Goal: Task Accomplishment & Management: Complete application form

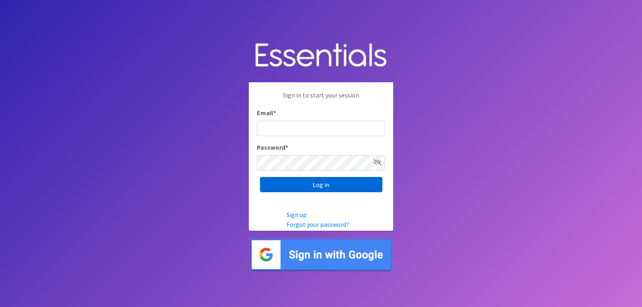
type input "lacey@familynetworknwa.com"
click at [330, 191] on input "Log in" at bounding box center [321, 184] width 122 height 15
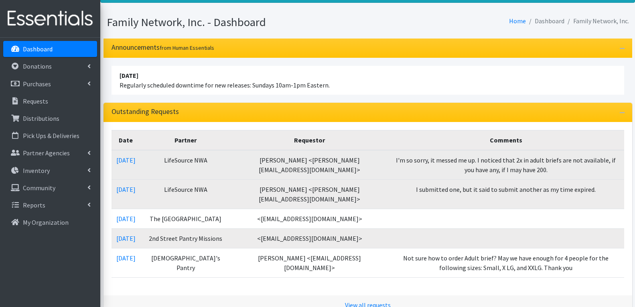
scroll to position [80, 0]
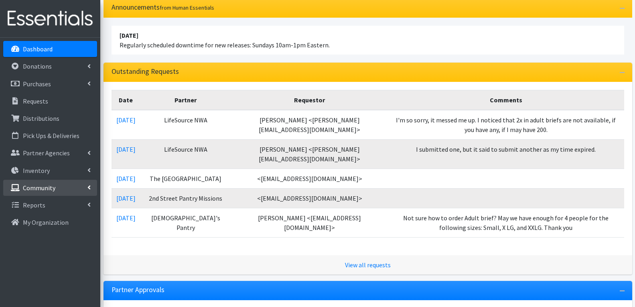
click at [57, 180] on link "Community" at bounding box center [50, 188] width 94 height 16
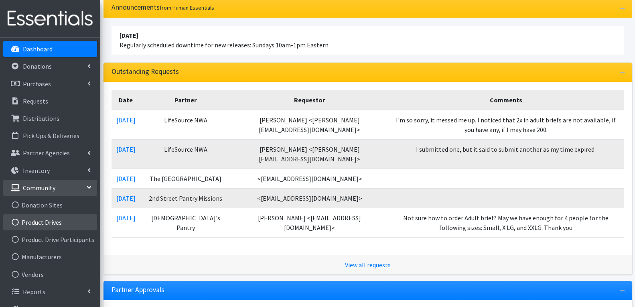
click at [49, 221] on link "Product Drives" at bounding box center [50, 222] width 94 height 16
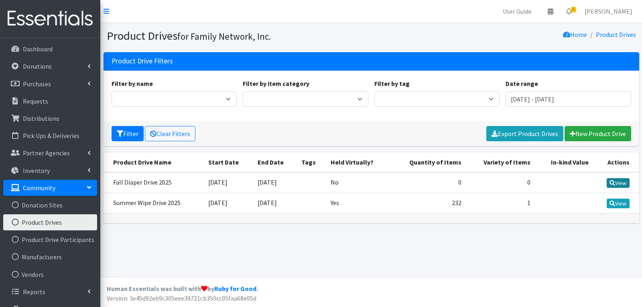
drag, startPoint x: 602, startPoint y: 180, endPoint x: 606, endPoint y: 180, distance: 4.4
click at [604, 180] on td "View" at bounding box center [616, 182] width 46 height 21
click at [610, 180] on icon at bounding box center [612, 183] width 6 height 6
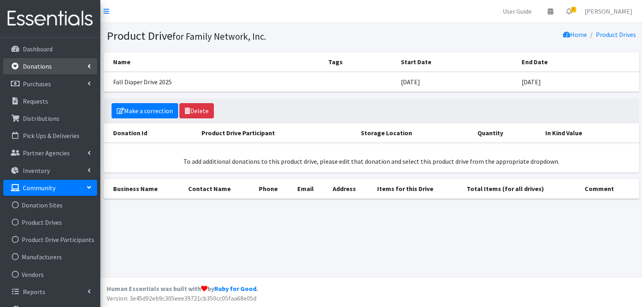
click at [32, 67] on p "Donations" at bounding box center [37, 66] width 29 height 8
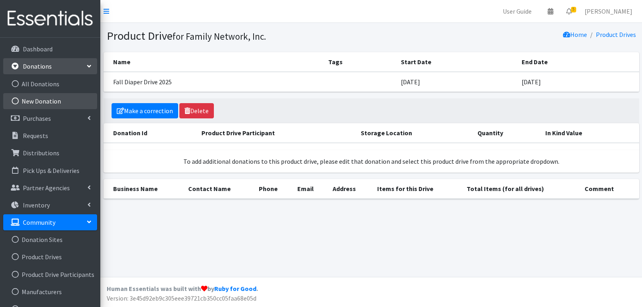
click at [39, 98] on link "New Donation" at bounding box center [50, 101] width 94 height 16
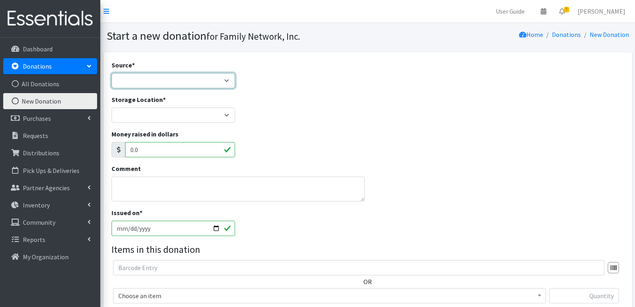
click at [137, 78] on select "Product Drive Manufacturer Donation Site Misc. Donation" at bounding box center [174, 80] width 124 height 15
select select "Product Drive"
click at [112, 73] on select "Product Drive Manufacturer Donation Site Misc. Donation" at bounding box center [174, 80] width 124 height 15
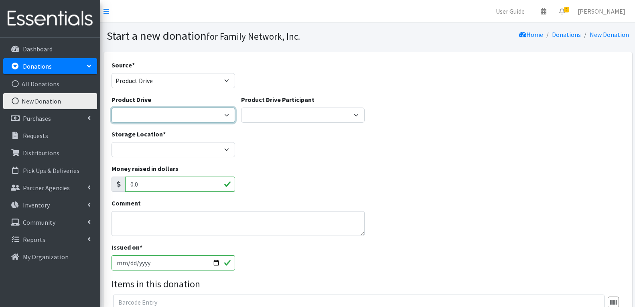
click at [140, 114] on select "Arkansas Children's Northwest Diaper Drive Arkansas Music Works and Bank of Ame…" at bounding box center [174, 114] width 124 height 15
select select "3528"
click at [112, 107] on select "Arkansas Children's Northwest Diaper Drive Arkansas Music Works and Bank of Ame…" at bounding box center [174, 114] width 124 height 15
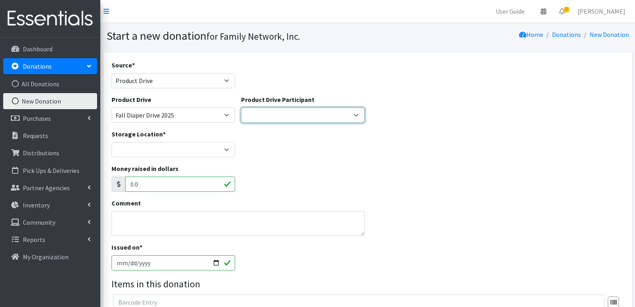
click at [275, 116] on select "Harvest Group Walmart Misc God's Pantry Christ Church Traverse Legacy BLUSH Boo…" at bounding box center [303, 114] width 124 height 15
click at [264, 112] on select "Harvest Group Walmart Misc God's Pantry Christ Church Traverse Legacy BLUSH Boo…" at bounding box center [303, 114] width 124 height 15
select select "466"
click at [241, 107] on select "Harvest Group Walmart Misc God's Pantry [PERSON_NAME] Church Traverse Legacy BL…" at bounding box center [303, 114] width 124 height 15
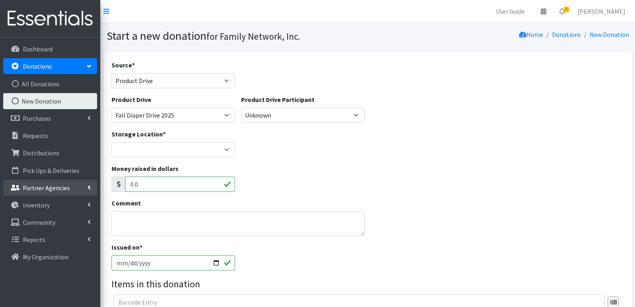
click at [30, 187] on p "Partner Agencies" at bounding box center [46, 188] width 47 height 8
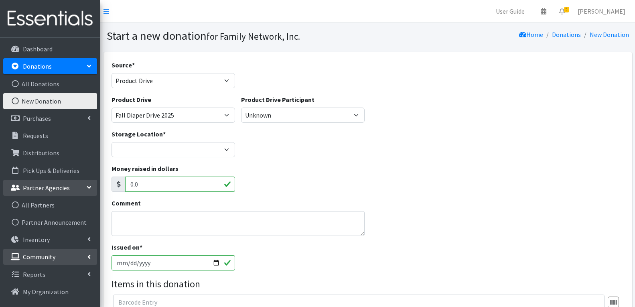
click at [34, 260] on p "Community" at bounding box center [39, 257] width 32 height 8
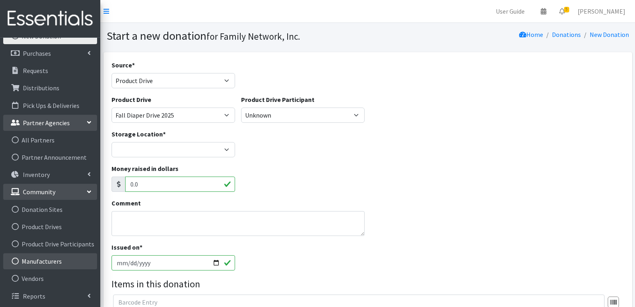
scroll to position [66, 0]
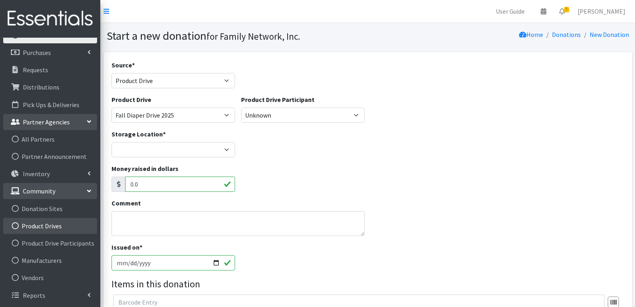
click at [42, 230] on link "Product Drives" at bounding box center [50, 226] width 94 height 16
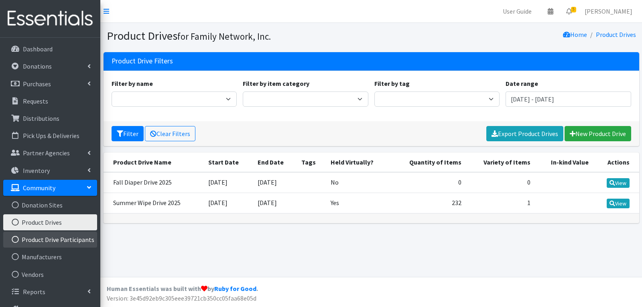
click at [45, 241] on link "Product Drive Participants" at bounding box center [50, 239] width 94 height 16
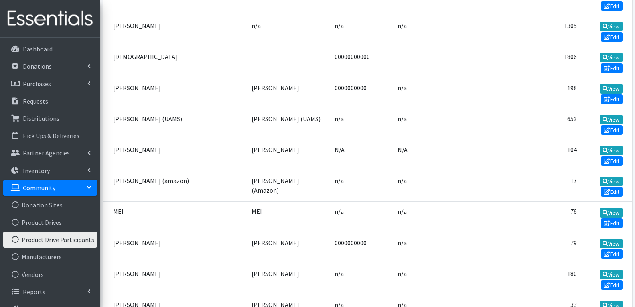
scroll to position [3174, 0]
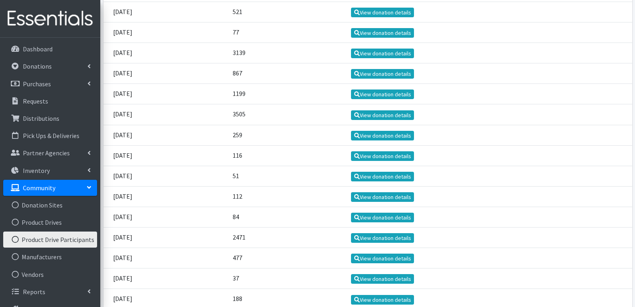
scroll to position [237, 0]
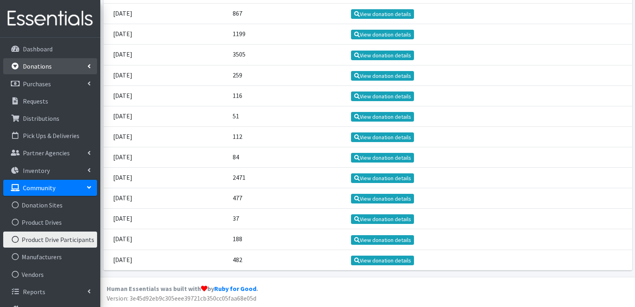
click at [39, 71] on link "Donations" at bounding box center [50, 66] width 94 height 16
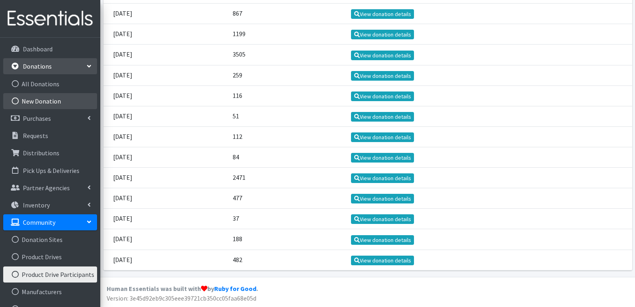
click at [29, 107] on link "New Donation" at bounding box center [50, 101] width 94 height 16
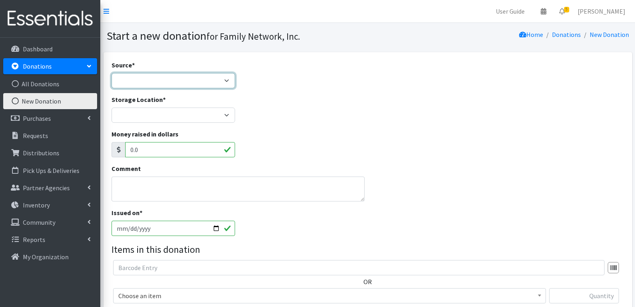
click at [170, 81] on select "Product Drive Manufacturer Donation Site Misc. Donation" at bounding box center [174, 80] width 124 height 15
select select "Product Drive"
click at [112, 73] on select "Product Drive Manufacturer Donation Site Misc. Donation" at bounding box center [174, 80] width 124 height 15
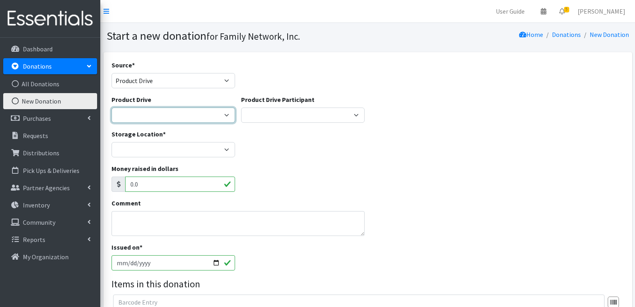
click at [141, 117] on select "Arkansas Children's Northwest Diaper Drive Arkansas Music Works and Bank of Ame…" at bounding box center [174, 114] width 124 height 15
select select "3528"
click at [112, 107] on select "Arkansas Children's Northwest Diaper Drive Arkansas Music Works and Bank of Ame…" at bounding box center [174, 114] width 124 height 15
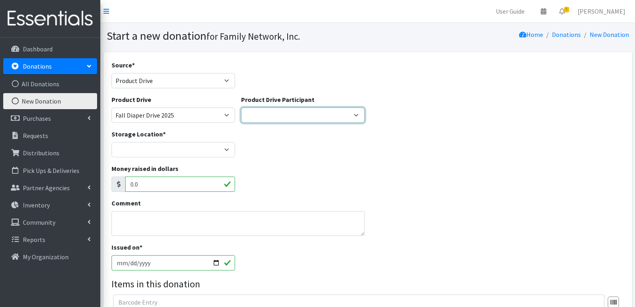
click at [280, 116] on select "Harvest Group Walmart Misc God's Pantry Christ Church Traverse Legacy BLUSH Boo…" at bounding box center [303, 114] width 124 height 15
select select "466"
click at [241, 107] on select "Harvest Group Walmart Misc God's Pantry Christ Church Traverse Legacy BLUSH Boo…" at bounding box center [303, 114] width 124 height 15
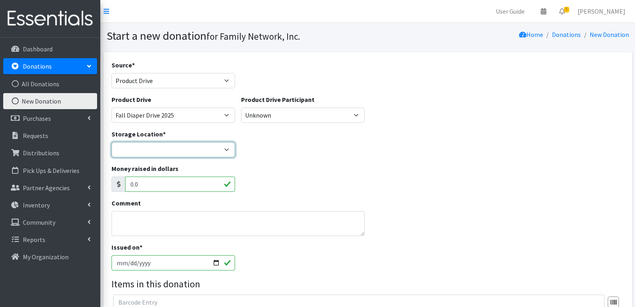
click at [156, 154] on select "DC Warehouse" at bounding box center [174, 149] width 124 height 15
select select "421"
click at [112, 142] on select "DC Warehouse" at bounding box center [174, 149] width 124 height 15
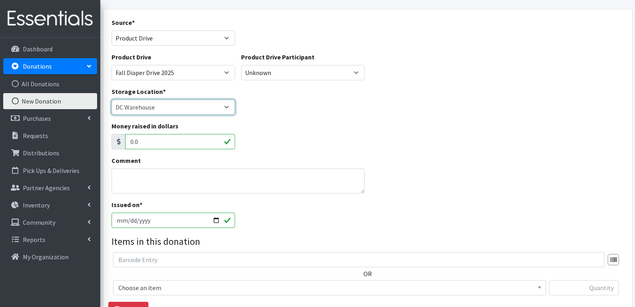
scroll to position [120, 0]
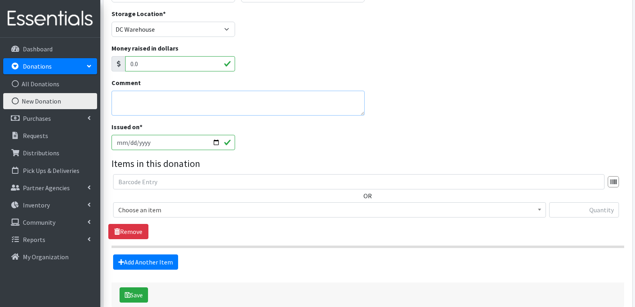
click at [148, 104] on textarea "Comment" at bounding box center [238, 103] width 253 height 25
type textarea "pt 1"
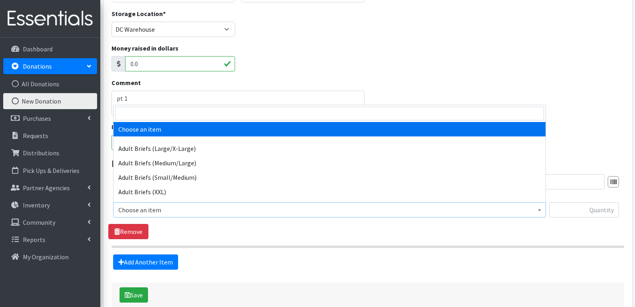
click at [154, 206] on span "Choose an item" at bounding box center [329, 209] width 422 height 11
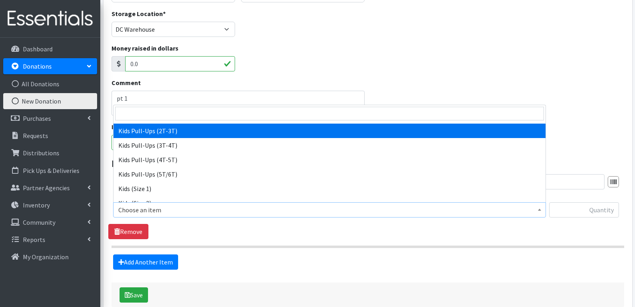
scroll to position [361, 0]
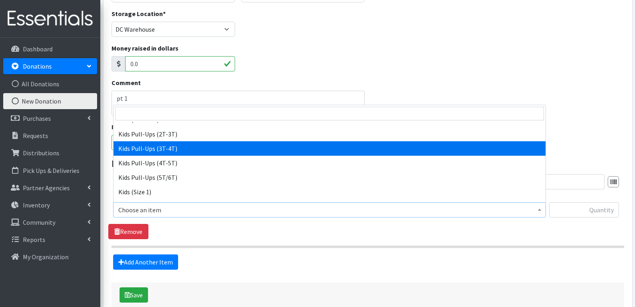
select select "4574"
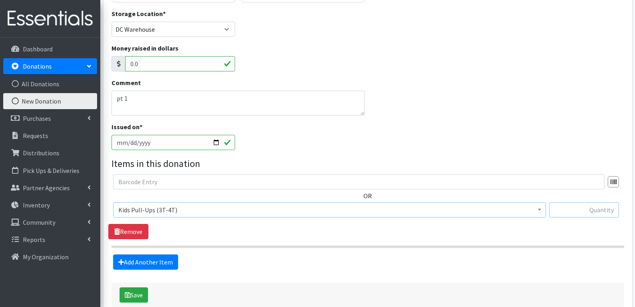
click at [582, 207] on input "text" at bounding box center [584, 209] width 70 height 15
type input "116"
click at [159, 262] on link "Add Another Item" at bounding box center [145, 261] width 65 height 15
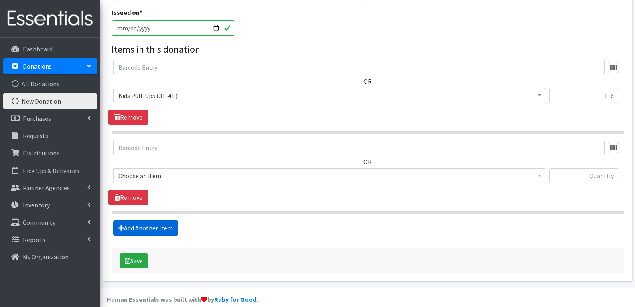
scroll to position [245, 0]
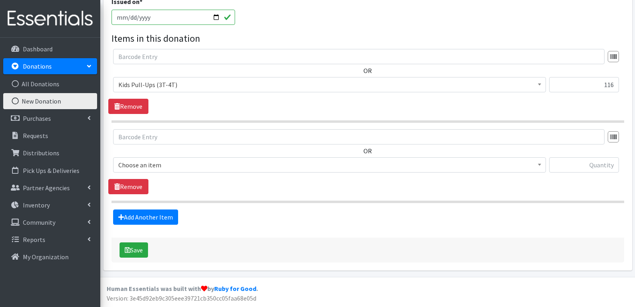
click at [172, 163] on span "Choose an item" at bounding box center [329, 164] width 422 height 11
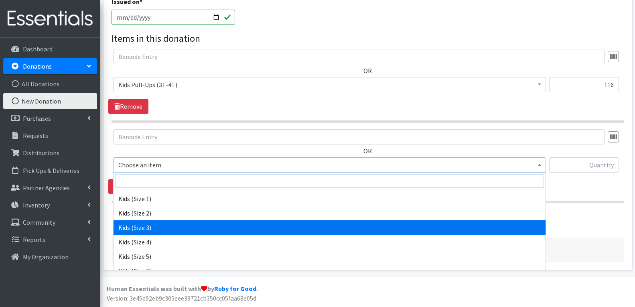
scroll to position [441, 0]
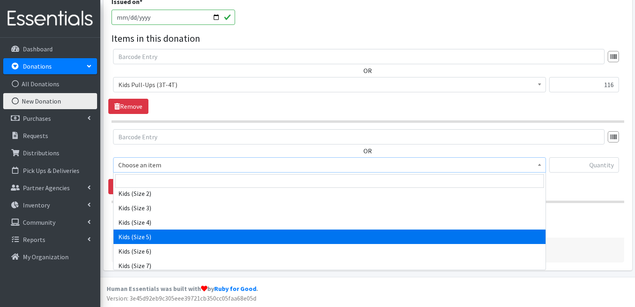
select select "4568"
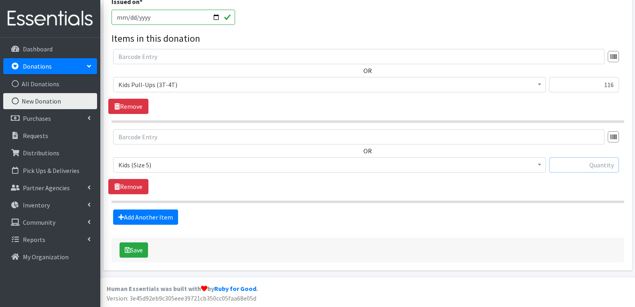
click at [562, 169] on input "text" at bounding box center [584, 164] width 70 height 15
type input "238"
click at [162, 217] on link "Add Another Item" at bounding box center [145, 216] width 65 height 15
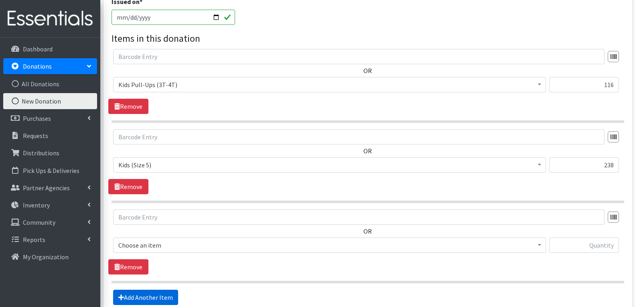
scroll to position [326, 0]
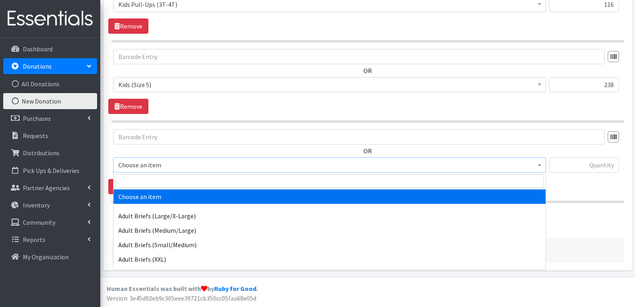
click at [159, 167] on span "Choose an item" at bounding box center [329, 164] width 422 height 11
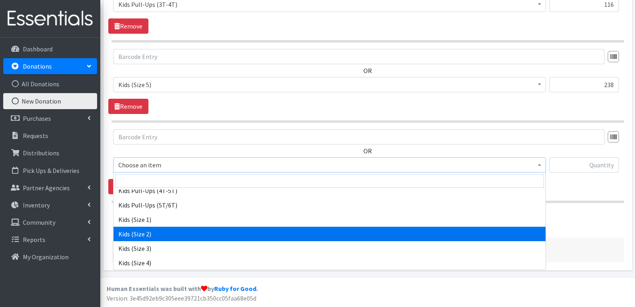
scroll to position [401, 0]
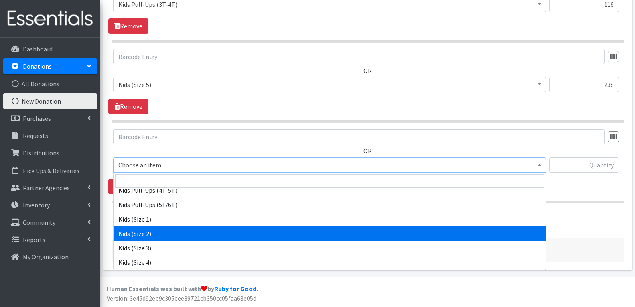
select select "4562"
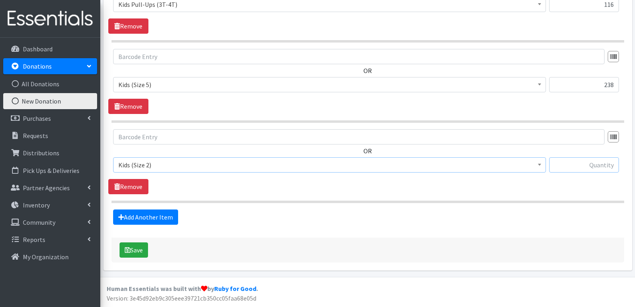
click at [574, 165] on input "text" at bounding box center [584, 164] width 70 height 15
type input "592"
click at [141, 221] on link "Add Another Item" at bounding box center [145, 216] width 65 height 15
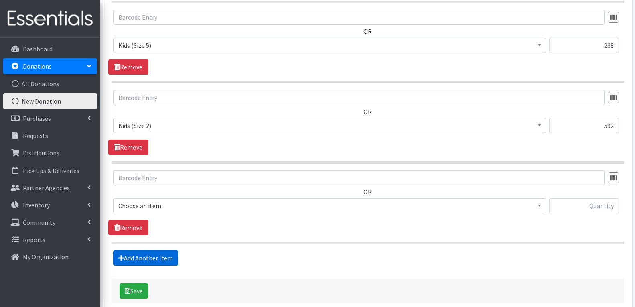
scroll to position [406, 0]
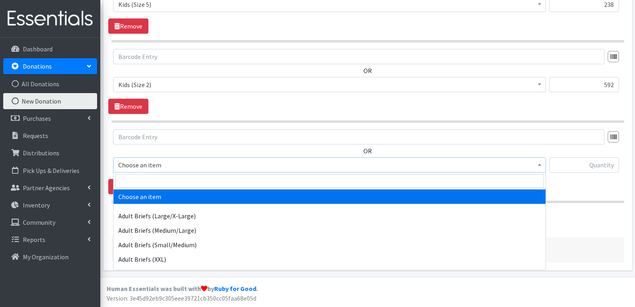
click at [180, 165] on span "Choose an item" at bounding box center [329, 164] width 422 height 11
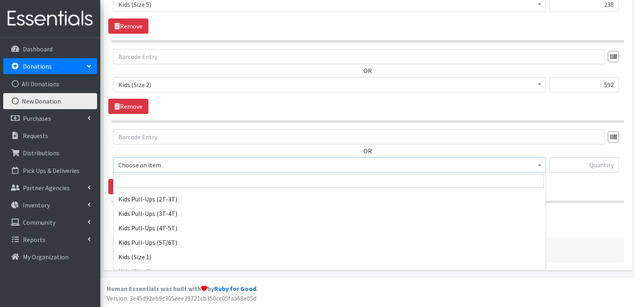
scroll to position [401, 0]
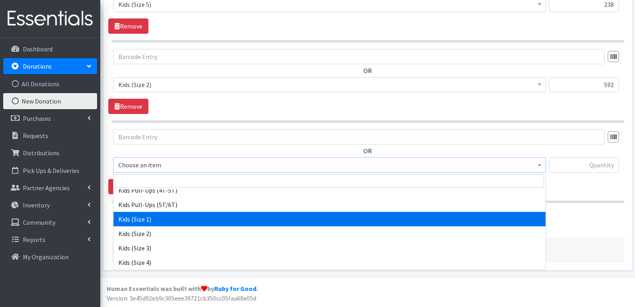
select select "4561"
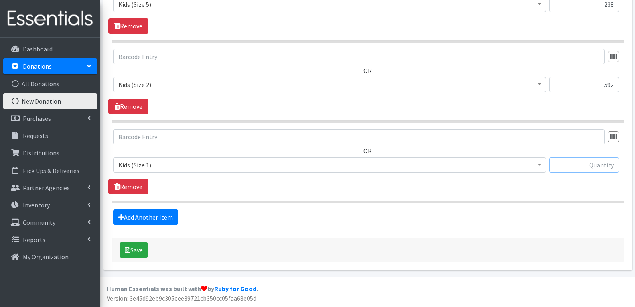
click at [584, 161] on input "text" at bounding box center [584, 164] width 70 height 15
type input "261"
click at [147, 216] on link "Add Another Item" at bounding box center [145, 216] width 65 height 15
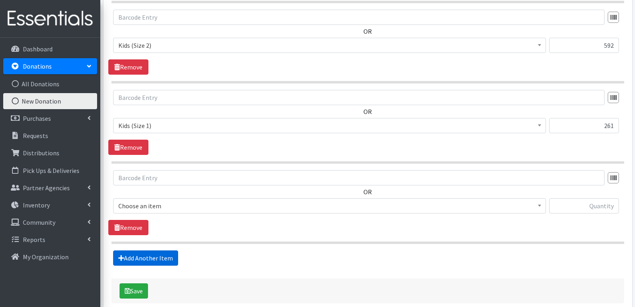
scroll to position [486, 0]
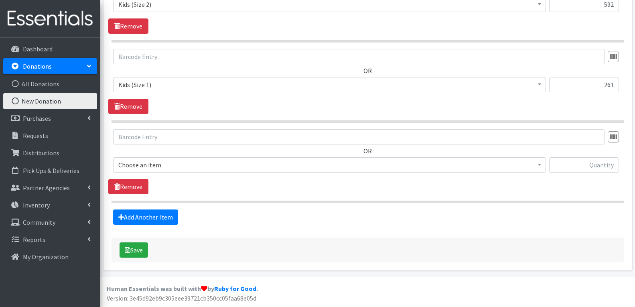
click at [168, 159] on span "Choose an item" at bounding box center [329, 164] width 422 height 11
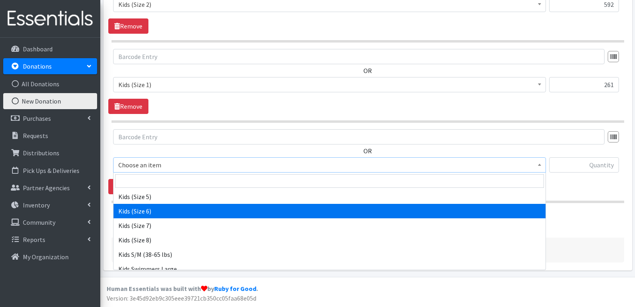
scroll to position [441, 0]
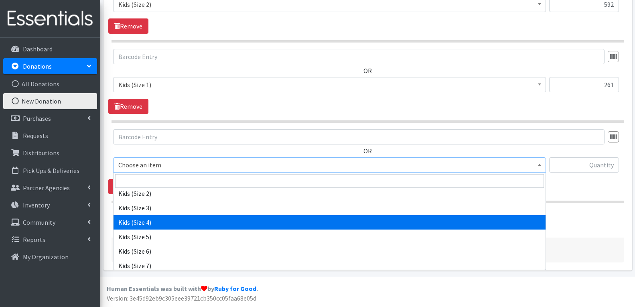
select select "4567"
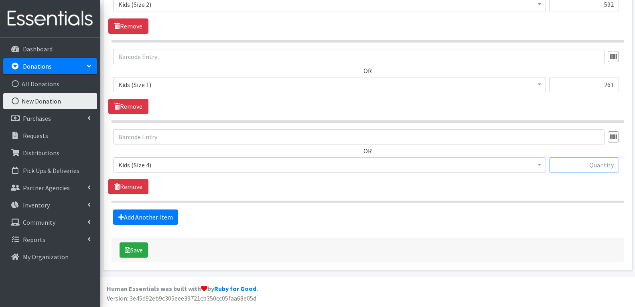
click at [589, 172] on input "text" at bounding box center [584, 164] width 70 height 15
type input "13"
click at [174, 220] on link "Add Another Item" at bounding box center [145, 216] width 65 height 15
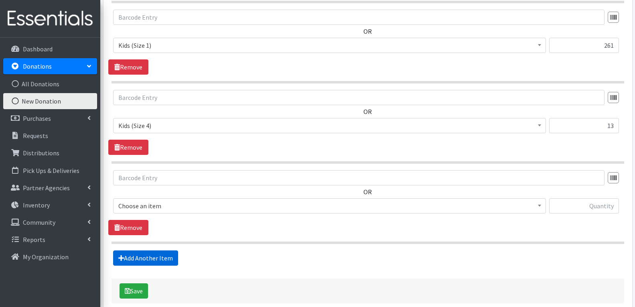
scroll to position [566, 0]
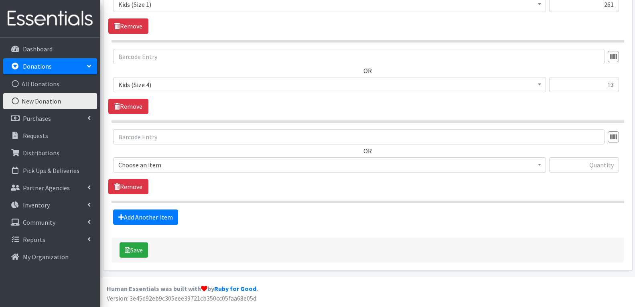
click at [161, 167] on span "Choose an item" at bounding box center [329, 164] width 422 height 11
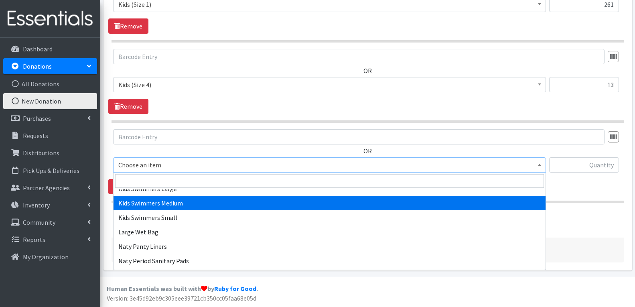
scroll to position [521, 0]
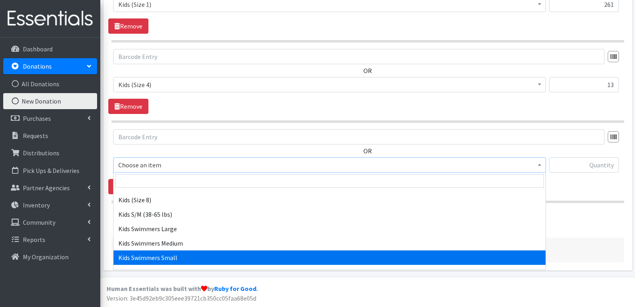
select select "14463"
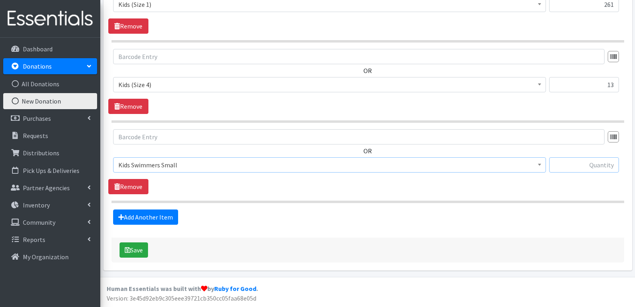
click at [599, 162] on input "text" at bounding box center [584, 164] width 70 height 15
type input "12"
click at [130, 214] on link "Add Another Item" at bounding box center [145, 216] width 65 height 15
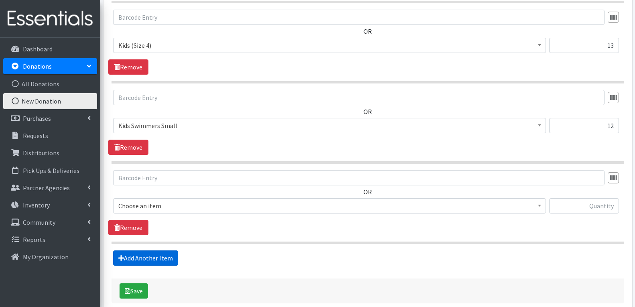
scroll to position [647, 0]
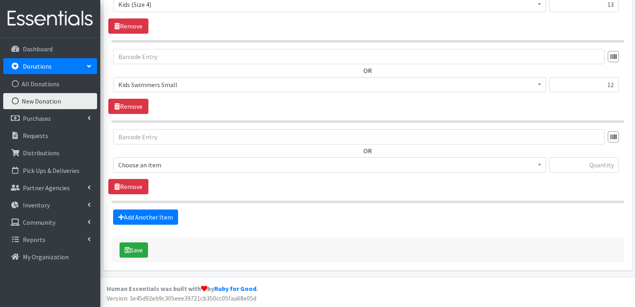
click at [163, 164] on span "Choose an item" at bounding box center [329, 164] width 422 height 11
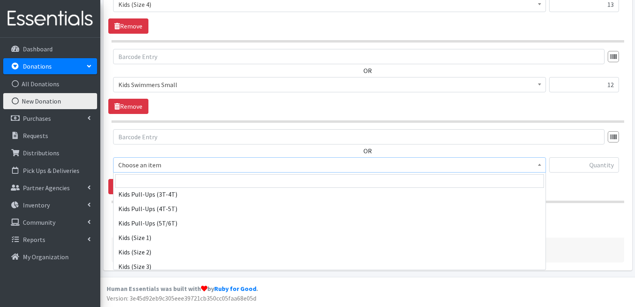
scroll to position [401, 0]
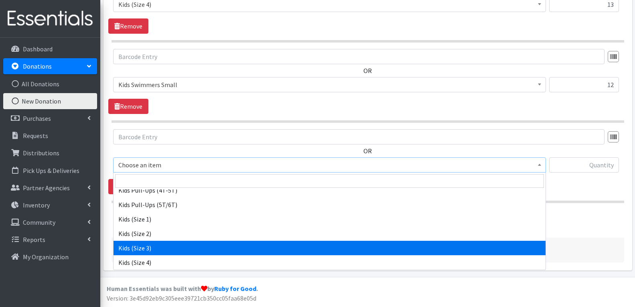
select select "4566"
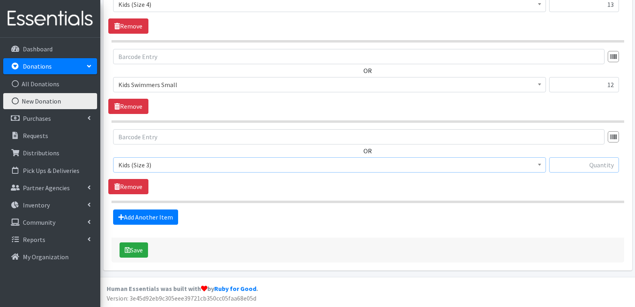
click at [568, 160] on input "text" at bounding box center [584, 164] width 70 height 15
type input "28"
click at [142, 217] on link "Add Another Item" at bounding box center [145, 216] width 65 height 15
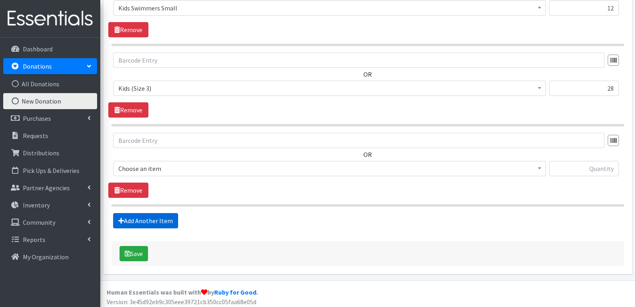
scroll to position [727, 0]
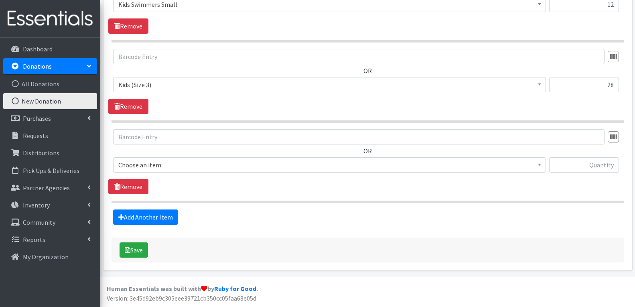
click at [165, 169] on span "Choose an item" at bounding box center [329, 164] width 422 height 11
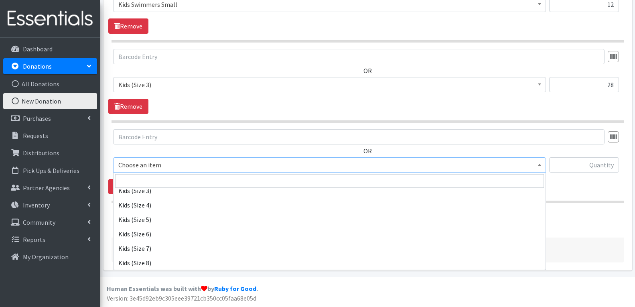
scroll to position [481, 0]
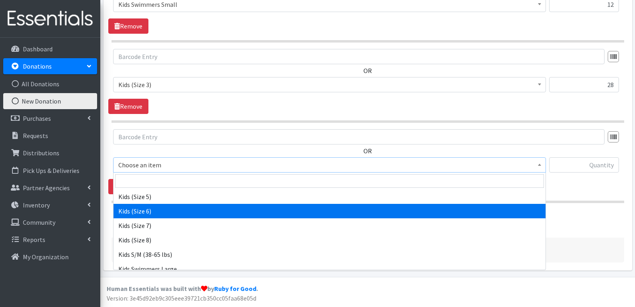
select select "4572"
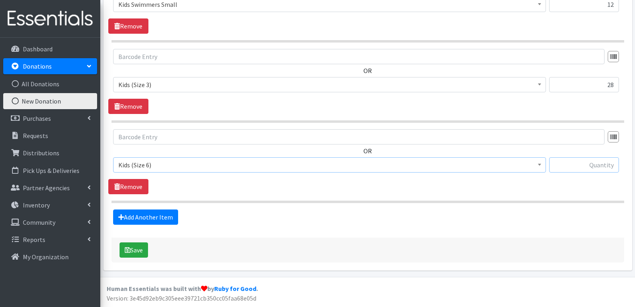
click at [597, 168] on input "text" at bounding box center [584, 164] width 70 height 15
type input "238"
click at [148, 216] on link "Add Another Item" at bounding box center [145, 216] width 65 height 15
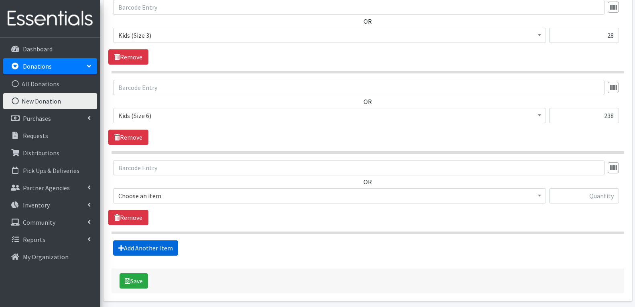
scroll to position [807, 0]
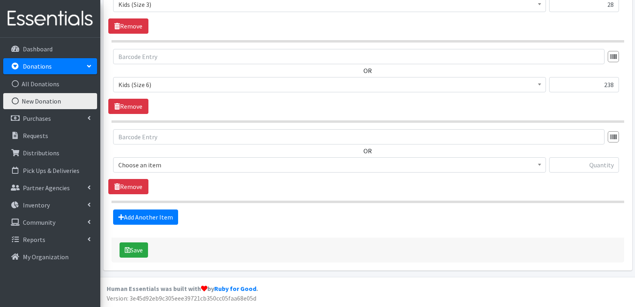
click at [172, 160] on span "Choose an item" at bounding box center [329, 164] width 422 height 11
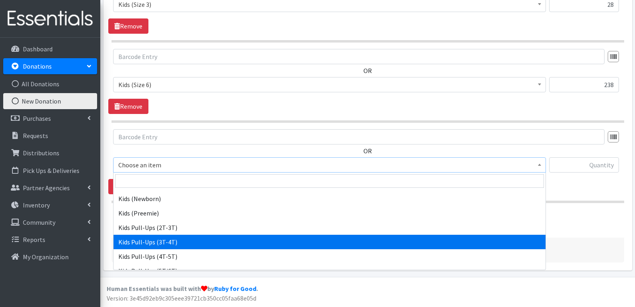
scroll to position [321, 0]
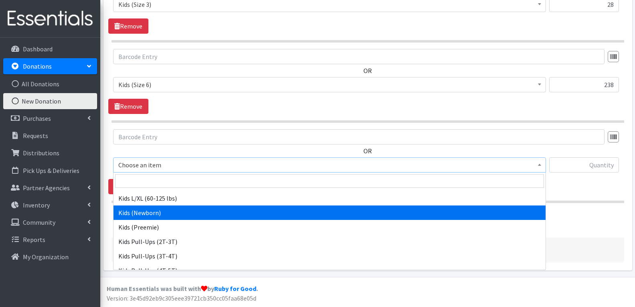
drag, startPoint x: 154, startPoint y: 212, endPoint x: 163, endPoint y: 209, distance: 9.9
select select "4560"
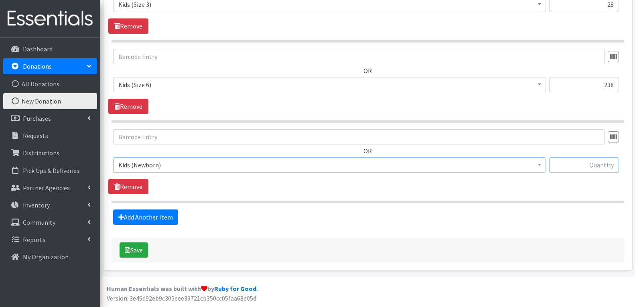
click at [602, 164] on input "text" at bounding box center [584, 164] width 70 height 15
type input "68"
click at [130, 210] on link "Add Another Item" at bounding box center [145, 216] width 65 height 15
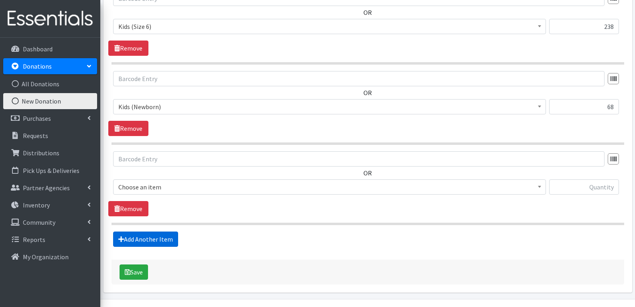
scroll to position [887, 0]
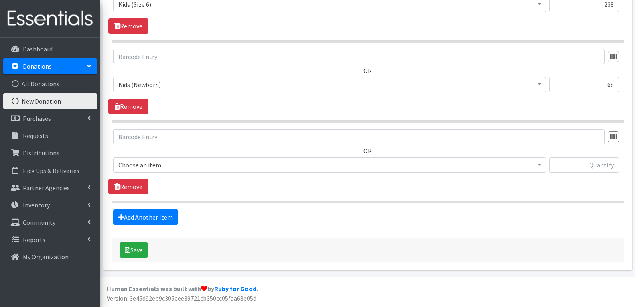
click at [185, 166] on span "Choose an item" at bounding box center [329, 164] width 422 height 11
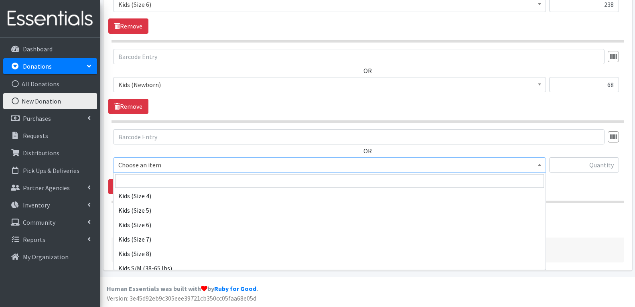
scroll to position [481, 0]
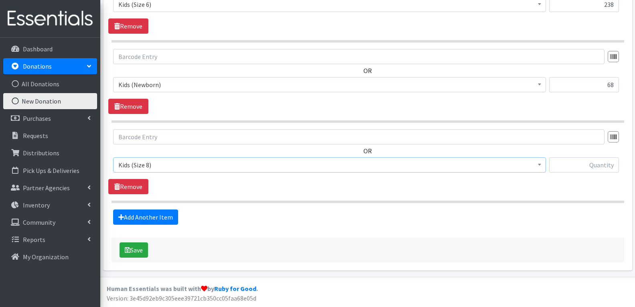
select select "14780"
click at [564, 162] on input "text" at bounding box center [584, 164] width 70 height 15
type input "46"
click at [156, 217] on link "Add Another Item" at bounding box center [145, 216] width 65 height 15
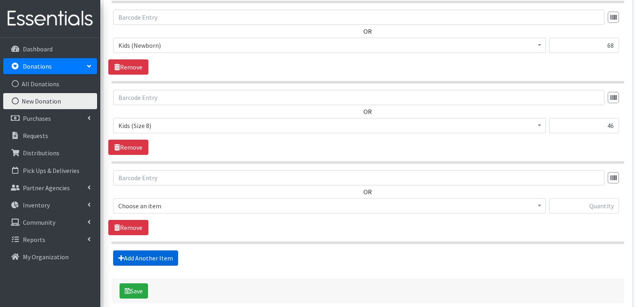
scroll to position [967, 0]
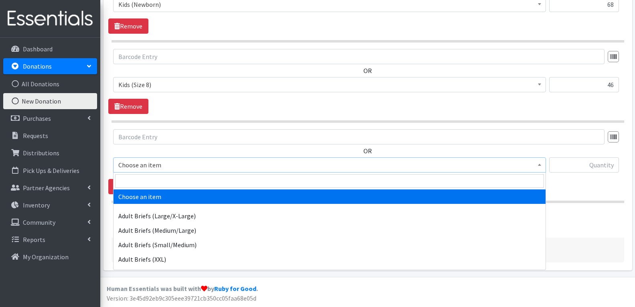
click at [176, 167] on span "Choose an item" at bounding box center [329, 164] width 422 height 11
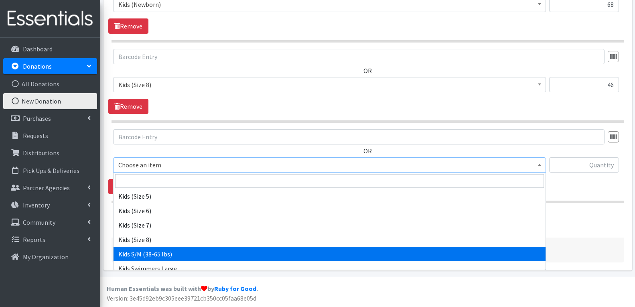
scroll to position [481, 0]
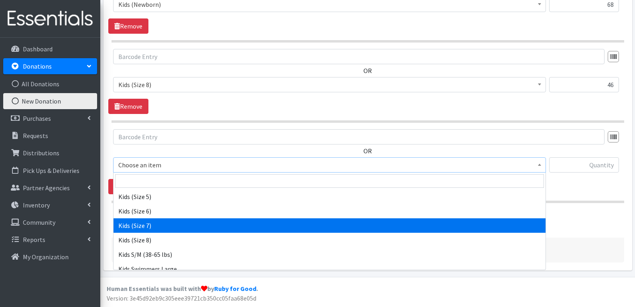
select select "13208"
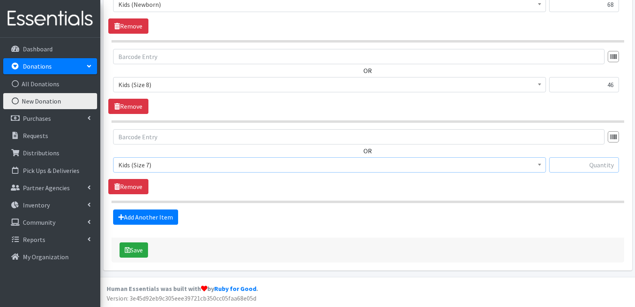
click at [573, 163] on input "text" at bounding box center [584, 164] width 70 height 15
type input "5"
click at [468, 182] on div "OR Choose an item Adult Briefs (Large/X-Large) Adult Briefs (Medium/Large) Adul…" at bounding box center [367, 161] width 519 height 65
click at [125, 251] on icon "submit" at bounding box center [128, 250] width 6 height 6
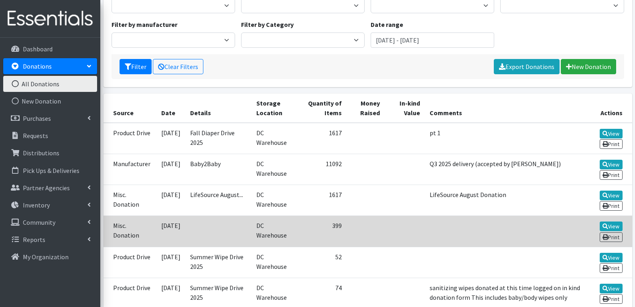
scroll to position [120, 0]
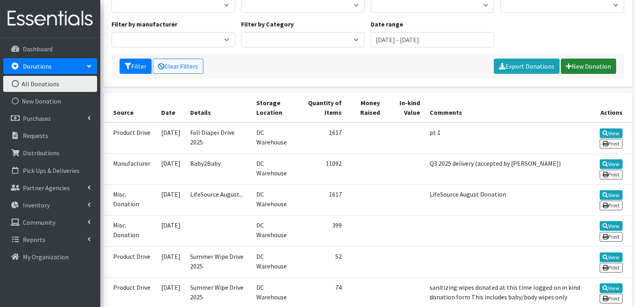
click at [582, 65] on link "New Donation" at bounding box center [588, 66] width 55 height 15
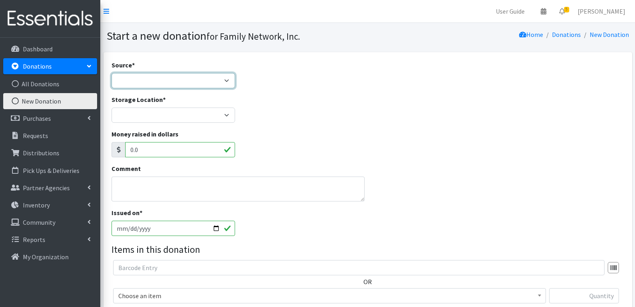
click at [139, 85] on select "Product Drive Manufacturer Donation Site Misc. Donation" at bounding box center [174, 80] width 124 height 15
select select "Product Drive"
click at [112, 73] on select "Product Drive Manufacturer Donation Site Misc. Donation" at bounding box center [174, 80] width 124 height 15
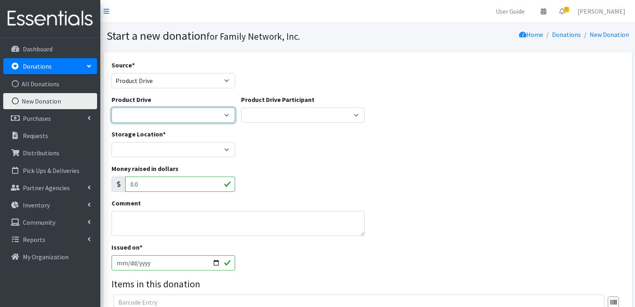
click at [183, 121] on select "[US_STATE] Children's Northwest Diaper Drive [US_STATE] Music Works and Bank of…" at bounding box center [174, 114] width 124 height 15
select select "3528"
click at [112, 107] on select "Arkansas Children's Northwest Diaper Drive Arkansas Music Works and Bank of Ame…" at bounding box center [174, 114] width 124 height 15
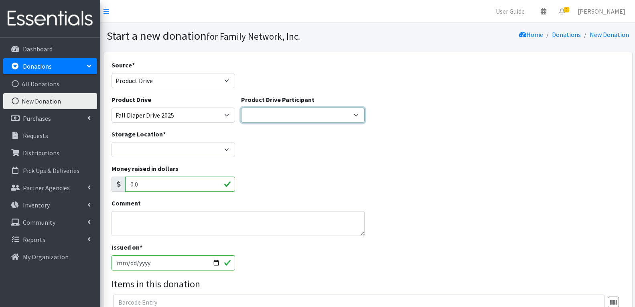
click at [302, 116] on select "Harvest Group Walmart Misc God's Pantry Christ Church Traverse Legacy BLUSH Boo…" at bounding box center [303, 114] width 124 height 15
select select "466"
click at [241, 107] on select "Harvest Group Walmart Misc God's Pantry Christ Church Traverse Legacy BLUSH Boo…" at bounding box center [303, 114] width 124 height 15
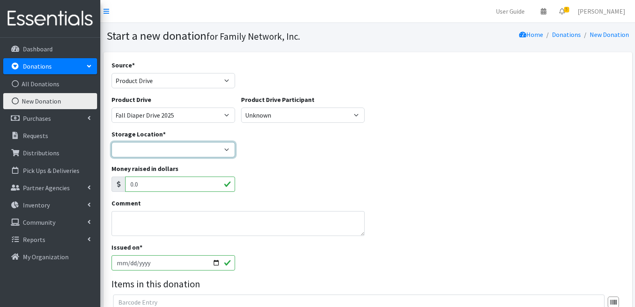
click at [141, 146] on select "DC Warehouse" at bounding box center [174, 149] width 124 height 15
select select "421"
click at [112, 142] on select "DC Warehouse" at bounding box center [174, 149] width 124 height 15
click at [147, 222] on textarea "Comment" at bounding box center [238, 223] width 253 height 25
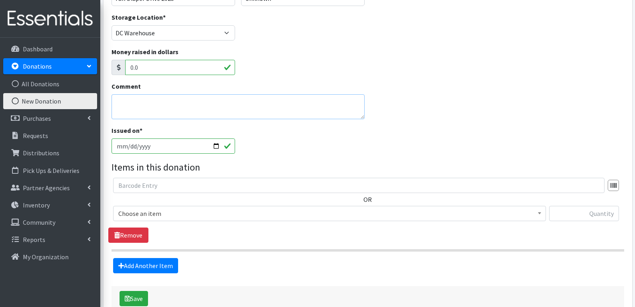
scroll to position [120, 0]
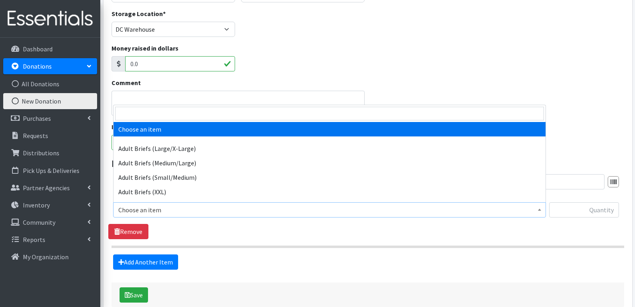
click at [152, 210] on span "Choose an item" at bounding box center [329, 209] width 422 height 11
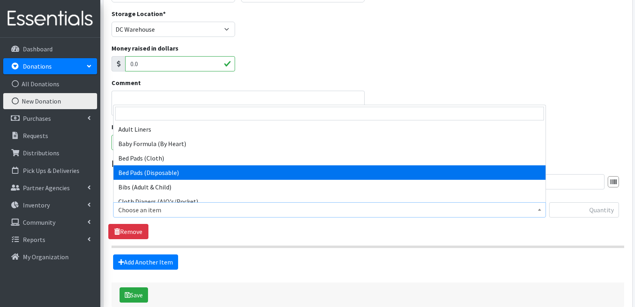
select select "4546"
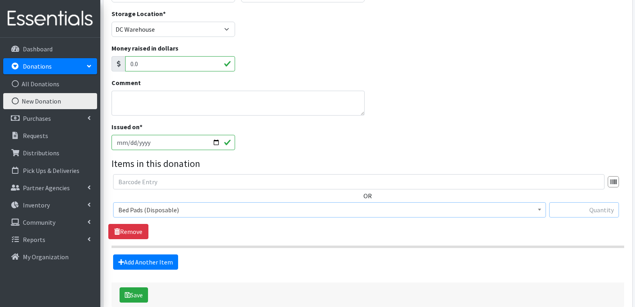
click at [566, 206] on input "text" at bounding box center [584, 209] width 70 height 15
type input "1170"
click at [140, 253] on fieldset "Items in this donation OR Choose an item Adult Briefs (Large/X-Large) Adult Bri…" at bounding box center [368, 212] width 513 height 113
click at [140, 257] on link "Add Another Item" at bounding box center [145, 261] width 65 height 15
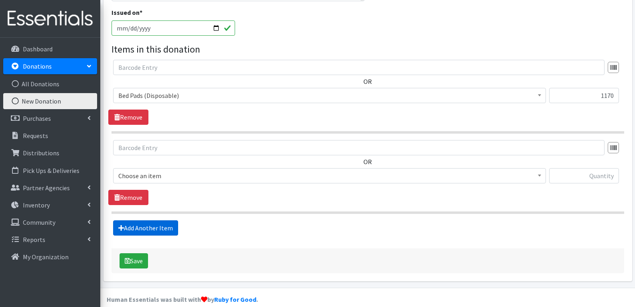
scroll to position [245, 0]
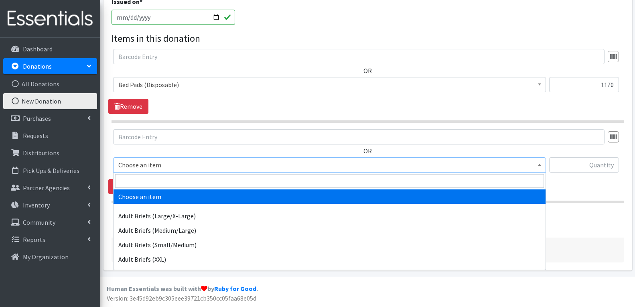
click at [184, 163] on span "Choose an item" at bounding box center [329, 164] width 422 height 11
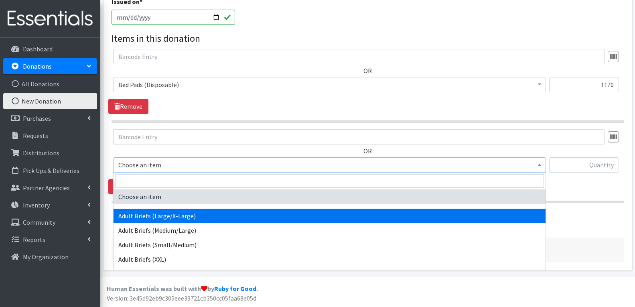
select select "4544"
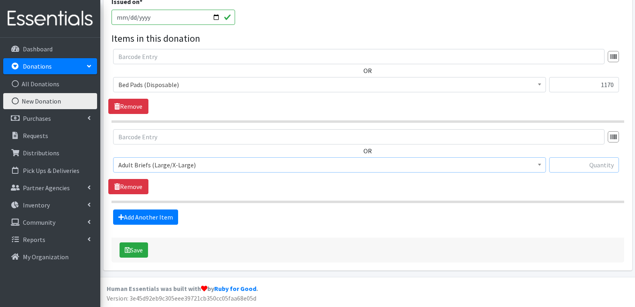
click at [582, 168] on input "text" at bounding box center [584, 164] width 70 height 15
type input "168"
click at [125, 250] on icon "submit" at bounding box center [128, 250] width 6 height 6
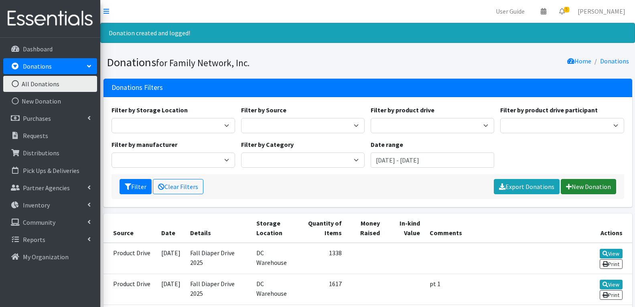
click at [581, 186] on link "New Donation" at bounding box center [588, 186] width 55 height 15
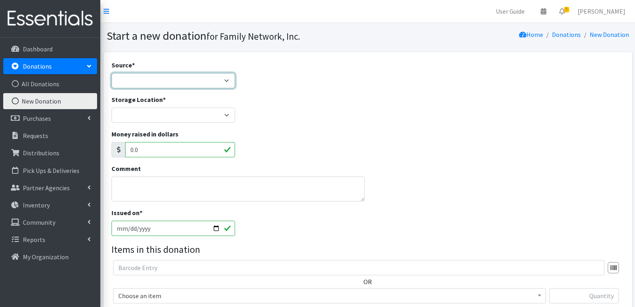
click at [133, 82] on select "Product Drive Manufacturer Donation Site Misc. Donation" at bounding box center [174, 80] width 124 height 15
select select "Product Drive"
click at [112, 73] on select "Product Drive Manufacturer Donation Site Misc. Donation" at bounding box center [174, 80] width 124 height 15
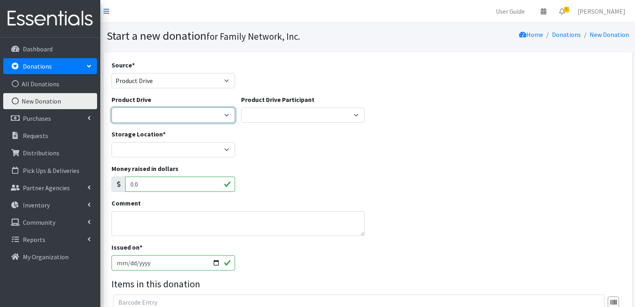
click at [142, 112] on select "Arkansas Children's Northwest Diaper Drive Arkansas Music Works and Bank of Ame…" at bounding box center [174, 114] width 124 height 15
select select "3528"
click at [112, 107] on select "Arkansas Children's Northwest Diaper Drive Arkansas Music Works and Bank of Ame…" at bounding box center [174, 114] width 124 height 15
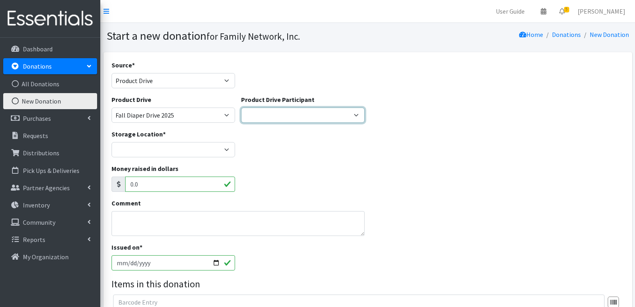
drag, startPoint x: 333, startPoint y: 114, endPoint x: 333, endPoint y: 122, distance: 8.1
click at [333, 114] on select "Harvest Group Walmart Misc God's Pantry Christ Church Traverse Legacy BLUSH Boo…" at bounding box center [303, 114] width 124 height 15
select select "1147"
click at [241, 107] on select "Harvest Group Walmart Misc God's Pantry Christ Church Traverse Legacy BLUSH Boo…" at bounding box center [303, 114] width 124 height 15
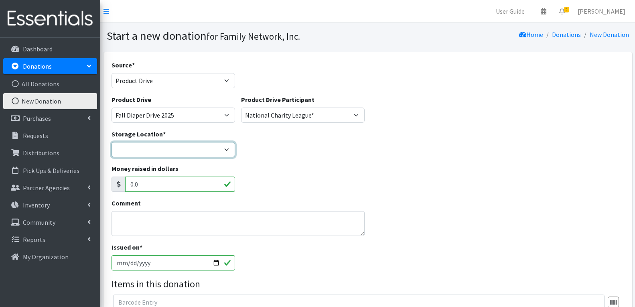
click at [163, 155] on select "DC Warehouse" at bounding box center [174, 149] width 124 height 15
select select "421"
click at [112, 142] on select "DC Warehouse" at bounding box center [174, 149] width 124 height 15
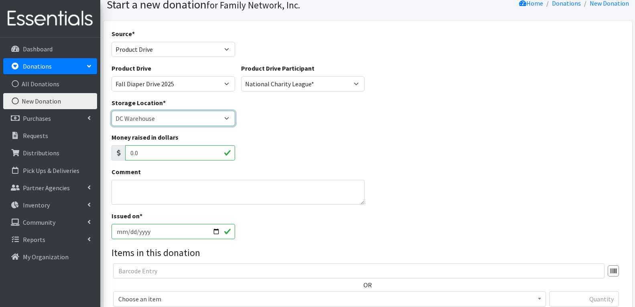
scroll to position [80, 0]
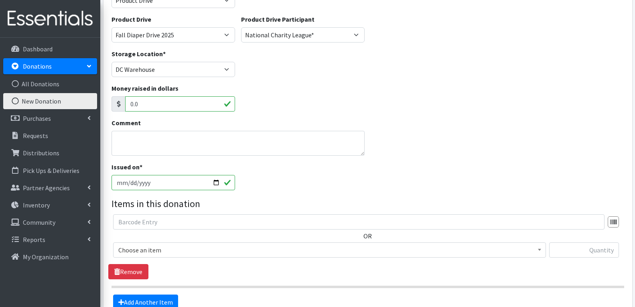
click at [156, 254] on span "Choose an item" at bounding box center [329, 249] width 422 height 11
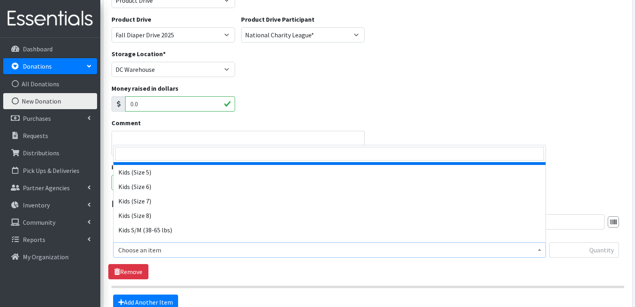
scroll to position [481, 0]
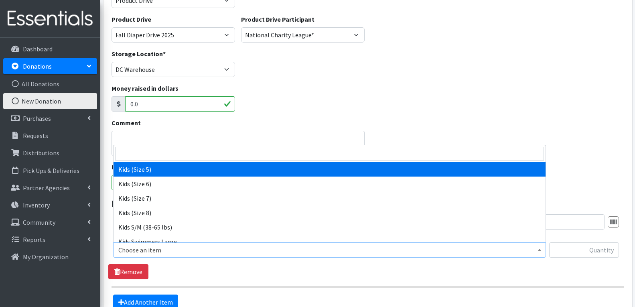
select select "4568"
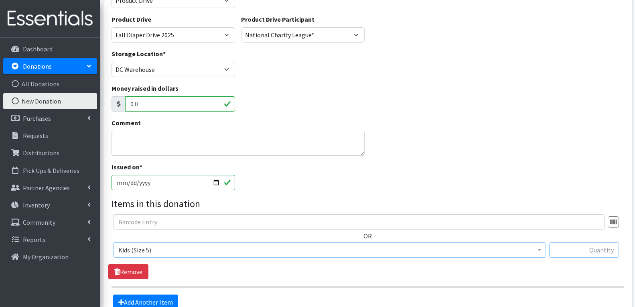
click at [592, 253] on input "text" at bounding box center [584, 249] width 70 height 15
type input "2410"
click at [136, 305] on link "Add Another Item" at bounding box center [145, 301] width 65 height 15
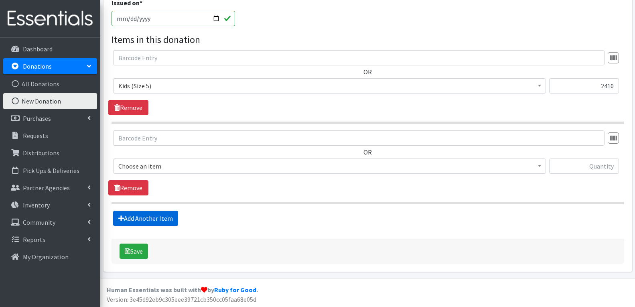
scroll to position [245, 0]
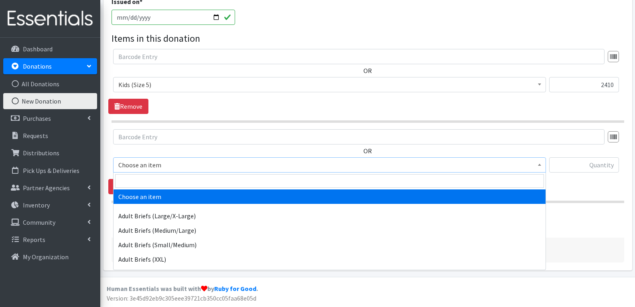
click at [193, 171] on span "Choose an item" at bounding box center [329, 164] width 433 height 15
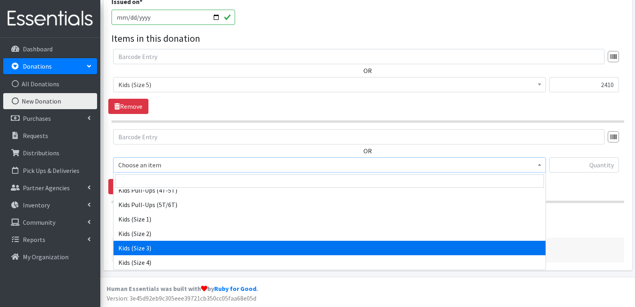
scroll to position [441, 0]
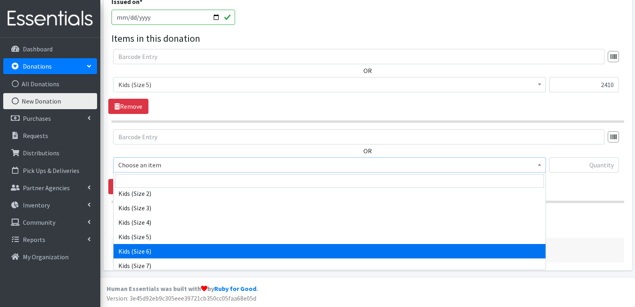
select select "4572"
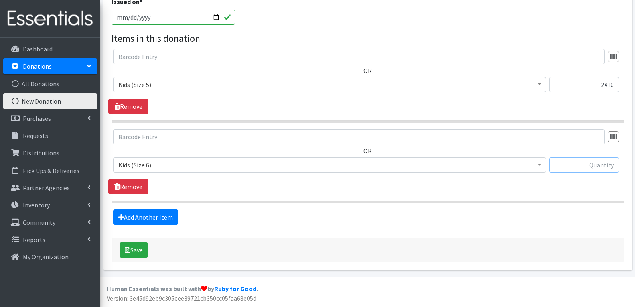
click at [586, 168] on input "text" at bounding box center [584, 164] width 70 height 15
type input "1759"
click at [155, 213] on link "Add Another Item" at bounding box center [145, 216] width 65 height 15
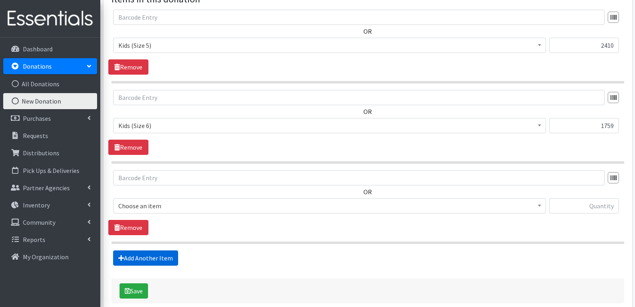
scroll to position [326, 0]
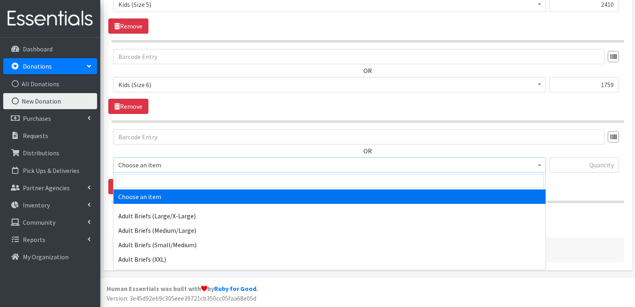
click at [165, 167] on span "Choose an item" at bounding box center [329, 164] width 422 height 11
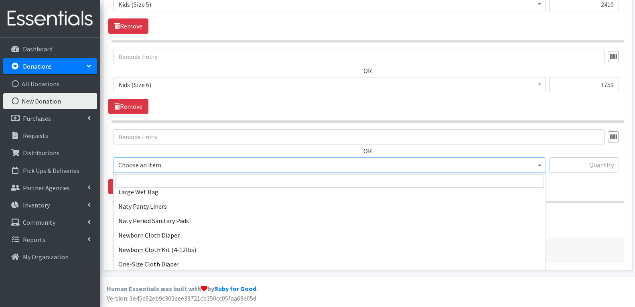
scroll to position [791, 0]
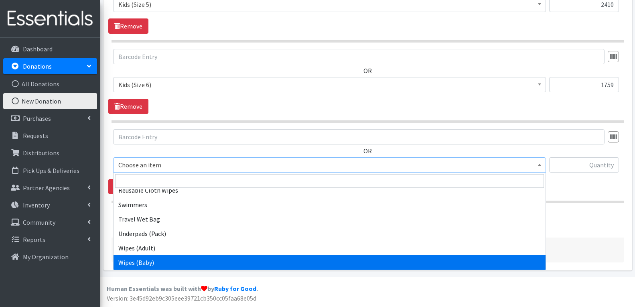
select select "4558"
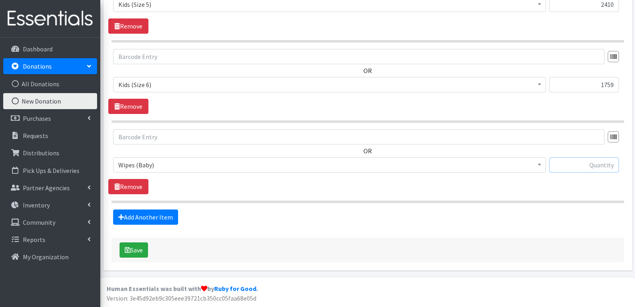
click at [600, 168] on input "text" at bounding box center [584, 164] width 70 height 15
type input "84"
click at [136, 215] on link "Add Another Item" at bounding box center [145, 216] width 65 height 15
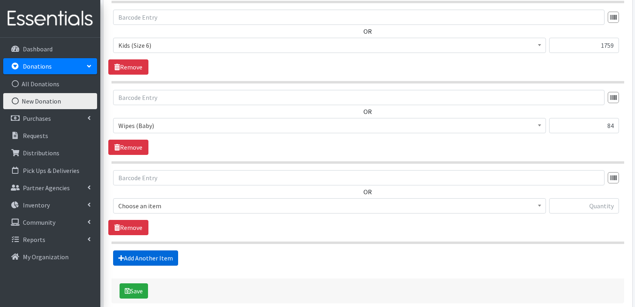
scroll to position [406, 0]
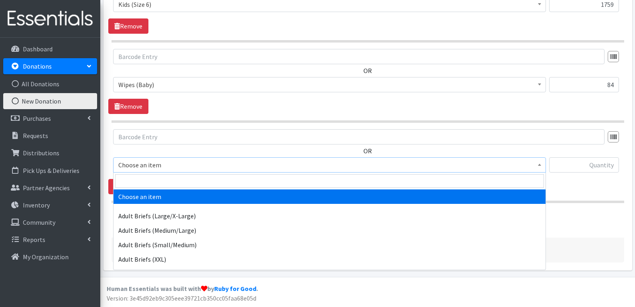
click at [170, 171] on span "Choose an item" at bounding box center [329, 164] width 433 height 15
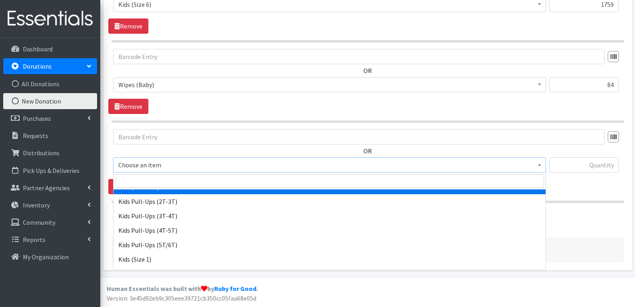
scroll to position [441, 0]
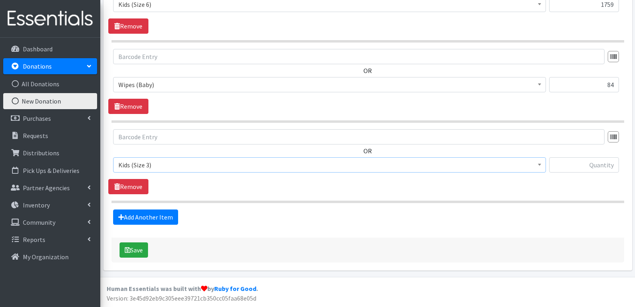
click at [161, 164] on span "Kids (Size 3)" at bounding box center [329, 164] width 422 height 11
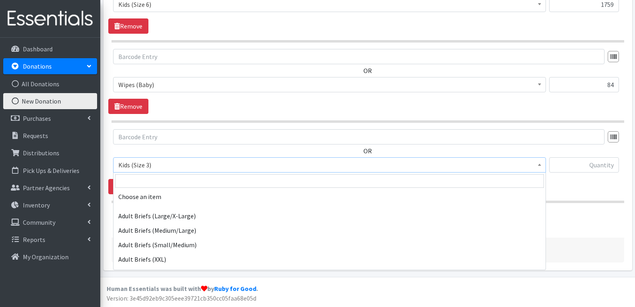
scroll to position [438, 0]
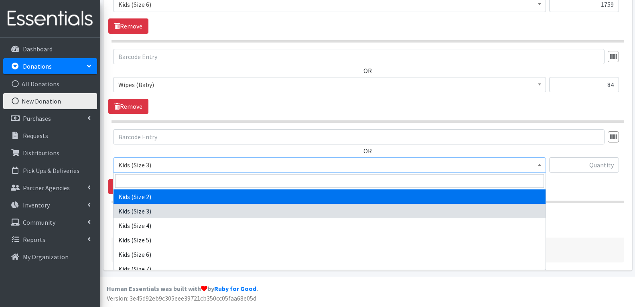
select select "4562"
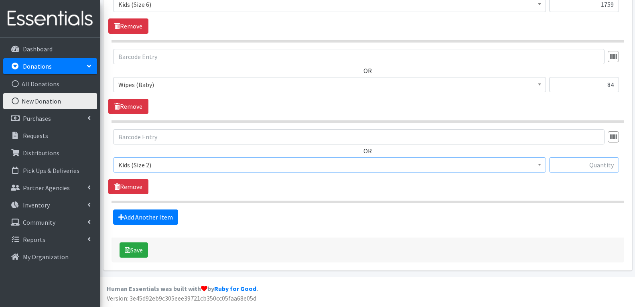
click at [592, 164] on input "text" at bounding box center [584, 164] width 70 height 15
type input "3"
type input "211"
click at [141, 219] on link "Add Another Item" at bounding box center [145, 216] width 65 height 15
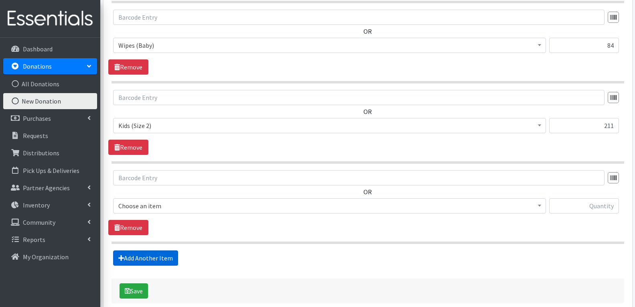
scroll to position [486, 0]
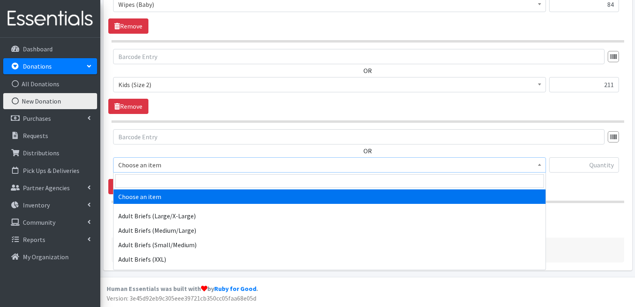
click at [153, 162] on span "Choose an item" at bounding box center [329, 164] width 422 height 11
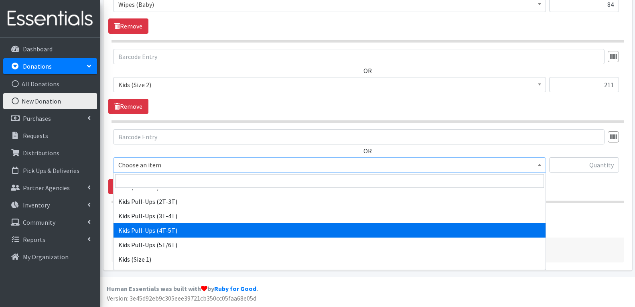
scroll to position [401, 0]
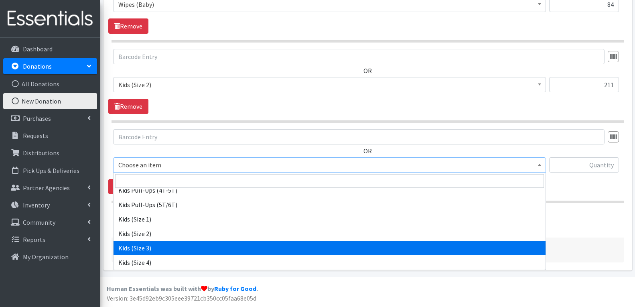
select select "4566"
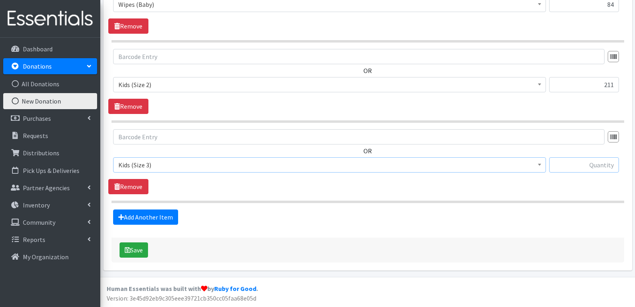
click at [586, 166] on input "text" at bounding box center [584, 164] width 70 height 15
type input "191"
click at [124, 221] on link "Add Another Item" at bounding box center [145, 216] width 65 height 15
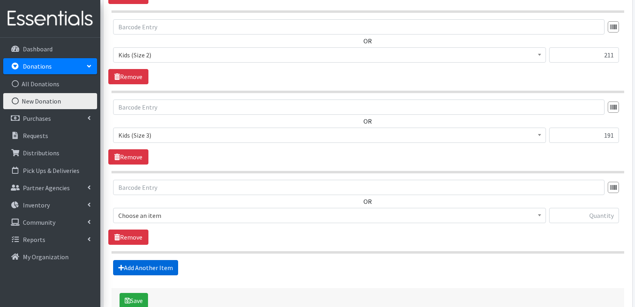
scroll to position [566, 0]
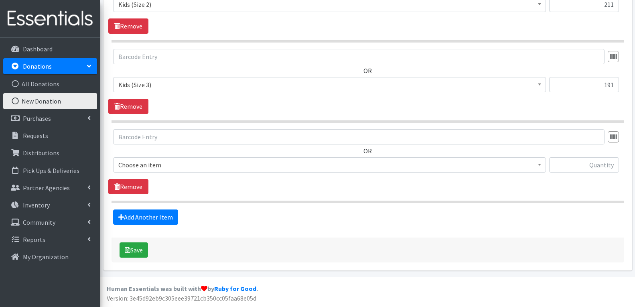
click at [166, 170] on span "Choose an item" at bounding box center [329, 164] width 422 height 11
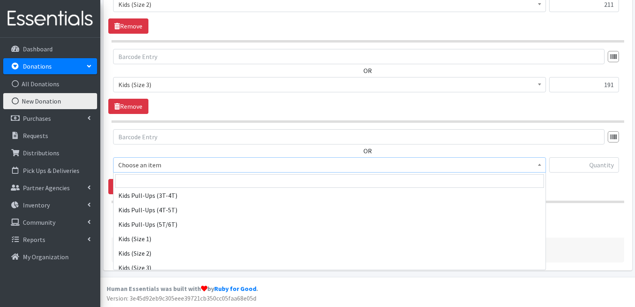
scroll to position [401, 0]
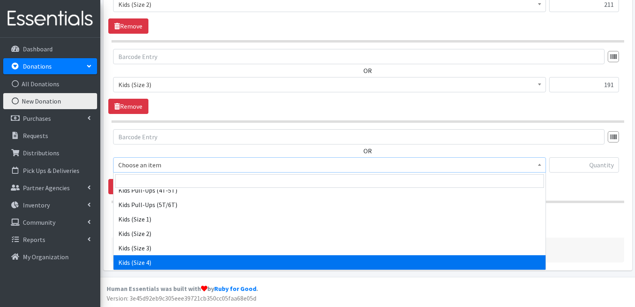
select select "4567"
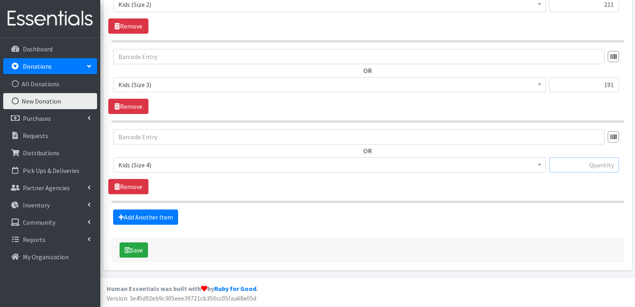
click at [574, 165] on input "text" at bounding box center [584, 164] width 70 height 15
type input "485"
click at [141, 214] on link "Add Another Item" at bounding box center [145, 216] width 65 height 15
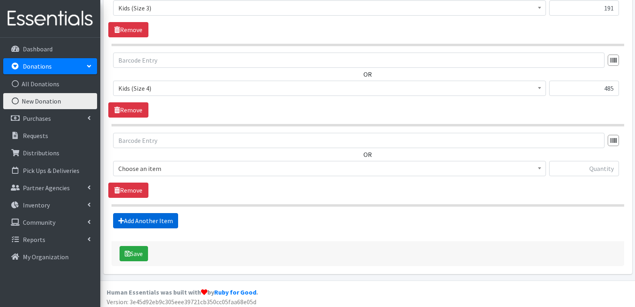
scroll to position [647, 0]
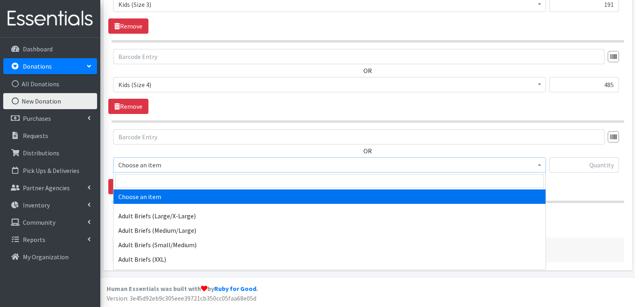
click at [169, 164] on span "Choose an item" at bounding box center [329, 164] width 422 height 11
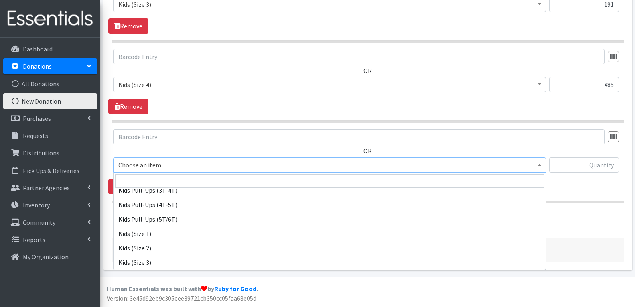
scroll to position [401, 0]
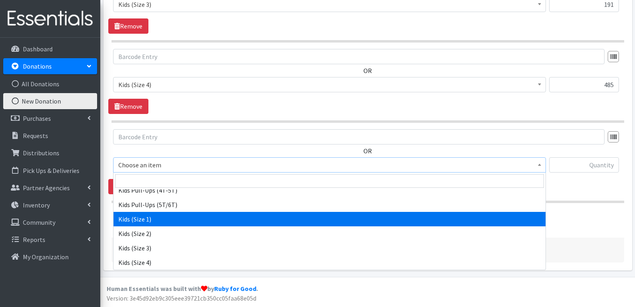
select select "4561"
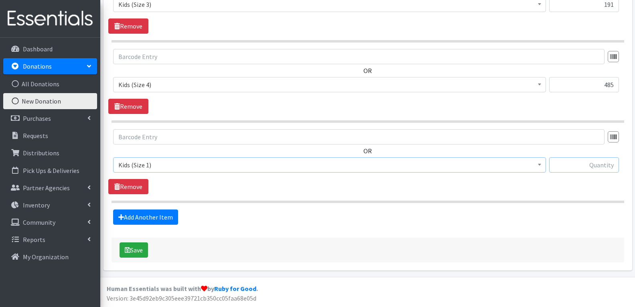
click at [592, 168] on input "text" at bounding box center [584, 164] width 70 height 15
type input "164"
click at [152, 210] on link "Add Another Item" at bounding box center [145, 216] width 65 height 15
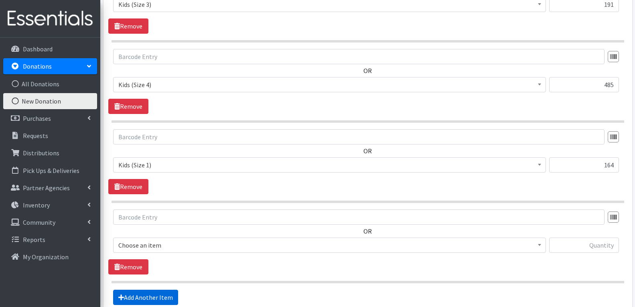
scroll to position [727, 0]
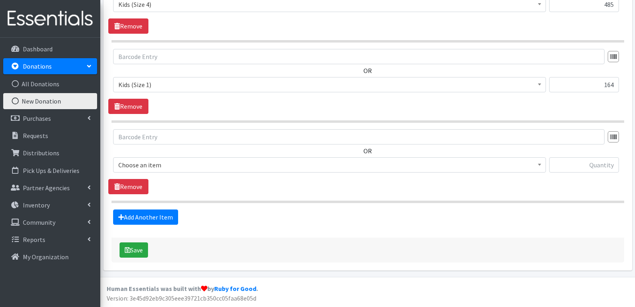
click at [156, 167] on span "Choose an item" at bounding box center [329, 164] width 422 height 11
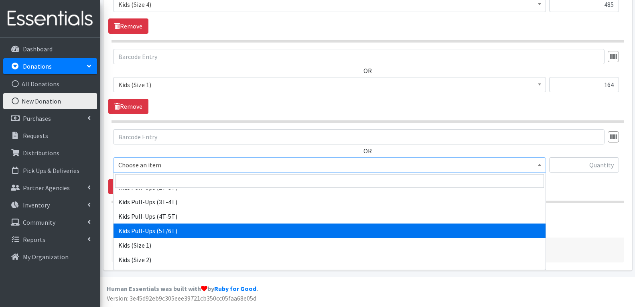
scroll to position [361, 0]
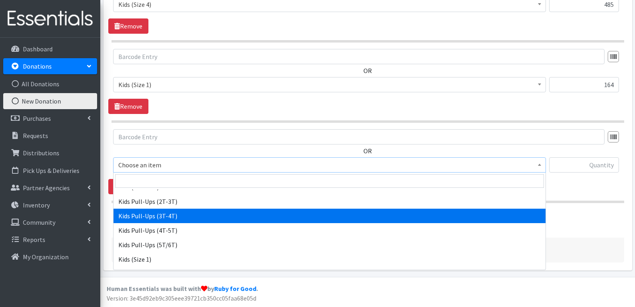
select select "4574"
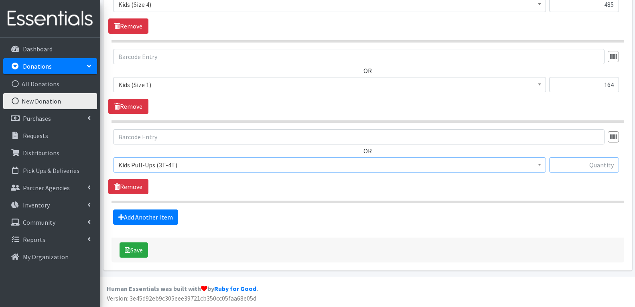
click at [608, 168] on input "text" at bounding box center [584, 164] width 70 height 15
type input "129"
click at [127, 218] on link "Add Another Item" at bounding box center [145, 216] width 65 height 15
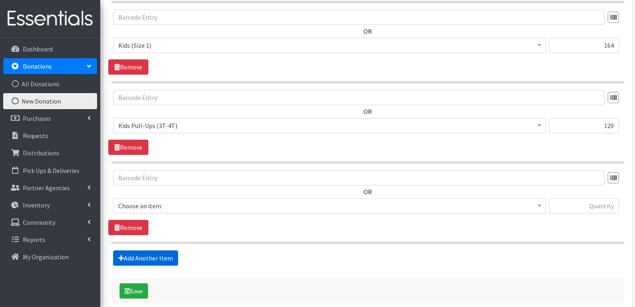
scroll to position [807, 0]
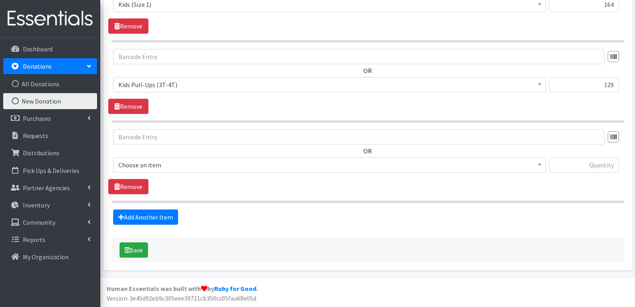
click at [142, 165] on span "Choose an item" at bounding box center [329, 164] width 422 height 11
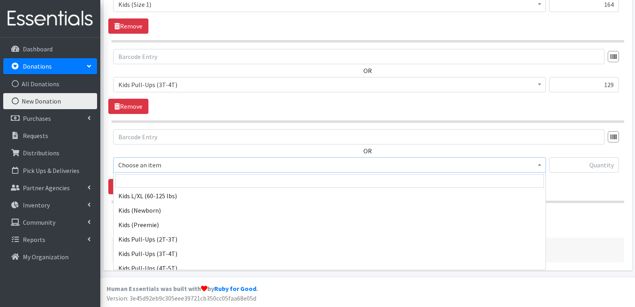
scroll to position [321, 0]
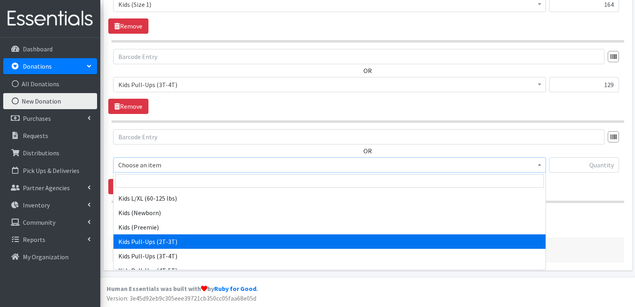
select select "4573"
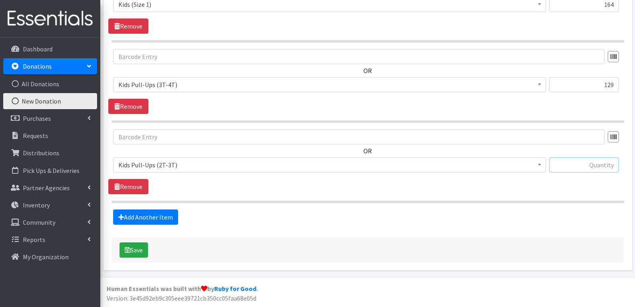
click at [605, 163] on input "text" at bounding box center [584, 164] width 70 height 15
type input "23"
click at [166, 214] on link "Add Another Item" at bounding box center [145, 216] width 65 height 15
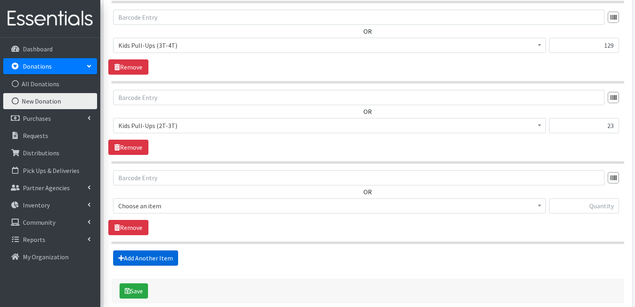
scroll to position [887, 0]
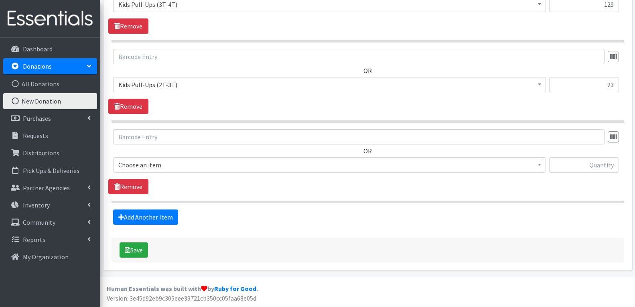
click at [184, 170] on span "Choose an item" at bounding box center [329, 164] width 422 height 11
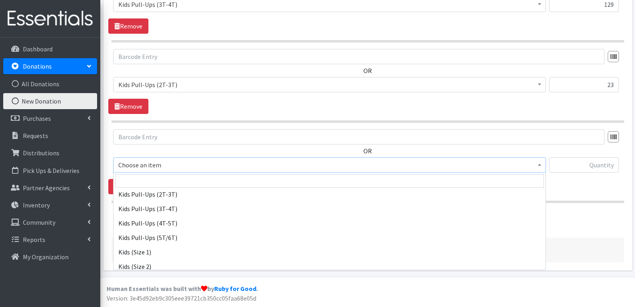
scroll to position [361, 0]
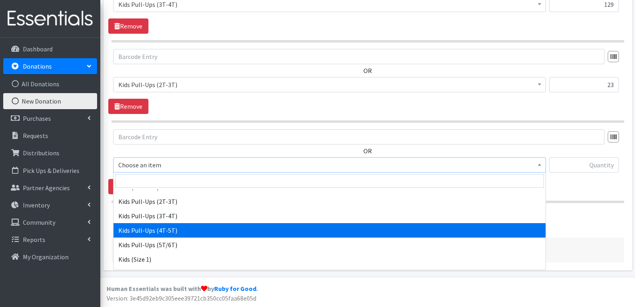
select select "4575"
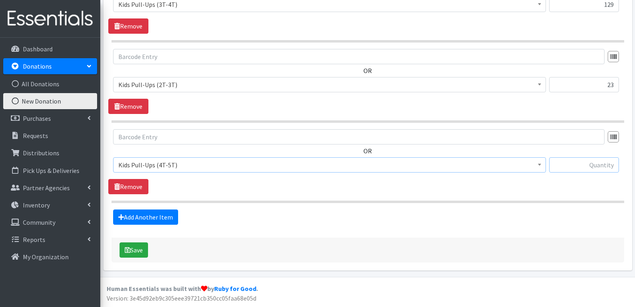
click at [602, 164] on input "text" at bounding box center [584, 164] width 70 height 15
type input "42"
click at [134, 221] on link "Add Another Item" at bounding box center [145, 216] width 65 height 15
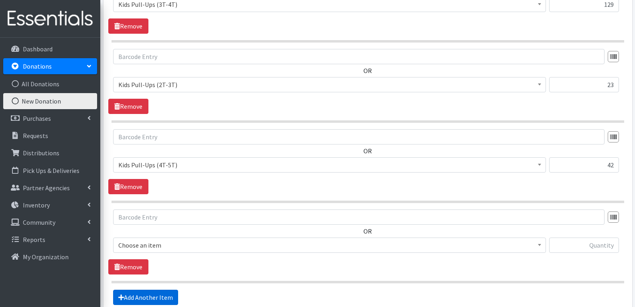
scroll to position [967, 0]
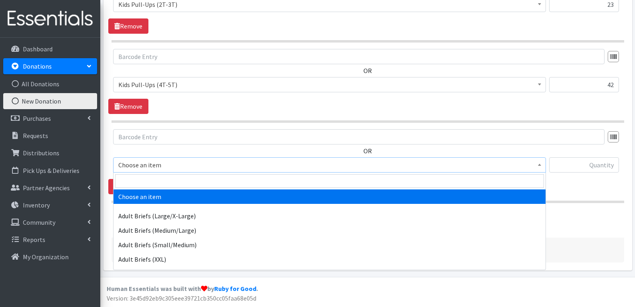
click at [185, 161] on span "Choose an item" at bounding box center [329, 164] width 422 height 11
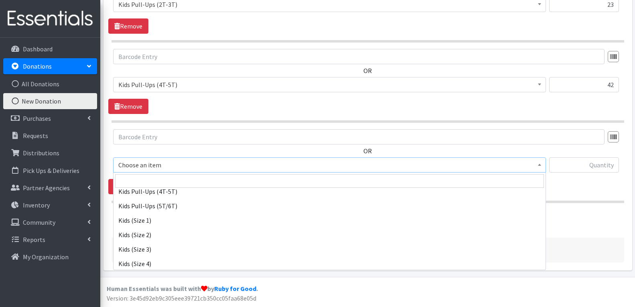
scroll to position [401, 0]
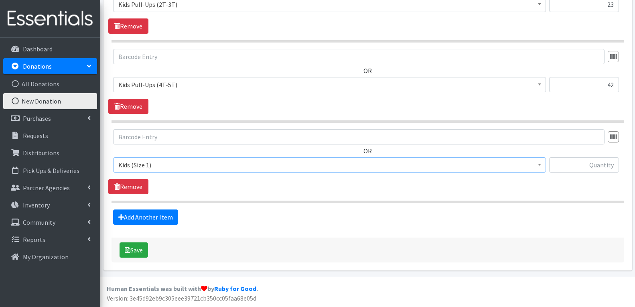
click at [169, 164] on span "Kids (Size 1)" at bounding box center [329, 164] width 422 height 11
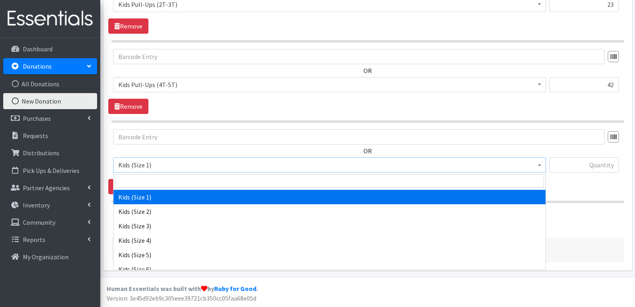
scroll to position [409, 0]
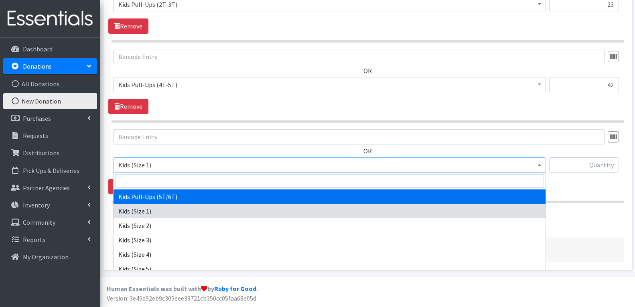
select select "14456"
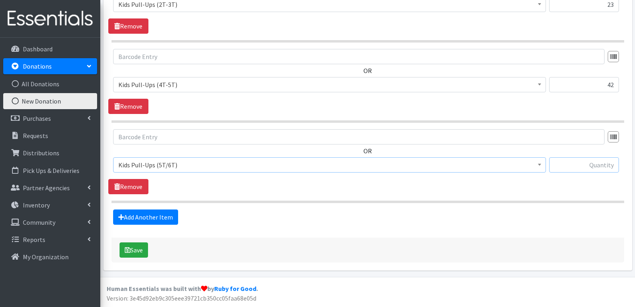
click at [591, 165] on input "text" at bounding box center [584, 164] width 70 height 15
type input "106"
click at [132, 215] on link "Add Another Item" at bounding box center [145, 216] width 65 height 15
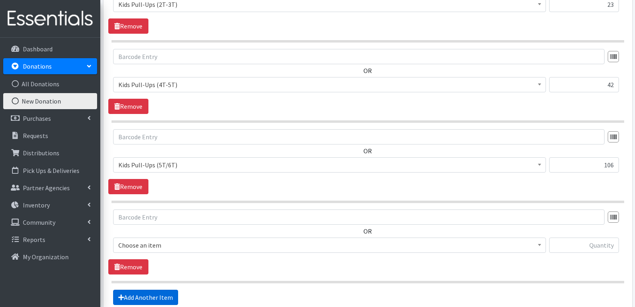
scroll to position [1048, 0]
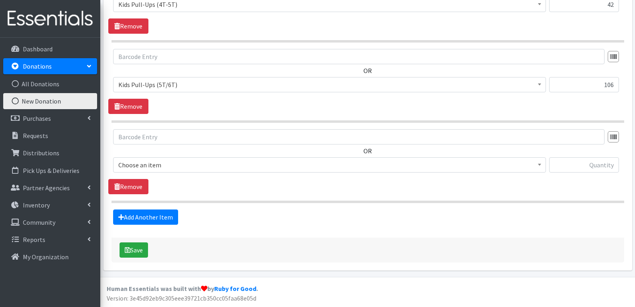
click at [215, 156] on div "OR Choose an item Adult Briefs (Large/X-Large) Adult Briefs (Medium/Large) Adul…" at bounding box center [367, 154] width 519 height 50
click at [213, 156] on div "OR Choose an item Adult Briefs (Large/X-Large) Adult Briefs (Medium/Large) Adul…" at bounding box center [367, 154] width 519 height 50
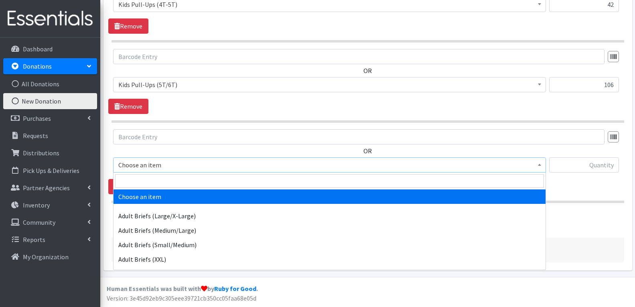
click at [213, 162] on span "Choose an item" at bounding box center [329, 164] width 422 height 11
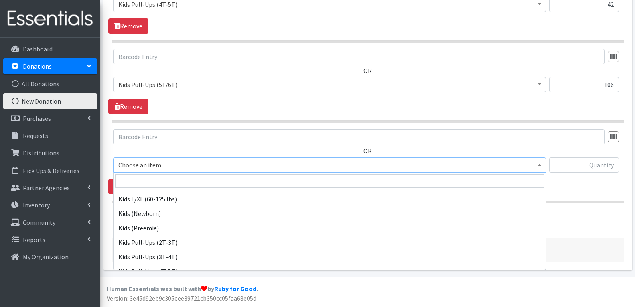
scroll to position [321, 0]
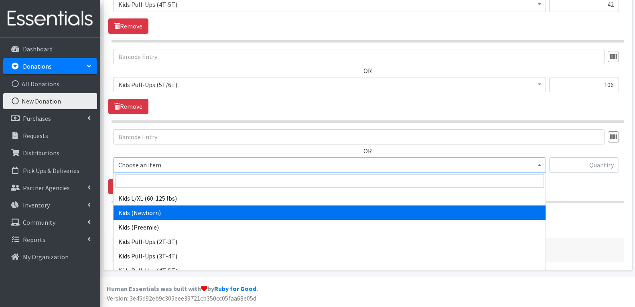
select select "4560"
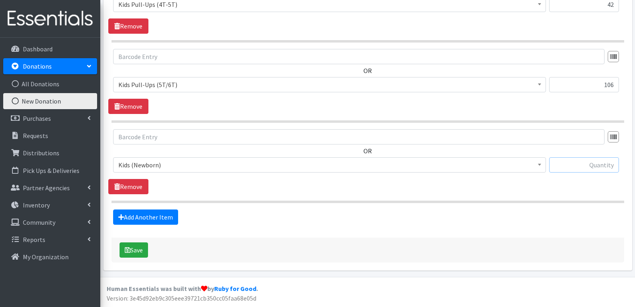
click at [594, 162] on input "text" at bounding box center [584, 164] width 70 height 15
type input "69"
click at [144, 214] on link "Add Another Item" at bounding box center [145, 216] width 65 height 15
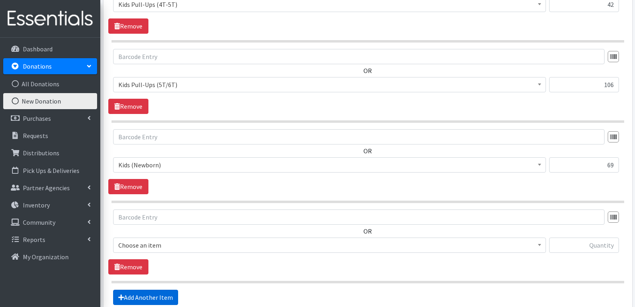
scroll to position [1128, 0]
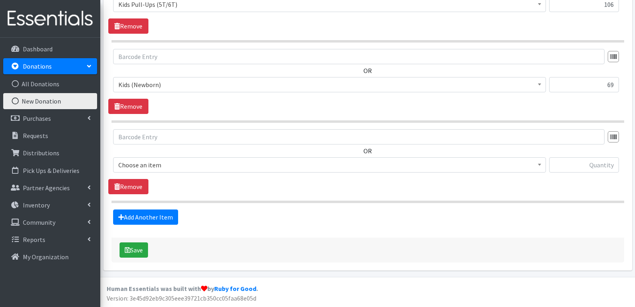
click at [205, 172] on span "Choose an item Adult Briefs (Large/X-Large) Adult Briefs (Medium/Large) Adult B…" at bounding box center [329, 168] width 433 height 22
click at [205, 165] on span "Choose an item" at bounding box center [329, 164] width 422 height 11
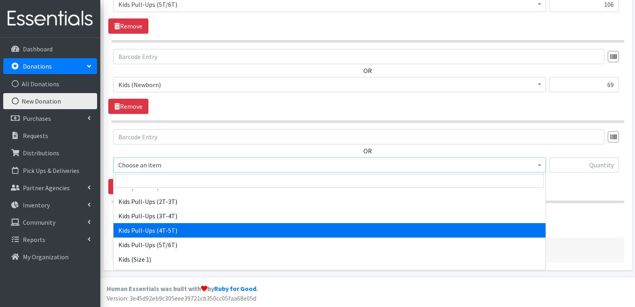
scroll to position [321, 0]
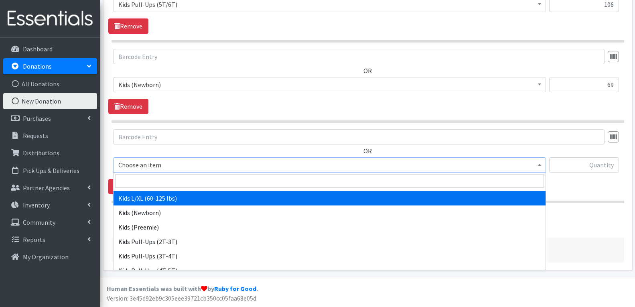
select select "4576"
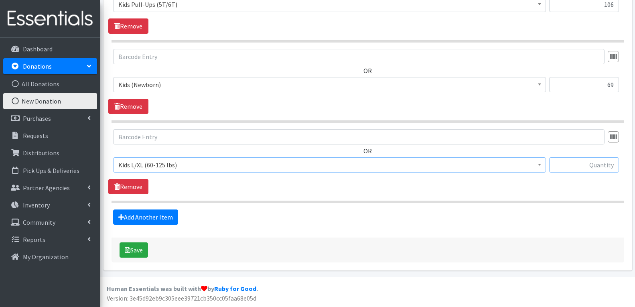
click at [588, 164] on input "text" at bounding box center [584, 164] width 70 height 15
type input "4"
click at [122, 246] on button "Save" at bounding box center [134, 249] width 28 height 15
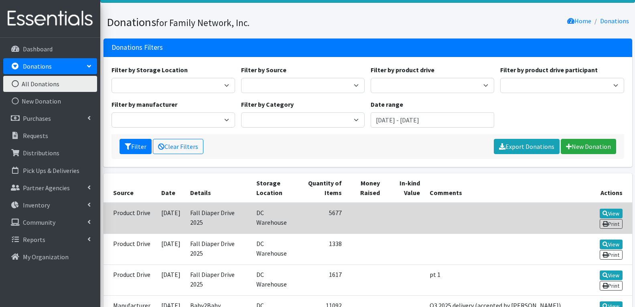
scroll to position [80, 0]
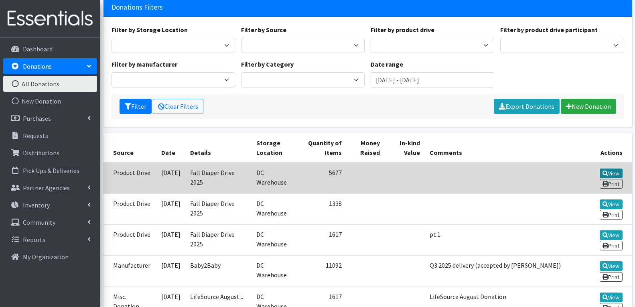
click at [607, 170] on link "View" at bounding box center [611, 173] width 23 height 10
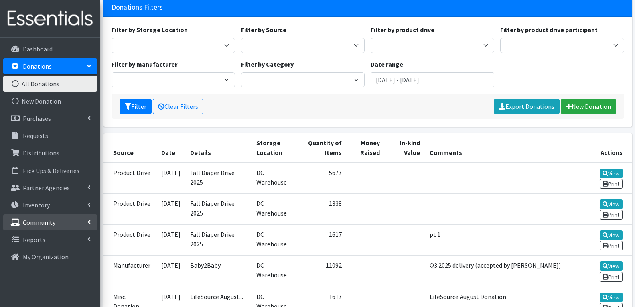
click at [41, 218] on link "Community" at bounding box center [50, 222] width 94 height 16
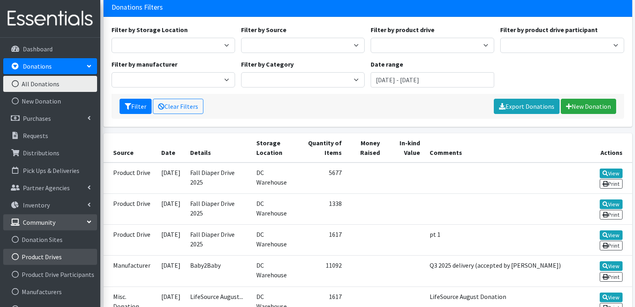
click at [45, 256] on link "Product Drives" at bounding box center [50, 257] width 94 height 16
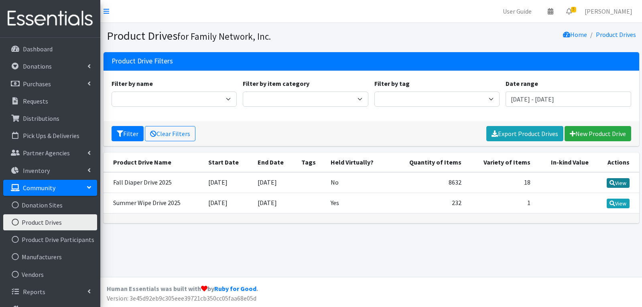
click at [617, 183] on link "View" at bounding box center [617, 183] width 23 height 10
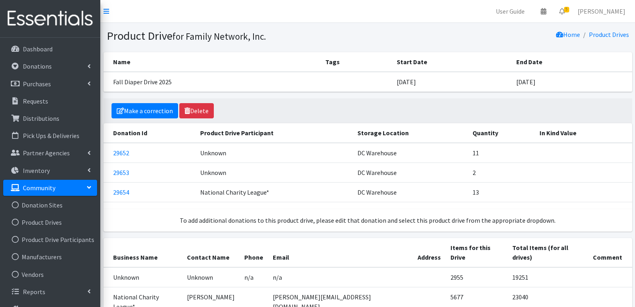
scroll to position [27, 0]
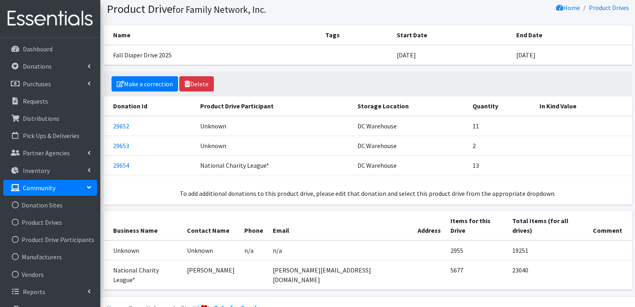
click at [42, 185] on p "Community" at bounding box center [39, 188] width 32 height 8
click at [43, 185] on p "Community" at bounding box center [39, 188] width 32 height 8
click at [36, 220] on link "Product Drives" at bounding box center [50, 222] width 94 height 16
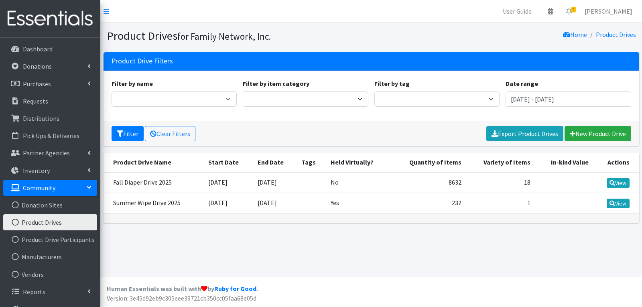
click at [387, 120] on div "Filter by name Fall Diaper Drive 2025 Summer Wipe Drive 2025 Filter by item cat…" at bounding box center [370, 96] width 535 height 51
click at [612, 180] on icon at bounding box center [612, 183] width 6 height 6
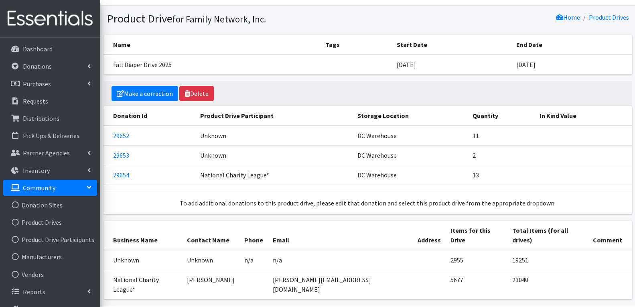
scroll to position [27, 0]
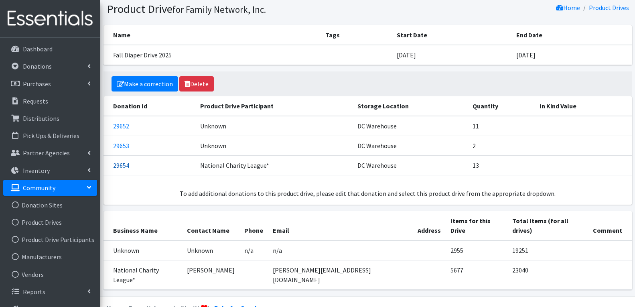
click at [125, 168] on link "29654" at bounding box center [121, 165] width 16 height 8
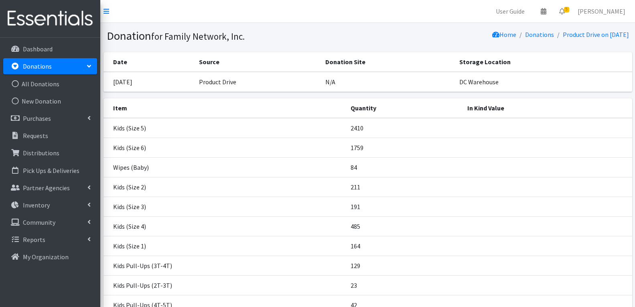
click at [35, 75] on li "Donations All Donations New Donation" at bounding box center [50, 84] width 94 height 52
click at [30, 85] on link "All Donations" at bounding box center [50, 84] width 94 height 16
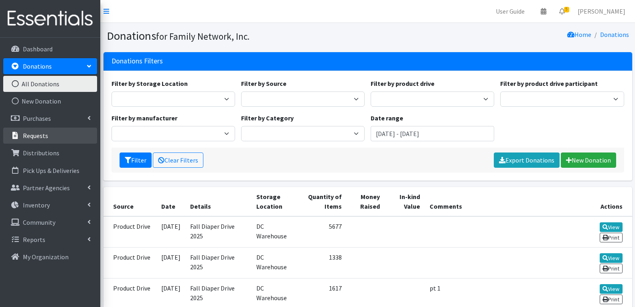
click at [30, 138] on p "Requests" at bounding box center [35, 136] width 25 height 8
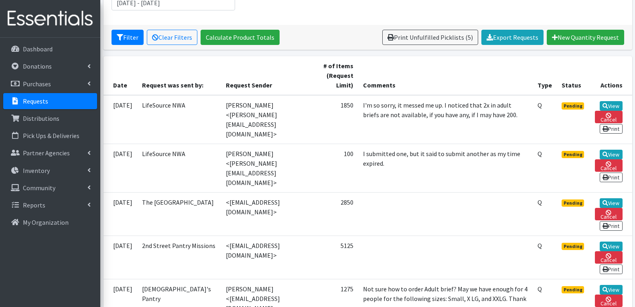
scroll to position [40, 0]
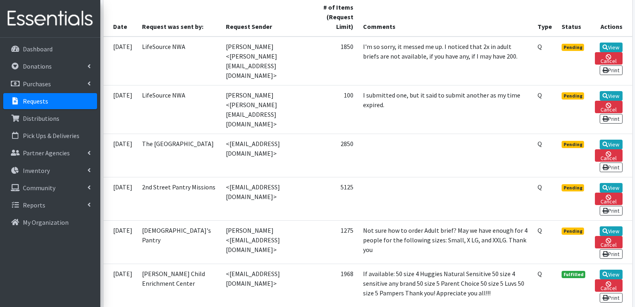
scroll to position [281, 0]
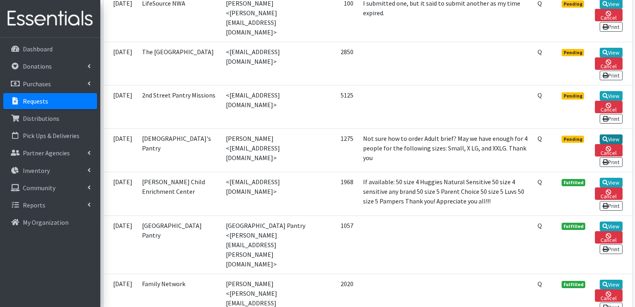
click at [607, 134] on link "View" at bounding box center [611, 139] width 23 height 10
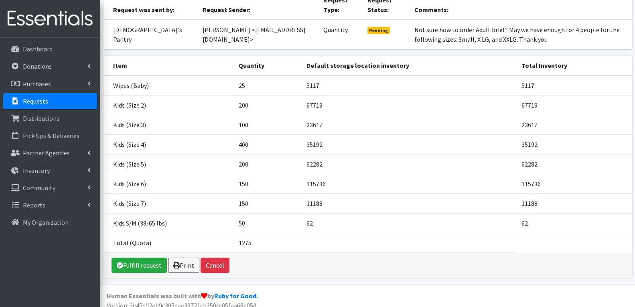
scroll to position [87, 0]
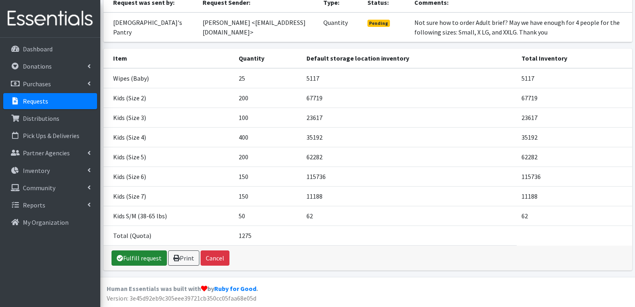
click at [139, 262] on link "Fulfill request" at bounding box center [139, 257] width 55 height 15
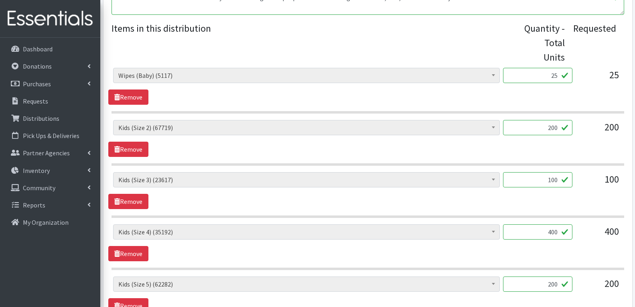
scroll to position [582, 0]
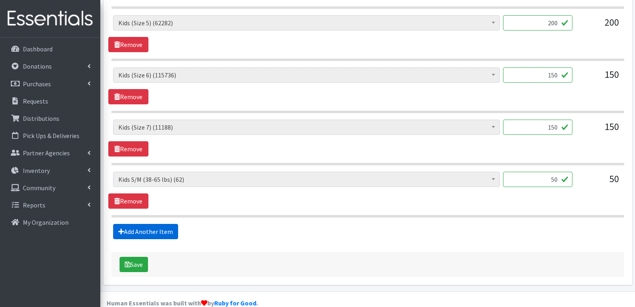
click at [137, 224] on link "Add Another Item" at bounding box center [145, 231] width 65 height 15
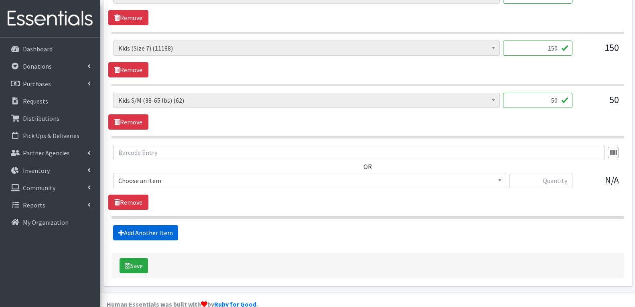
scroll to position [662, 0]
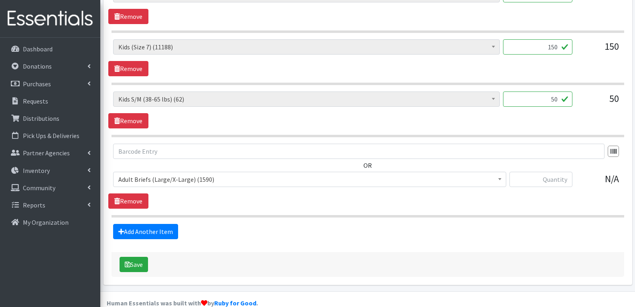
click at [194, 174] on span "Adult Briefs (Large/X-Large) (1590)" at bounding box center [309, 179] width 383 height 11
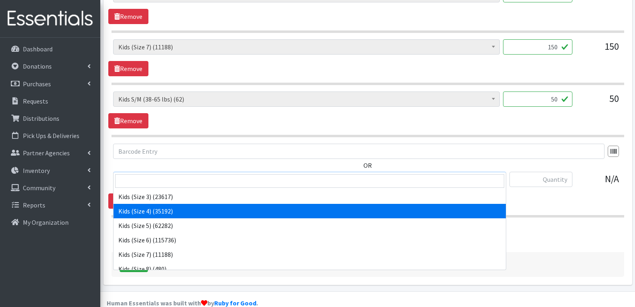
scroll to position [401, 0]
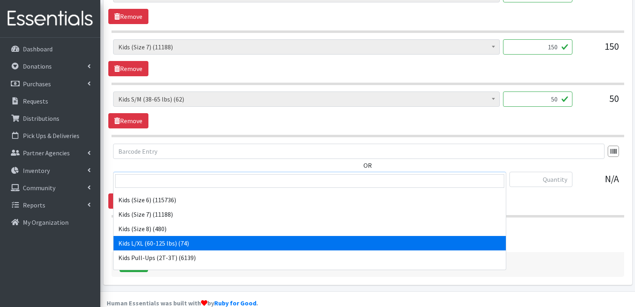
select select "4576"
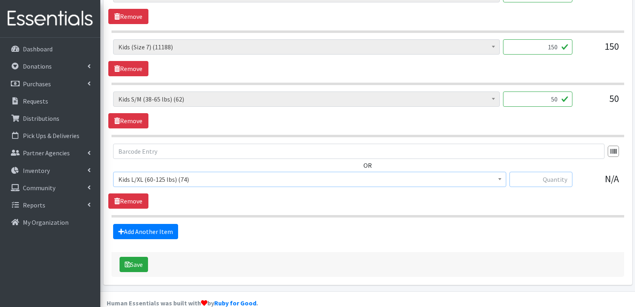
click at [535, 172] on input "text" at bounding box center [540, 179] width 63 height 15
type input "50"
click at [125, 113] on link "Remove" at bounding box center [128, 120] width 40 height 15
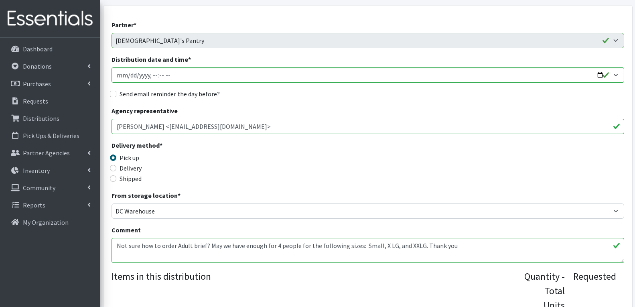
scroll to position [160, 0]
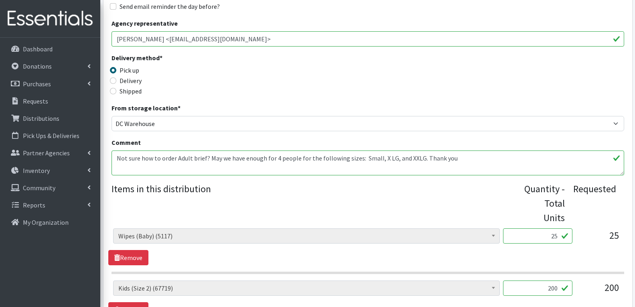
click at [461, 160] on textarea "Not sure how to order Adult brief? May we have enough for 4 people for the foll…" at bounding box center [368, 162] width 513 height 25
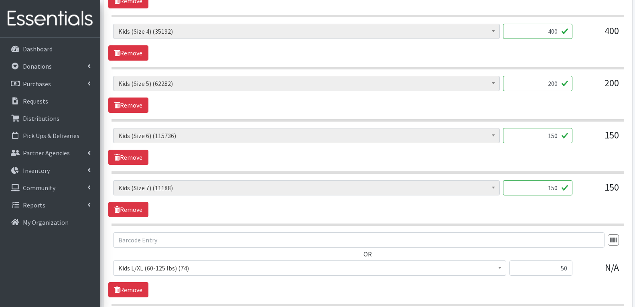
scroll to position [610, 0]
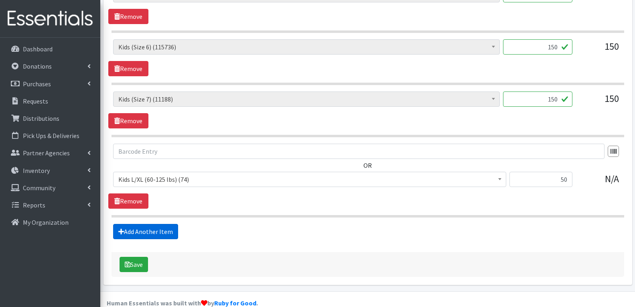
type textarea "Not sure how to order Adult brief? May we have enough for 4 people for the foll…"
click at [145, 224] on link "Add Another Item" at bounding box center [145, 231] width 65 height 15
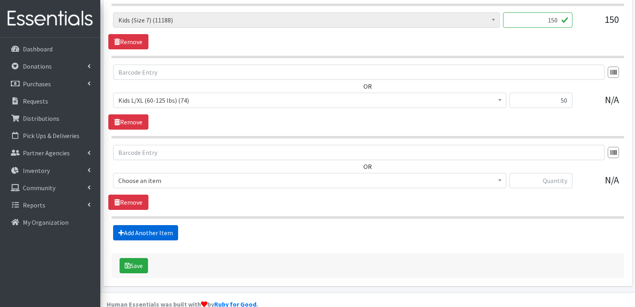
scroll to position [690, 0]
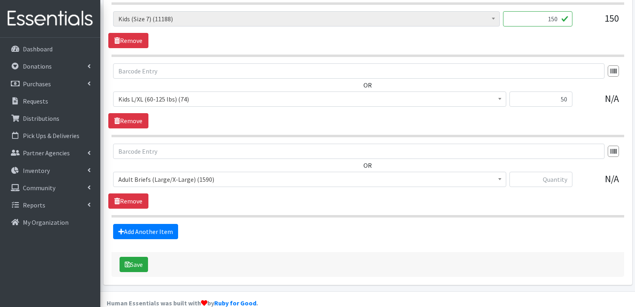
click at [195, 173] on span "Adult Briefs (Large/X-Large) (1590) Adult Briefs (Medium/Large) (117) Adult Bri…" at bounding box center [309, 183] width 393 height 22
click at [198, 174] on span "Adult Briefs (Large/X-Large) (1590)" at bounding box center [309, 179] width 383 height 11
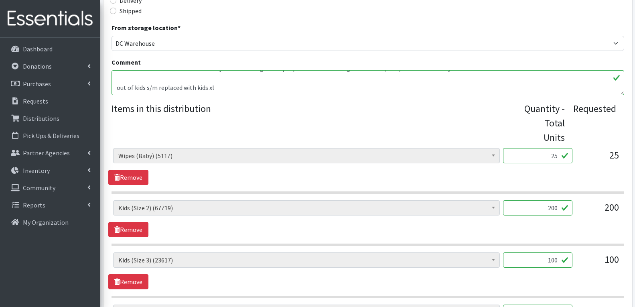
scroll to position [0, 0]
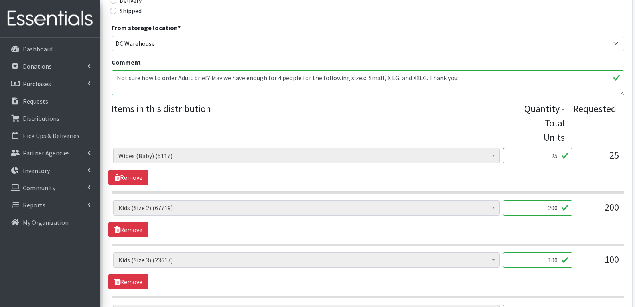
drag, startPoint x: 205, startPoint y: 77, endPoint x: 466, endPoint y: 75, distance: 260.7
click at [466, 75] on textarea "Not sure how to order Adult brief? May we have enough for 4 people for the foll…" at bounding box center [368, 82] width 513 height 25
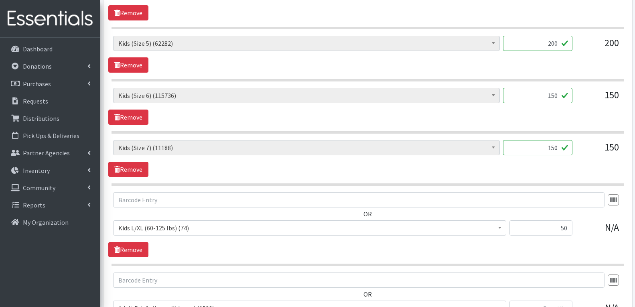
scroll to position [690, 0]
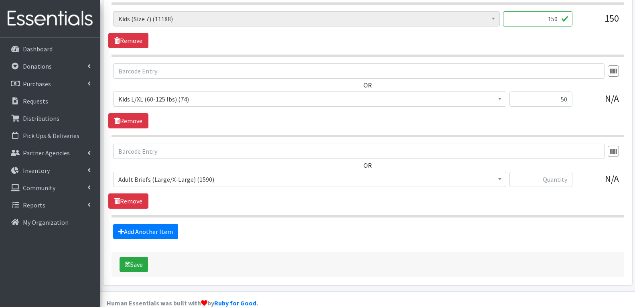
click at [195, 174] on span "Adult Briefs (Large/X-Large) (1590)" at bounding box center [309, 179] width 383 height 11
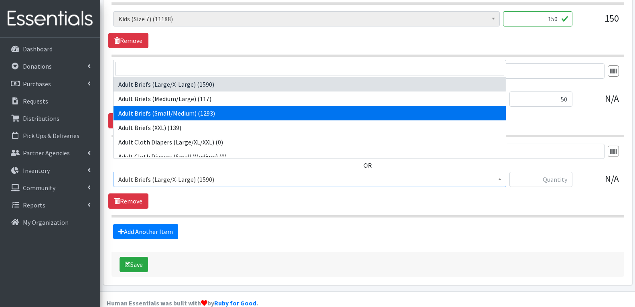
select select "4569"
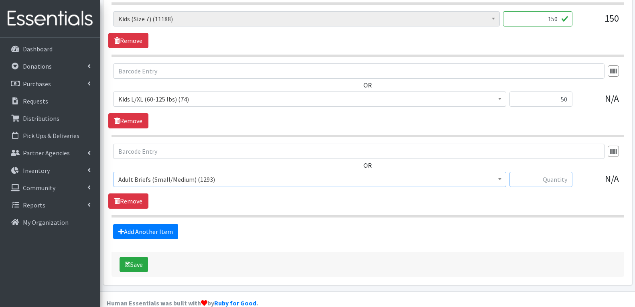
click at [534, 172] on input "text" at bounding box center [540, 179] width 63 height 15
type input "4"
click at [159, 224] on link "Add Another Item" at bounding box center [145, 231] width 65 height 15
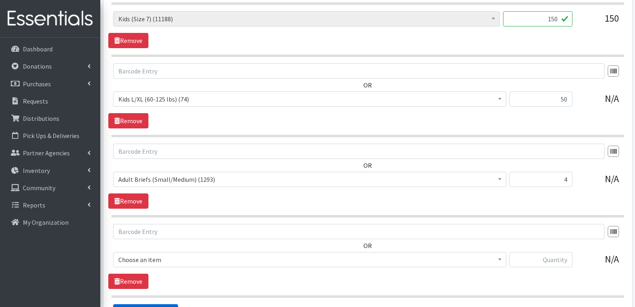
scroll to position [771, 0]
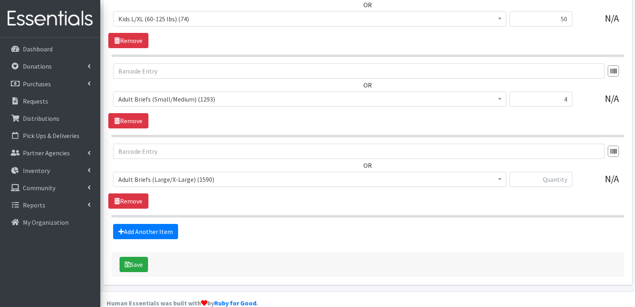
click at [175, 174] on span "Adult Briefs (Large/X-Large) (1590)" at bounding box center [309, 179] width 383 height 11
click at [562, 172] on input "text" at bounding box center [540, 179] width 63 height 15
type input "4"
click at [157, 224] on link "Add Another Item" at bounding box center [145, 231] width 65 height 15
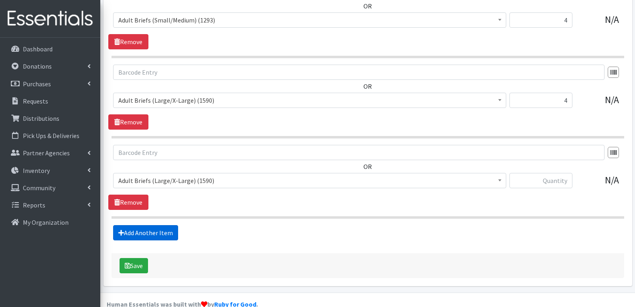
scroll to position [851, 0]
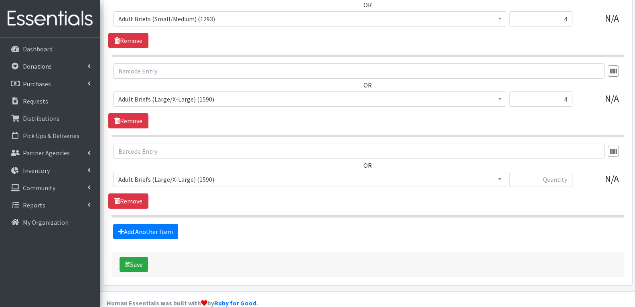
click at [183, 174] on span "Adult Briefs (Large/X-Large) (1590)" at bounding box center [309, 179] width 383 height 11
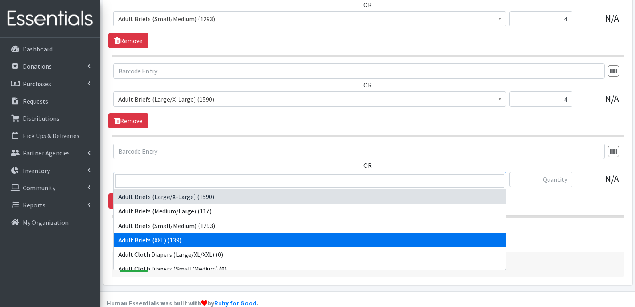
select select "4570"
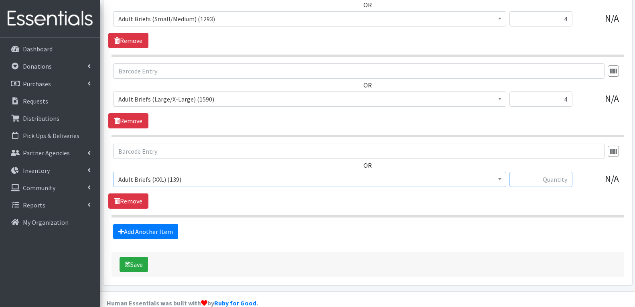
click at [566, 172] on input "text" at bounding box center [540, 179] width 63 height 15
type input "4"
click at [144, 257] on button "Save" at bounding box center [134, 264] width 28 height 15
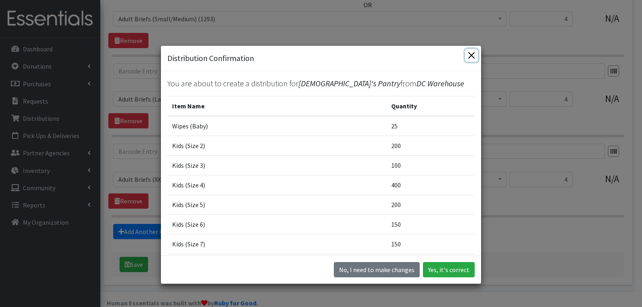
click at [465, 56] on button "Close" at bounding box center [471, 55] width 13 height 13
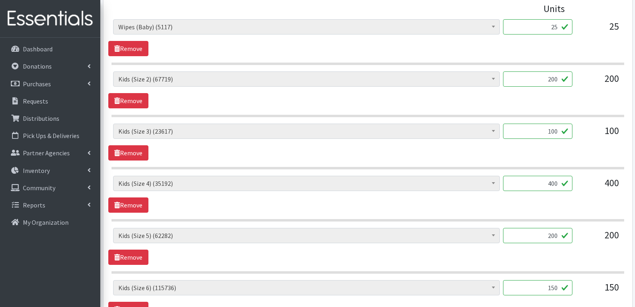
scroll to position [329, 0]
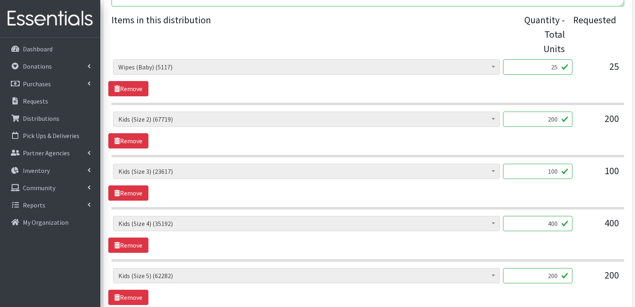
click at [553, 216] on input "400" at bounding box center [537, 223] width 69 height 15
type input "350"
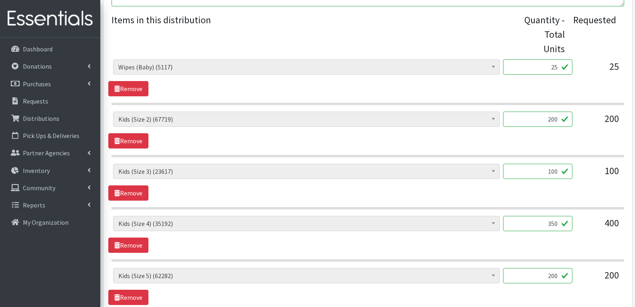
click at [521, 225] on div "Adult Briefs (Large/X-Large) (1590) Adult Briefs (Medium/Large) (117) Adult Bri…" at bounding box center [367, 234] width 519 height 37
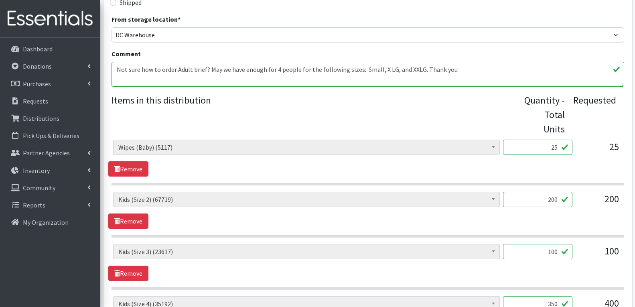
scroll to position [10, 0]
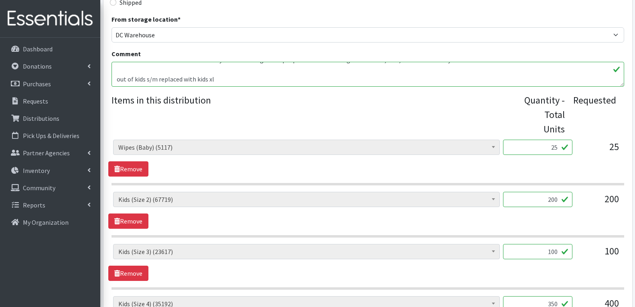
click at [262, 81] on textarea "Not sure how to order Adult brief? May we have enough for 4 people for the foll…" at bounding box center [368, 74] width 513 height 25
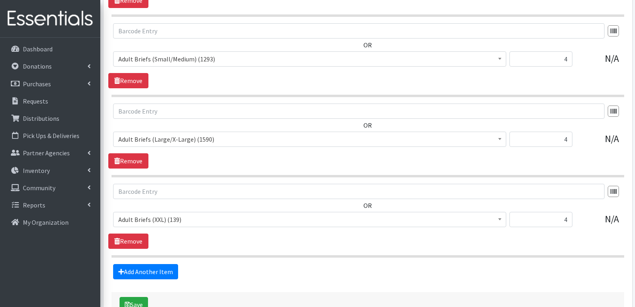
scroll to position [851, 0]
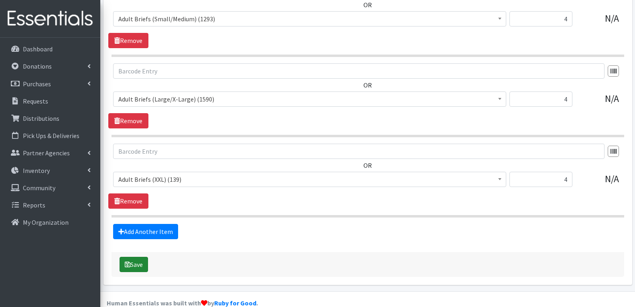
type textarea "Not sure how to order Adult brief? May we have enough for 4 people for the foll…"
click at [138, 257] on button "Save" at bounding box center [134, 264] width 28 height 15
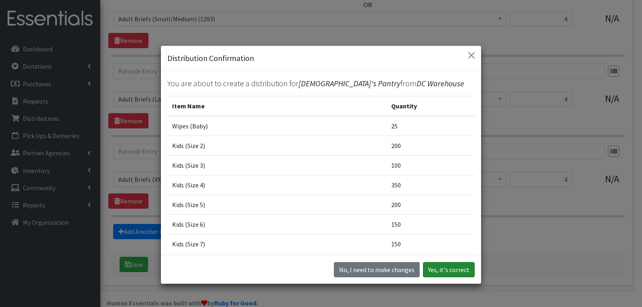
click at [451, 274] on button "Yes, it's correct" at bounding box center [449, 269] width 52 height 15
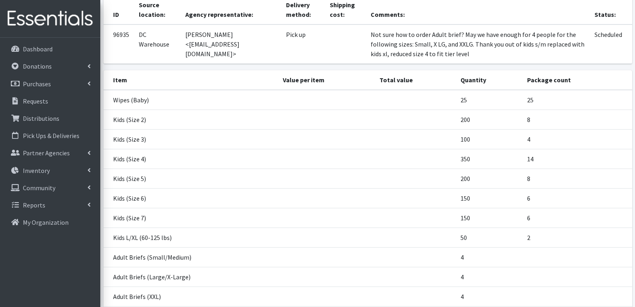
scroll to position [191, 0]
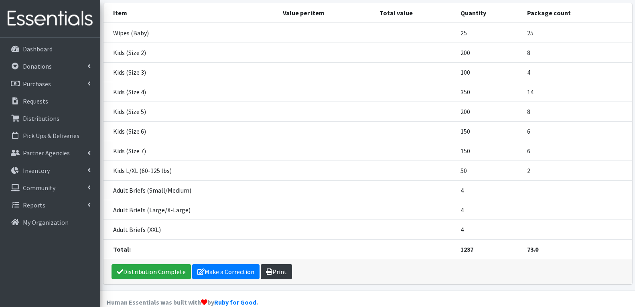
click at [272, 264] on link "Print" at bounding box center [276, 271] width 31 height 15
click at [46, 107] on link "Requests" at bounding box center [50, 101] width 94 height 16
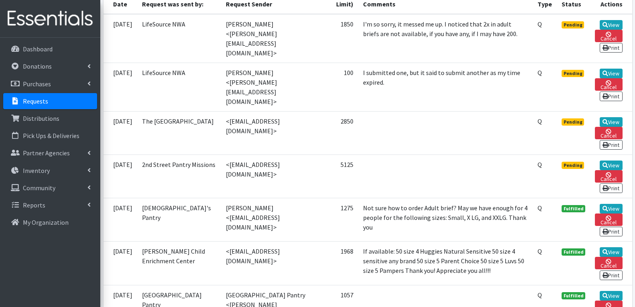
scroll to position [241, 0]
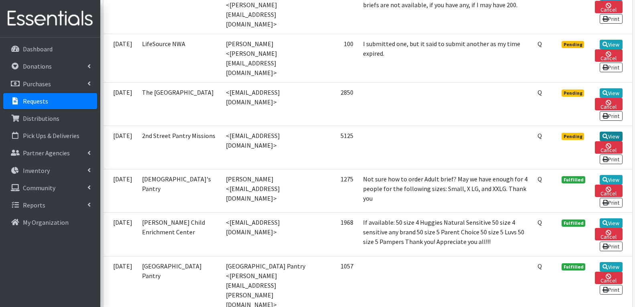
click at [610, 132] on link "View" at bounding box center [611, 137] width 23 height 10
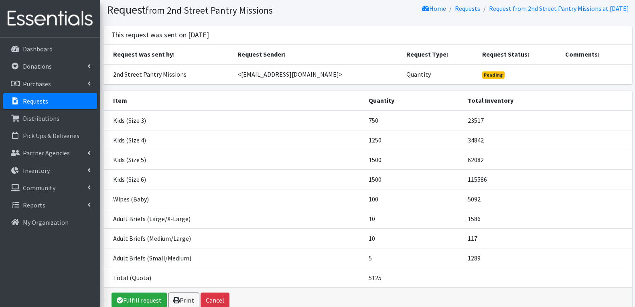
scroll to position [40, 0]
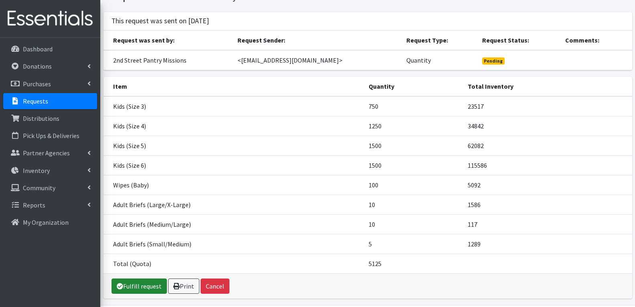
click at [131, 284] on link "Fulfill request" at bounding box center [139, 285] width 55 height 15
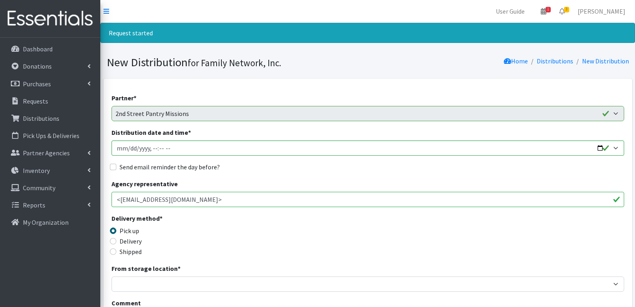
click at [119, 166] on div "Send email reminder the day before?" at bounding box center [368, 167] width 513 height 10
click at [114, 166] on input "Send email reminder the day before?" at bounding box center [113, 167] width 6 height 6
checkbox input "true"
click at [598, 148] on input "Distribution date and time *" at bounding box center [368, 147] width 513 height 15
type input "[DATE]T13:00"
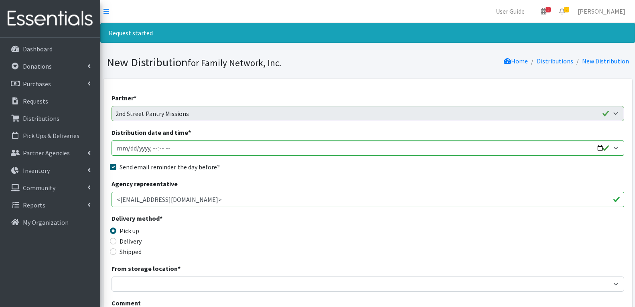
click at [290, 182] on div "Agency representative <[EMAIL_ADDRESS][DOMAIN_NAME]>" at bounding box center [368, 193] width 513 height 28
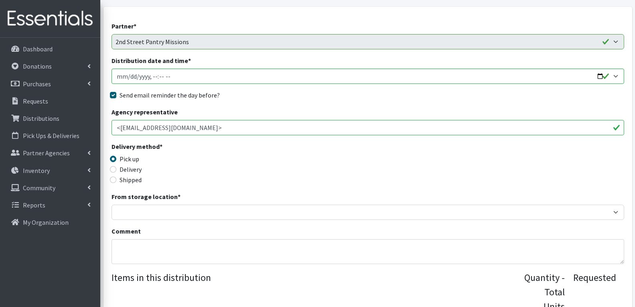
scroll to position [241, 0]
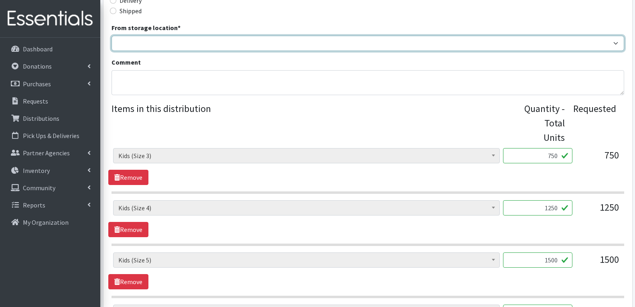
click at [169, 43] on select "DC Warehouse" at bounding box center [368, 43] width 513 height 15
select select "421"
click at [112, 36] on select "DC Warehouse" at bounding box center [368, 43] width 513 height 15
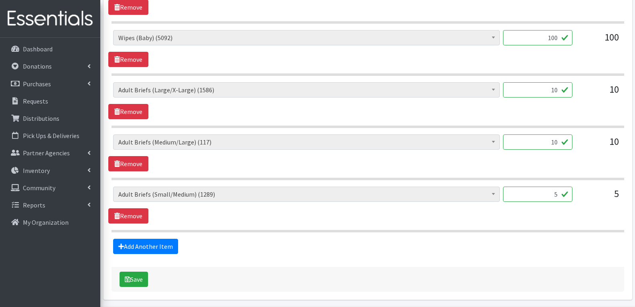
scroll to position [582, 0]
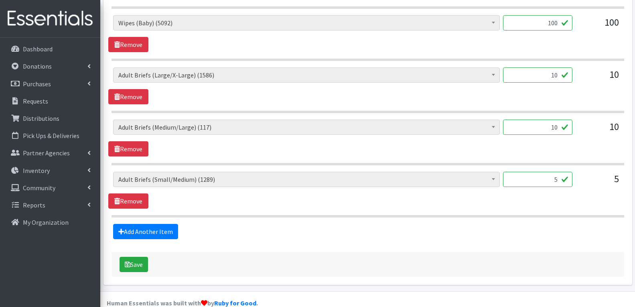
click at [135, 258] on div "Save" at bounding box center [368, 264] width 513 height 25
click at [127, 261] on icon "submit" at bounding box center [128, 264] width 6 height 6
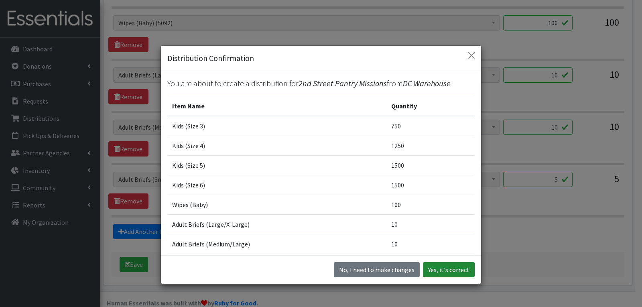
click at [440, 266] on button "Yes, it's correct" at bounding box center [449, 269] width 52 height 15
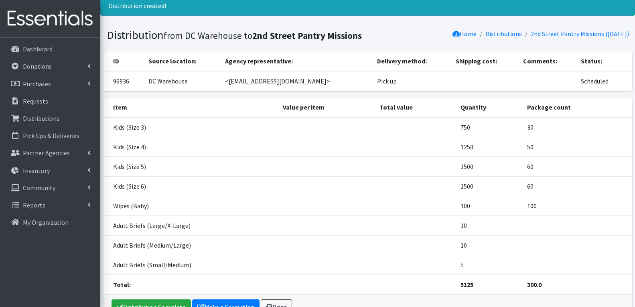
scroll to position [103, 0]
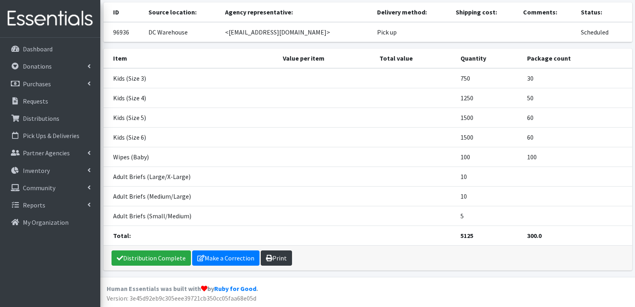
click at [270, 260] on link "Print" at bounding box center [276, 257] width 31 height 15
click at [53, 104] on link "Requests" at bounding box center [50, 101] width 94 height 16
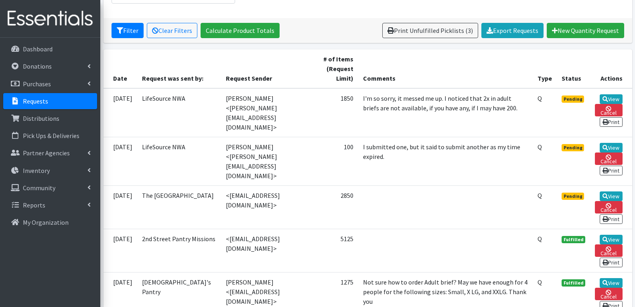
scroll to position [160, 0]
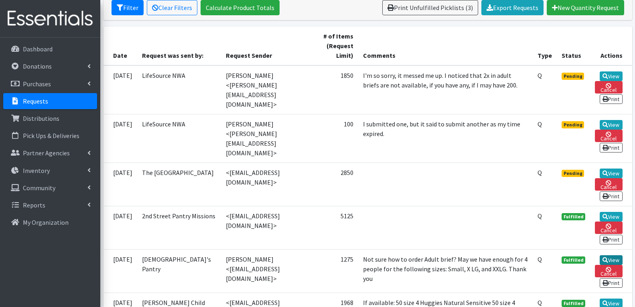
click at [611, 255] on link "View" at bounding box center [611, 260] width 23 height 10
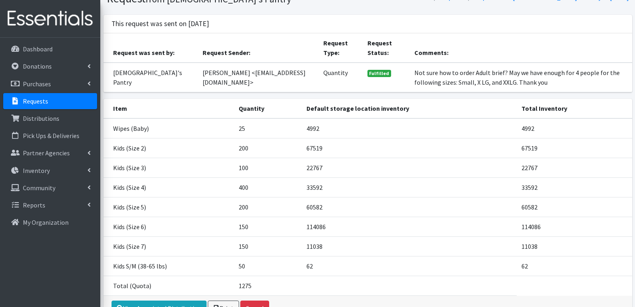
scroll to position [87, 0]
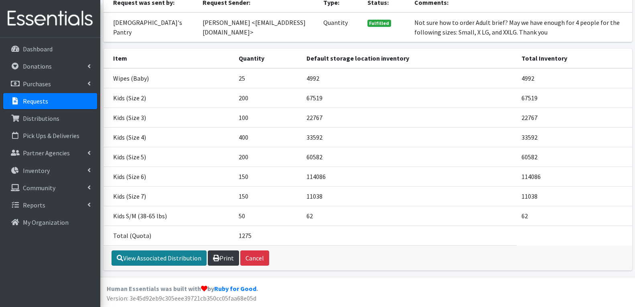
click at [169, 262] on link "View Associated Distribution" at bounding box center [159, 257] width 95 height 15
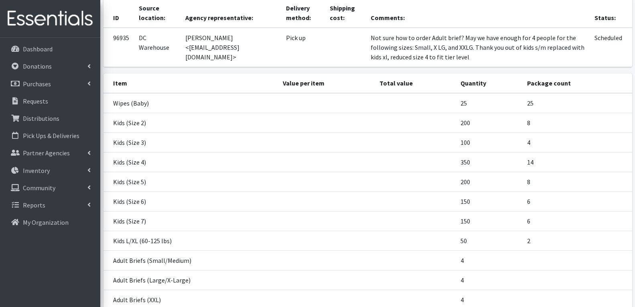
scroll to position [138, 0]
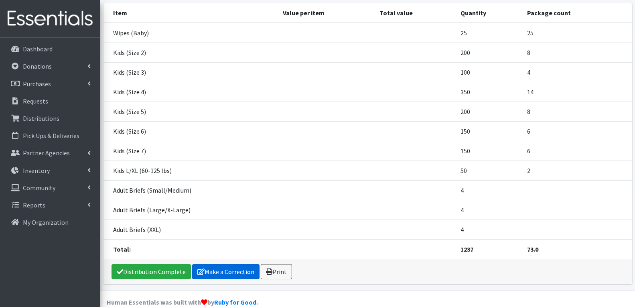
click at [229, 264] on link "Make a Correction" at bounding box center [225, 271] width 67 height 15
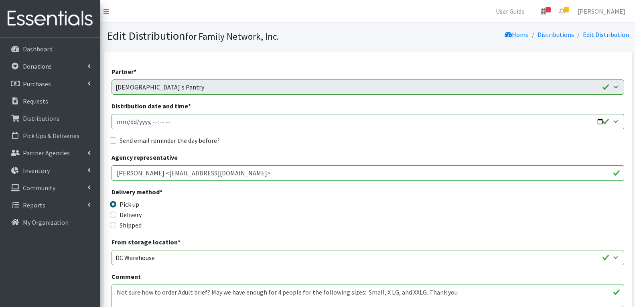
click at [600, 121] on input "Distribution date and time *" at bounding box center [368, 121] width 513 height 15
type input "2025-09-30T13:00"
click at [327, 152] on div "Agency representative Cheri Dale <gpantry@yahoo.com>" at bounding box center [368, 166] width 513 height 28
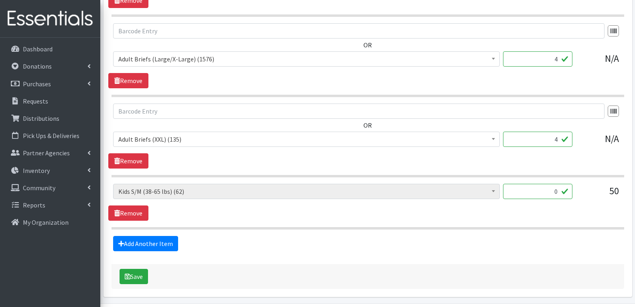
scroll to position [876, 0]
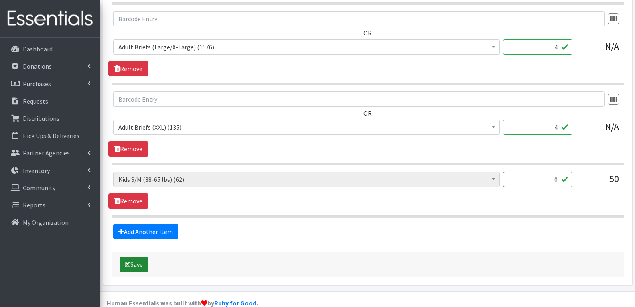
drag, startPoint x: 146, startPoint y: 253, endPoint x: 177, endPoint y: 241, distance: 34.0
click at [146, 257] on button "Save" at bounding box center [134, 264] width 28 height 15
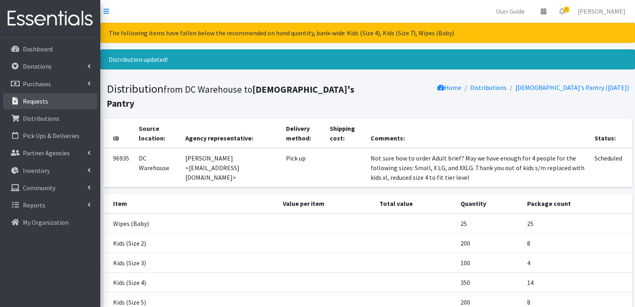
click at [58, 99] on link "Requests" at bounding box center [50, 101] width 94 height 16
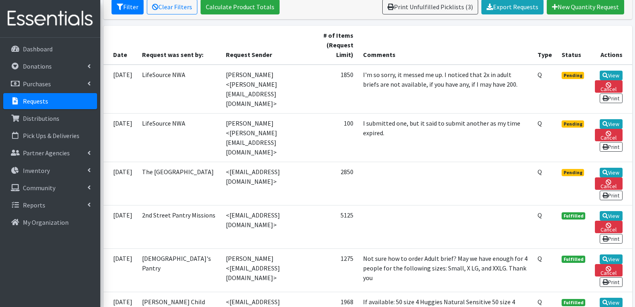
scroll to position [160, 0]
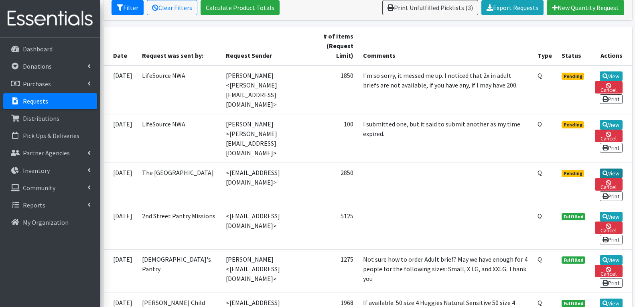
click at [610, 168] on link "View" at bounding box center [611, 173] width 23 height 10
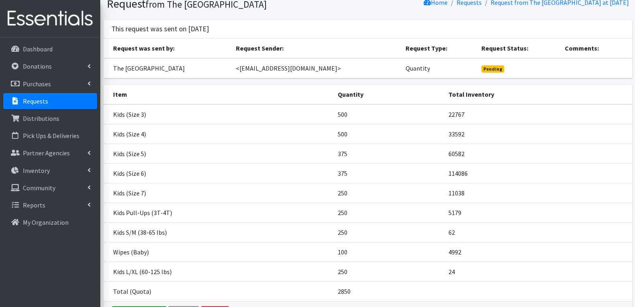
scroll to position [80, 0]
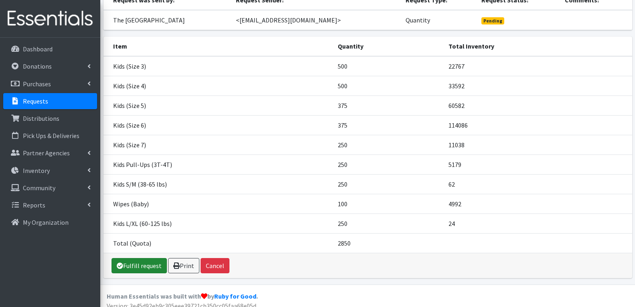
click at [138, 270] on link "Fulfill request" at bounding box center [139, 265] width 55 height 15
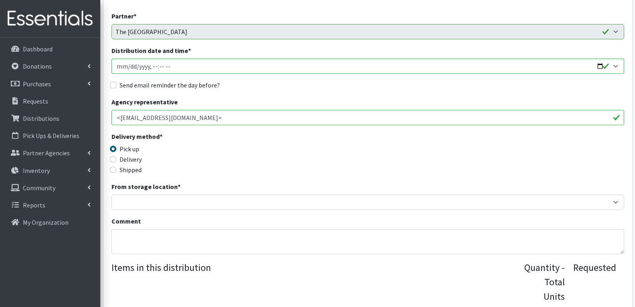
scroll to position [120, 0]
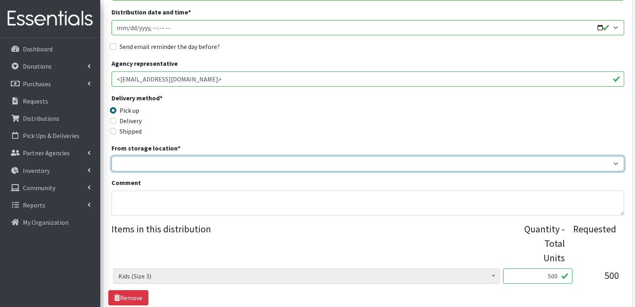
click at [142, 166] on select "DC Warehouse" at bounding box center [368, 163] width 513 height 15
select select "421"
click at [112, 156] on select "DC Warehouse" at bounding box center [368, 163] width 513 height 15
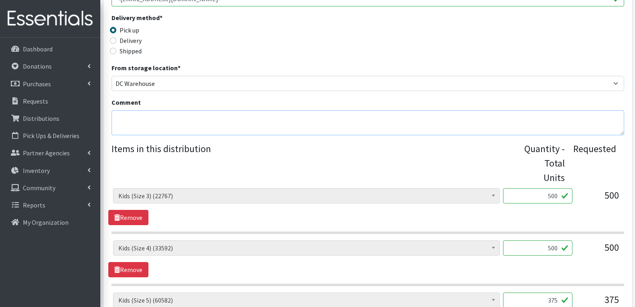
click at [139, 120] on textarea "Comment" at bounding box center [368, 122] width 513 height 25
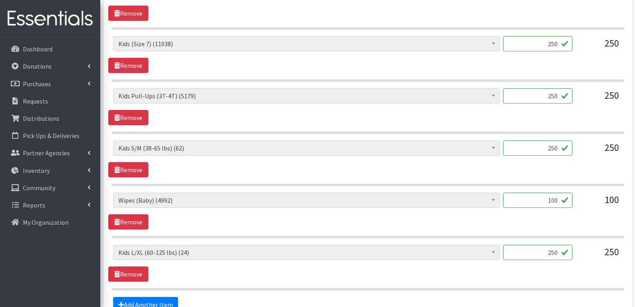
scroll to position [562, 0]
type textarea "out of kids s/m and kids l/xl"
click at [132, 162] on link "Remove" at bounding box center [128, 169] width 40 height 15
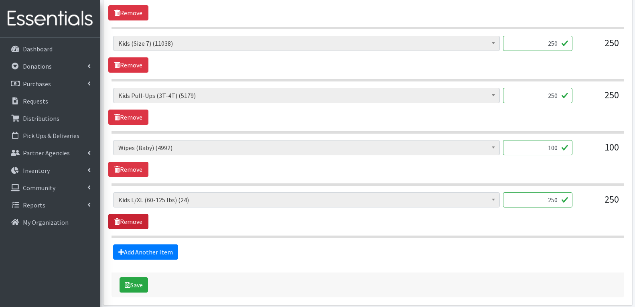
click at [124, 214] on link "Remove" at bounding box center [128, 221] width 40 height 15
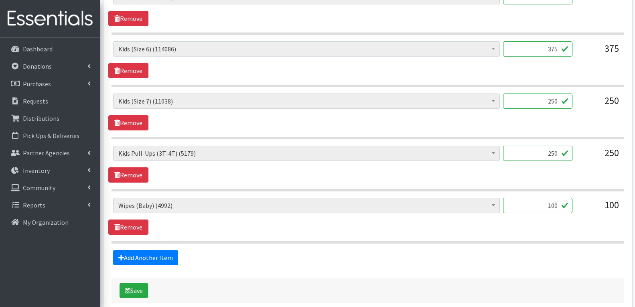
scroll to position [490, 0]
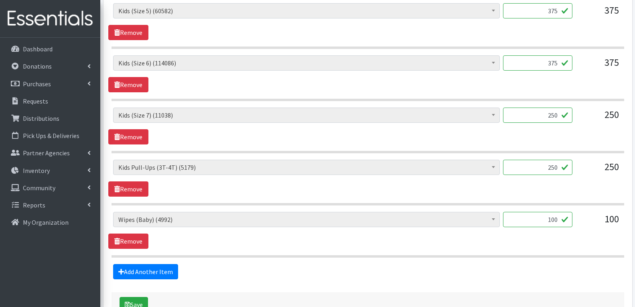
click at [545, 212] on input "100" at bounding box center [537, 219] width 69 height 15
click at [576, 227] on div "Adult Briefs (Large/X-Large) (1576) Adult Briefs (Medium/Large) (107) Adult Bri…" at bounding box center [367, 230] width 519 height 37
click at [552, 212] on input "100" at bounding box center [537, 219] width 69 height 15
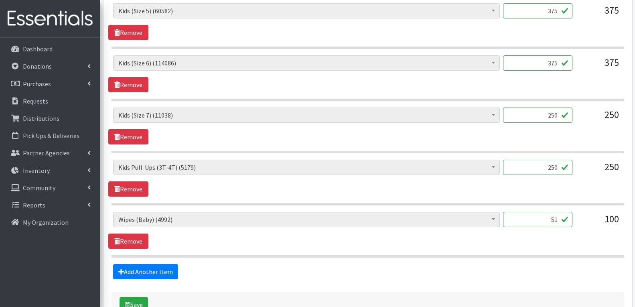
type input "51"
click at [511, 229] on div "Adult Briefs (Large/X-Large) (1576) Adult Briefs (Medium/Large) (107) Adult Bri…" at bounding box center [367, 230] width 519 height 37
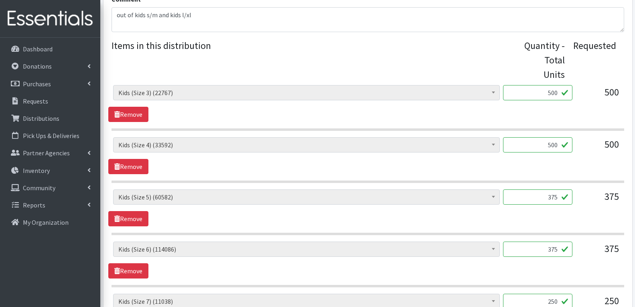
scroll to position [289, 0]
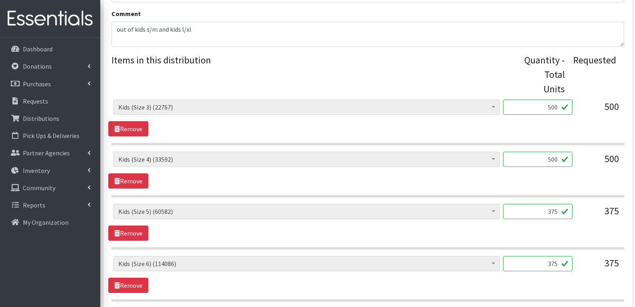
click at [545, 204] on input "375" at bounding box center [537, 211] width 69 height 15
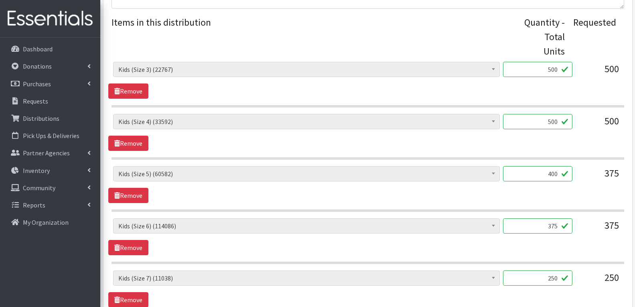
scroll to position [369, 0]
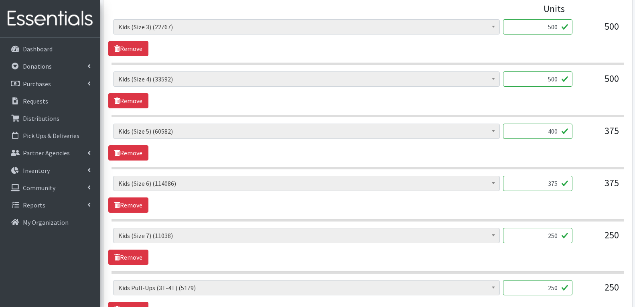
type input "400"
click at [556, 176] on input "375" at bounding box center [537, 183] width 69 height 15
type input "400"
click at [521, 191] on div "Adult Briefs (Large/X-Large) (1576) Adult Briefs (Medium/Large) (107) Adult Bri…" at bounding box center [367, 194] width 519 height 37
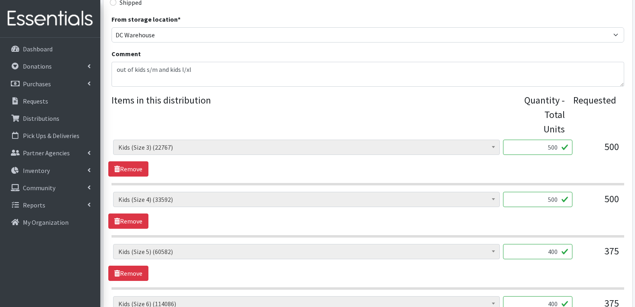
scroll to position [289, 0]
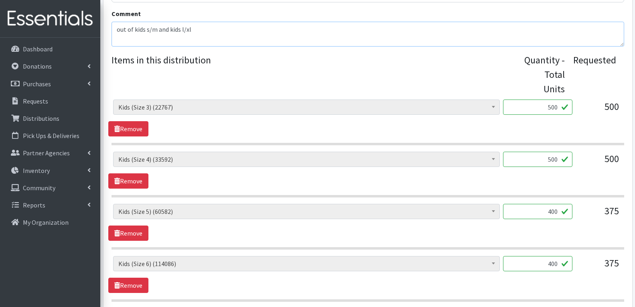
click at [215, 34] on textarea "out of kids s/m and kids l/xl" at bounding box center [368, 34] width 513 height 25
type textarea "out of kids s/m and kids l/xl reduced wipe count to match number of children re…"
click at [226, 59] on legend "Items in this distribution" at bounding box center [317, 73] width 410 height 40
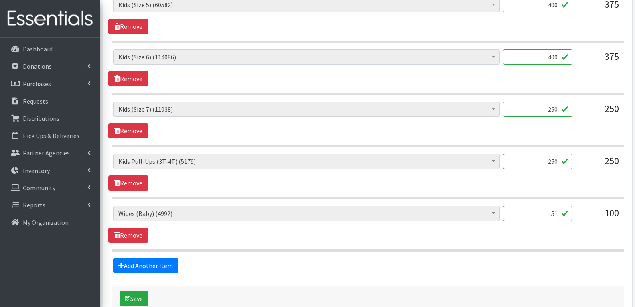
scroll to position [530, 0]
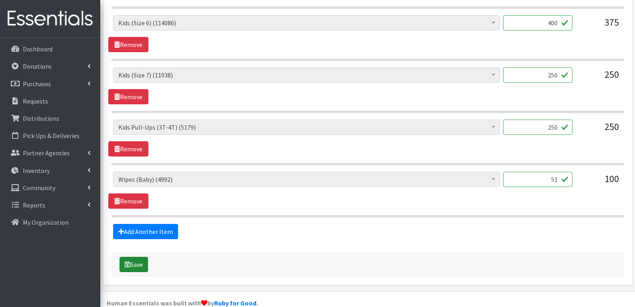
click at [137, 257] on button "Save" at bounding box center [134, 264] width 28 height 15
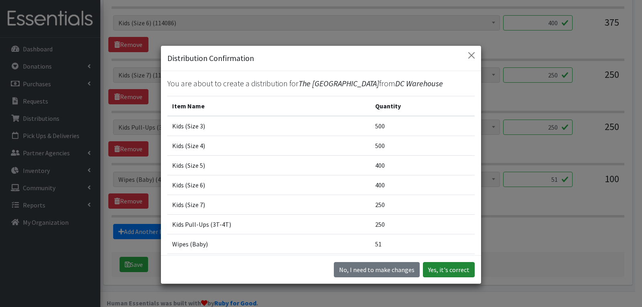
click at [430, 271] on button "Yes, it's correct" at bounding box center [449, 269] width 52 height 15
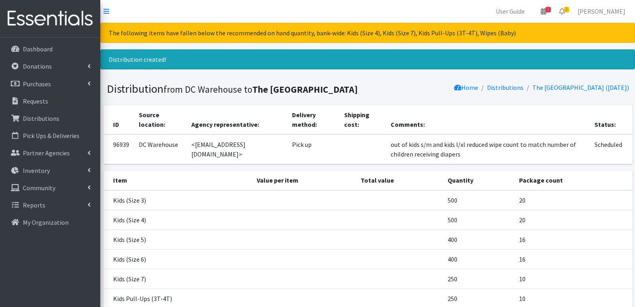
scroll to position [102, 0]
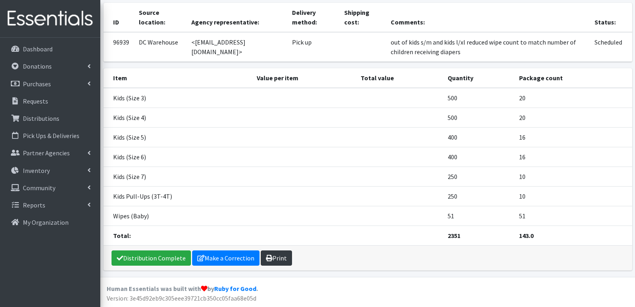
click at [282, 253] on link "Print" at bounding box center [276, 257] width 31 height 15
click at [33, 99] on p "Requests" at bounding box center [35, 101] width 25 height 8
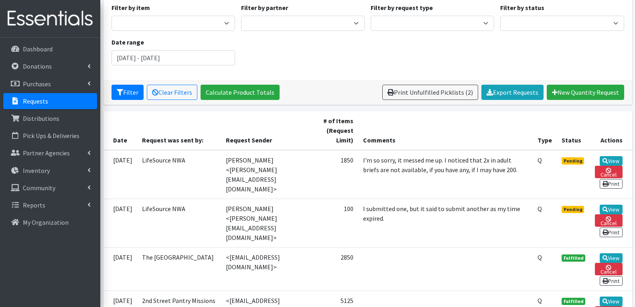
scroll to position [120, 0]
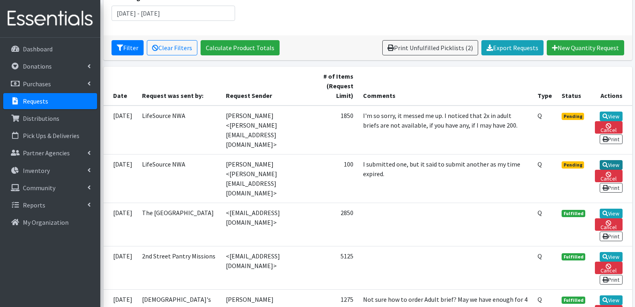
click at [605, 162] on icon at bounding box center [605, 165] width 6 height 6
click at [606, 114] on icon at bounding box center [605, 117] width 6 height 6
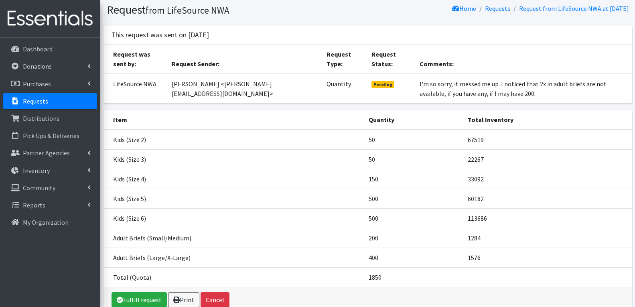
scroll to position [40, 0]
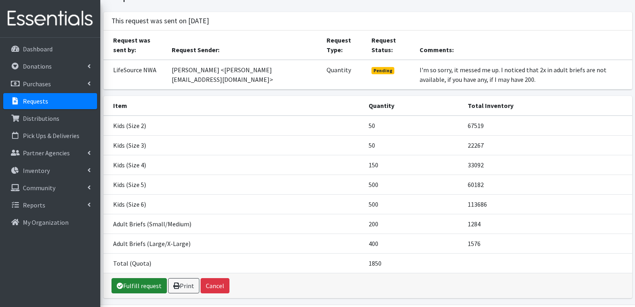
click at [135, 289] on link "Fulfill request" at bounding box center [139, 285] width 55 height 15
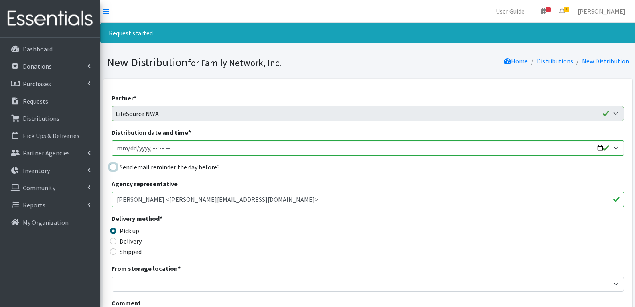
click at [112, 165] on input "Send email reminder the day before?" at bounding box center [113, 167] width 6 height 6
checkbox input "true"
click at [598, 149] on input "Distribution date and time *" at bounding box center [368, 147] width 513 height 15
type input "2025-09-30T13:00"
click at [296, 179] on div "Agency representative Lyn Staley <lyn@lifesourcenwa.org>" at bounding box center [368, 193] width 513 height 28
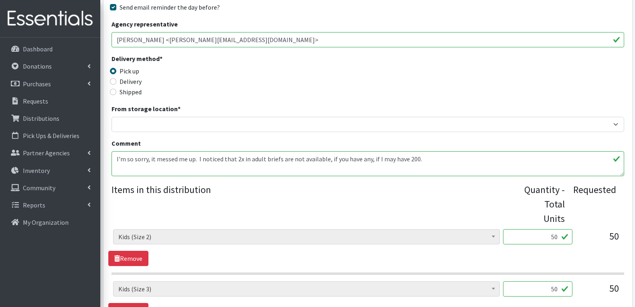
scroll to position [160, 0]
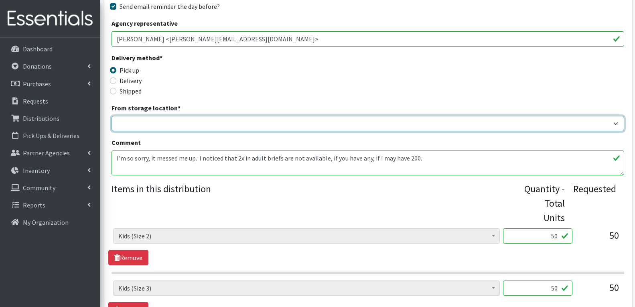
click at [184, 126] on select "DC Warehouse" at bounding box center [368, 123] width 513 height 15
select select "421"
click at [112, 116] on select "DC Warehouse" at bounding box center [368, 123] width 513 height 15
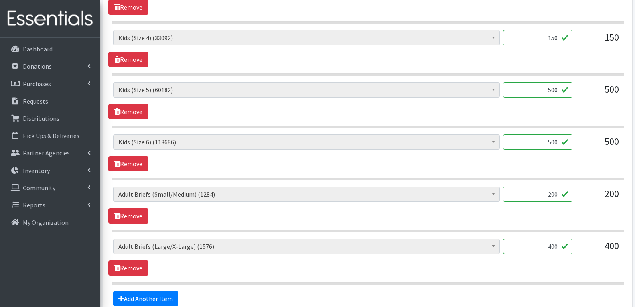
scroll to position [481, 0]
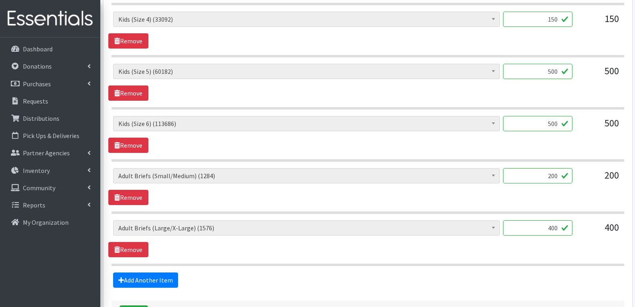
click at [548, 168] on input "200" at bounding box center [537, 175] width 69 height 15
type input "4"
click at [554, 220] on input "400" at bounding box center [537, 227] width 69 height 15
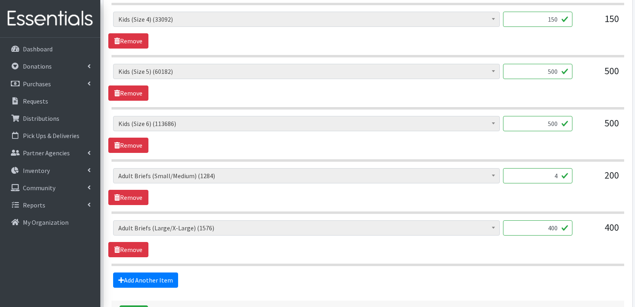
click at [554, 220] on input "400" at bounding box center [537, 227] width 69 height 15
type input "8"
click at [395, 231] on div "Adult Briefs (Large/X-Large) (1576) Adult Briefs (Medium/Large) (107) Adult Bri…" at bounding box center [367, 238] width 519 height 37
click at [162, 272] on link "Add Another Item" at bounding box center [145, 279] width 65 height 15
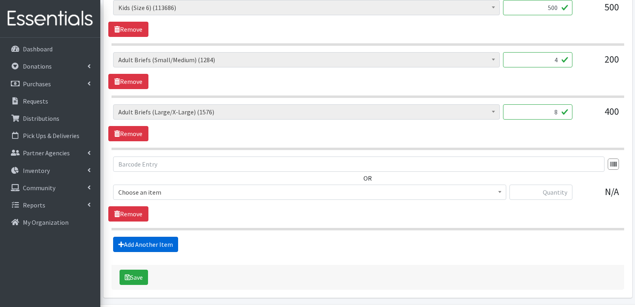
scroll to position [610, 0]
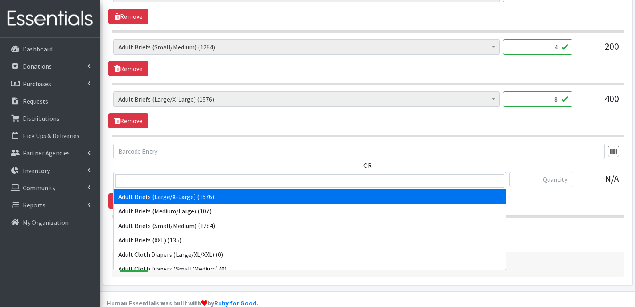
click at [192, 174] on span "Adult Briefs (Large/X-Large) (1576)" at bounding box center [309, 179] width 383 height 11
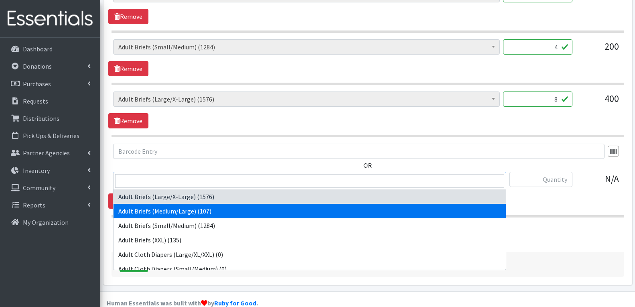
click at [553, 181] on div "OR Adult Briefs (Large/X-Large) (1576) Adult Briefs (Medium/Large) (107) Adult …" at bounding box center [367, 176] width 519 height 65
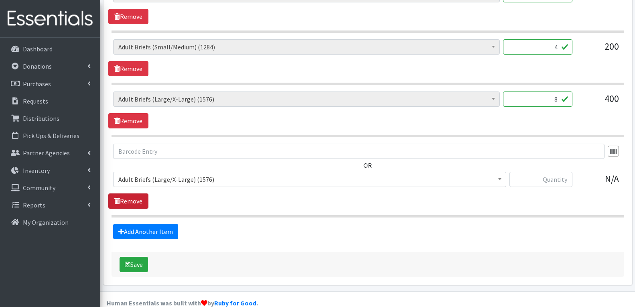
click at [143, 193] on link "Remove" at bounding box center [128, 200] width 40 height 15
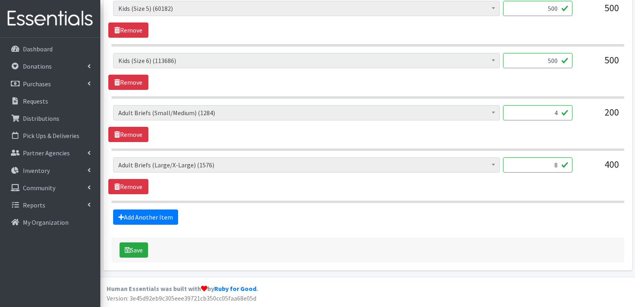
scroll to position [530, 0]
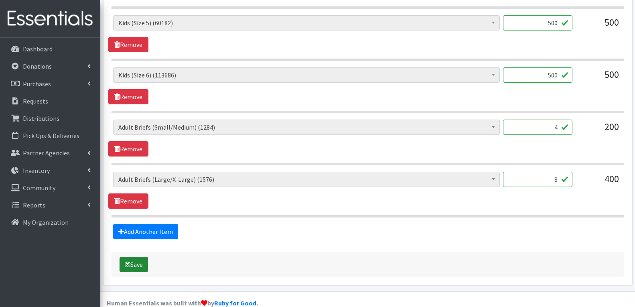
click at [126, 261] on icon "submit" at bounding box center [128, 264] width 6 height 6
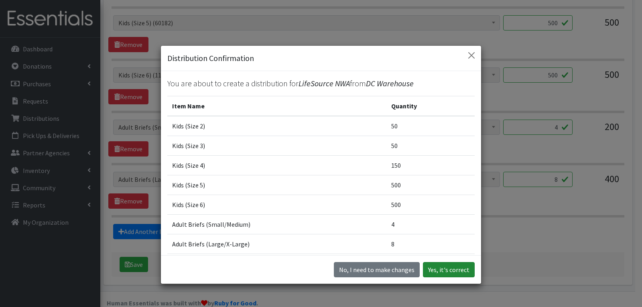
click at [437, 267] on button "Yes, it's correct" at bounding box center [449, 269] width 52 height 15
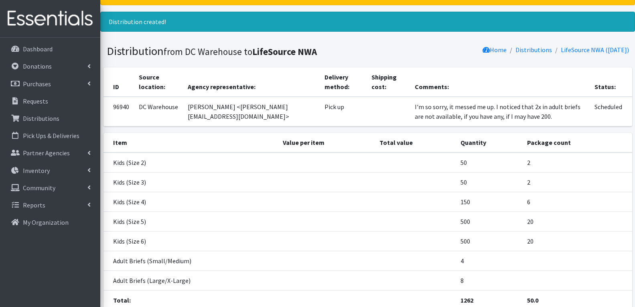
scroll to position [102, 0]
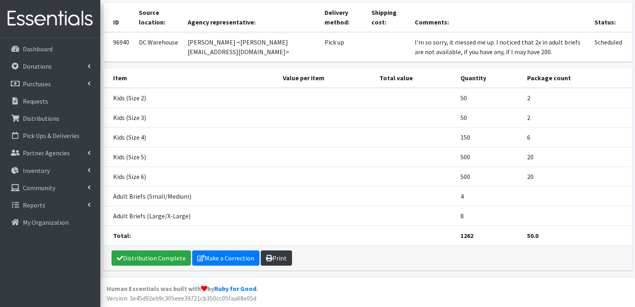
click at [274, 260] on link "Print" at bounding box center [276, 257] width 31 height 15
click at [34, 106] on link "Requests" at bounding box center [50, 101] width 94 height 16
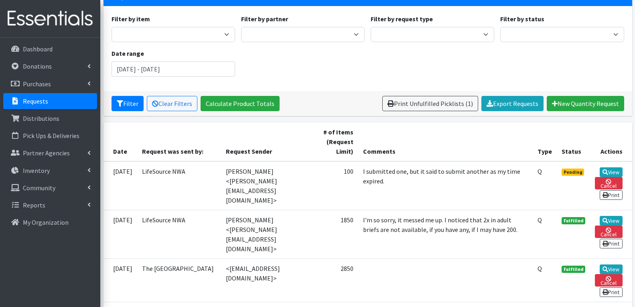
scroll to position [80, 0]
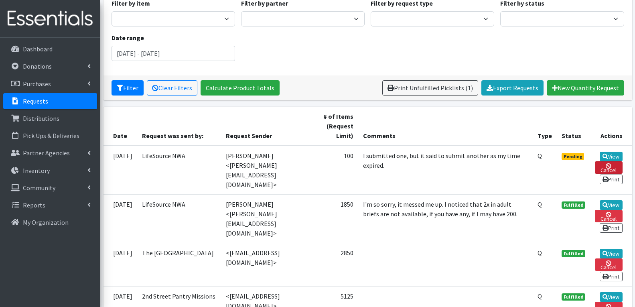
click at [606, 170] on link "Cancel" at bounding box center [608, 167] width 27 height 12
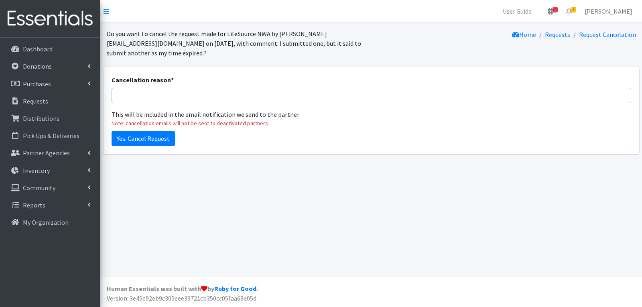
click at [189, 91] on input "Cancellation reason *" at bounding box center [371, 95] width 519 height 15
click at [316, 134] on div "Yes. Cancel Request" at bounding box center [371, 137] width 519 height 18
click at [183, 88] on input "Cancellation reason *" at bounding box center [371, 95] width 519 height 15
type input "d"
type input "accidental submission"
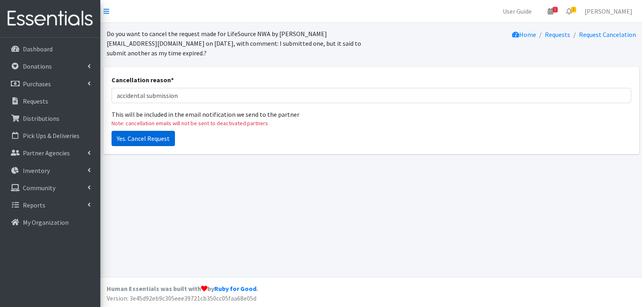
click at [150, 145] on input "Yes. Cancel Request" at bounding box center [143, 138] width 63 height 15
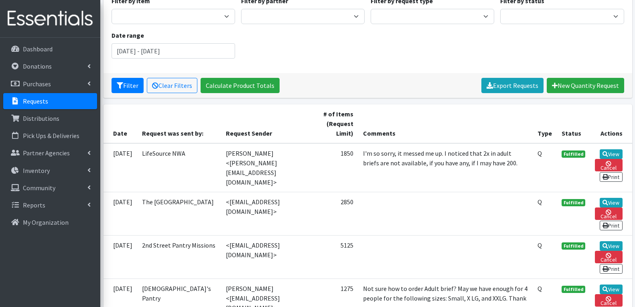
scroll to position [40, 0]
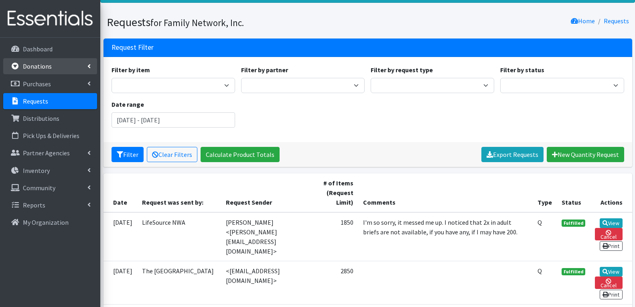
click at [60, 70] on link "Donations" at bounding box center [50, 66] width 94 height 16
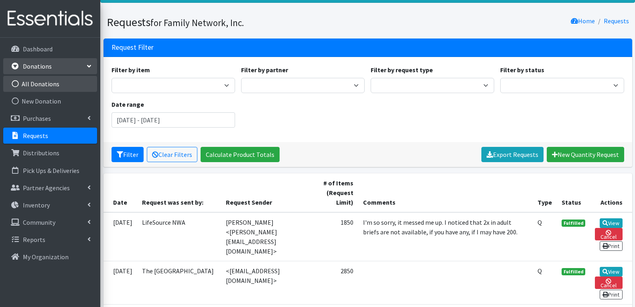
click at [54, 89] on link "All Donations" at bounding box center [50, 84] width 94 height 16
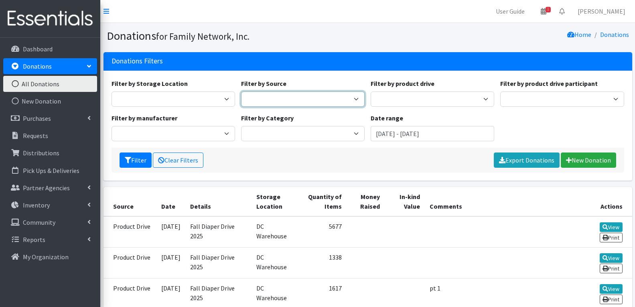
click at [338, 99] on select "Manufacturer Misc. Donation Product Drive" at bounding box center [303, 98] width 124 height 15
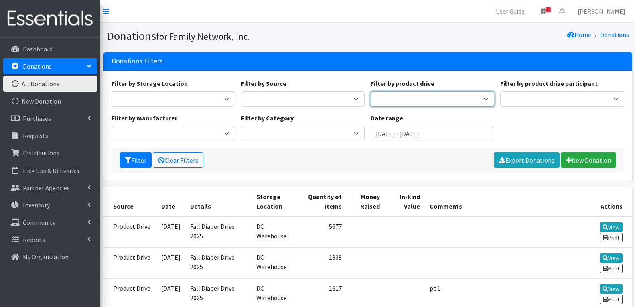
click at [432, 99] on select "Arkansas Children's Northwest Diaper Drive Arkansas Music Works and Bank of Ame…" at bounding box center [433, 98] width 124 height 15
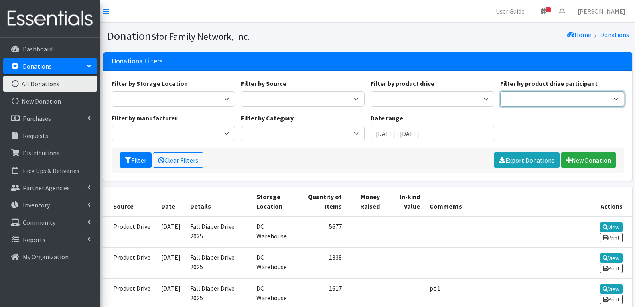
click at [538, 95] on select "Harvest Group Walmart Misc God's Pantry Christ Church Traverse Legacy BLUSH Boo…" at bounding box center [562, 98] width 124 height 15
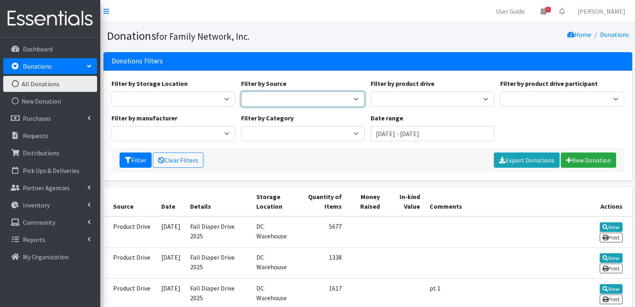
click at [301, 103] on select "Manufacturer Misc. Donation Product Drive" at bounding box center [303, 98] width 124 height 15
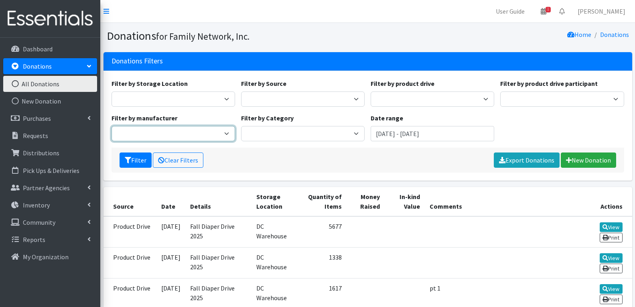
click at [136, 136] on select "Baby2Baby" at bounding box center [174, 133] width 124 height 15
click at [395, 130] on input "[DATE] - [DATE]" at bounding box center [433, 133] width 124 height 15
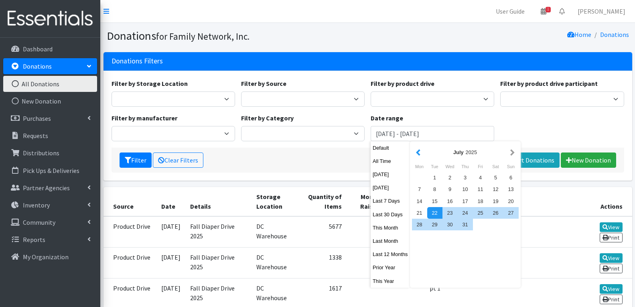
click at [416, 152] on button "button" at bounding box center [418, 152] width 8 height 10
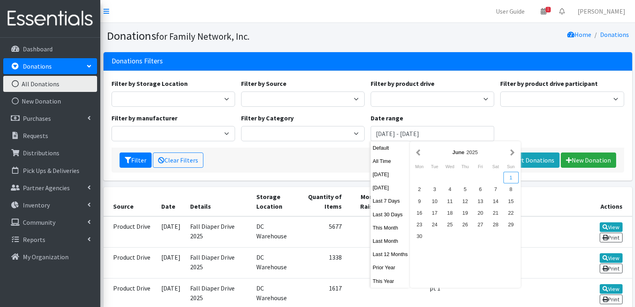
click at [511, 174] on div "1" at bounding box center [510, 178] width 15 height 12
click at [509, 150] on button "button" at bounding box center [512, 152] width 8 height 10
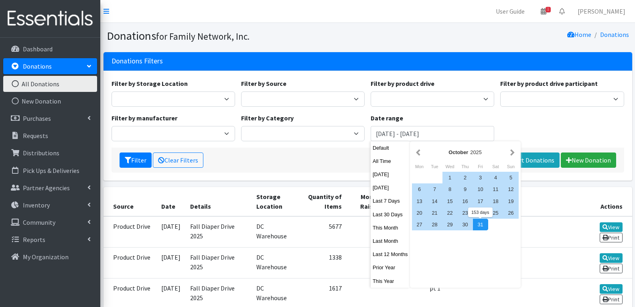
click at [477, 224] on div "31" at bounding box center [480, 225] width 15 height 12
type input "June 1, 2025 - October 31, 2025"
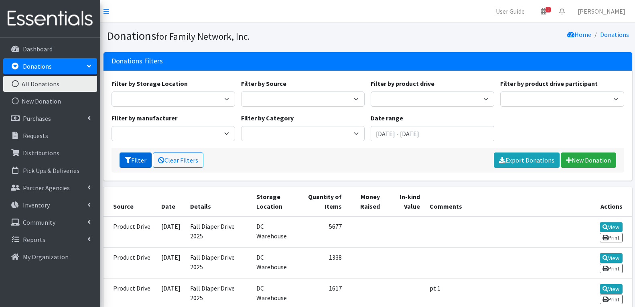
click at [128, 161] on icon "submit" at bounding box center [128, 160] width 6 height 6
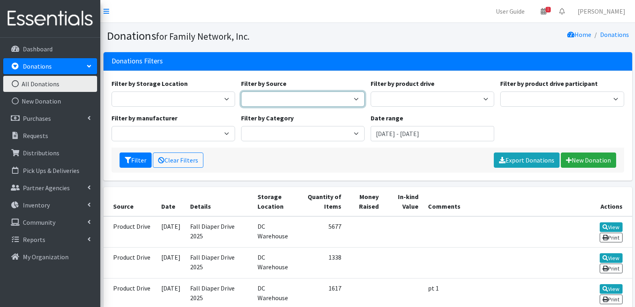
click at [277, 100] on select "Manufacturer Misc. Donation Product Drive" at bounding box center [303, 98] width 124 height 15
select select "Misc. Donation"
click at [241, 91] on select "Manufacturer Misc. Donation Product Drive" at bounding box center [303, 98] width 124 height 15
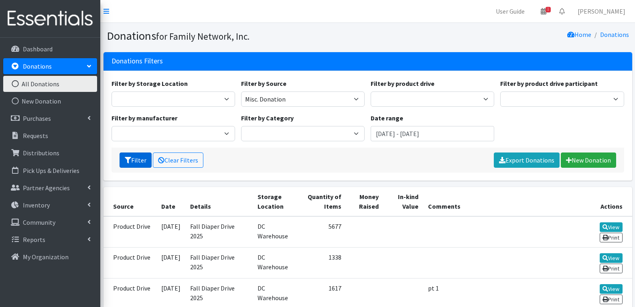
click at [128, 157] on icon "submit" at bounding box center [128, 160] width 6 height 6
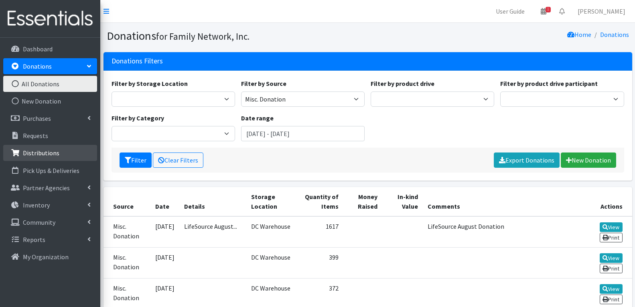
click at [51, 156] on p "Distributions" at bounding box center [41, 153] width 37 height 8
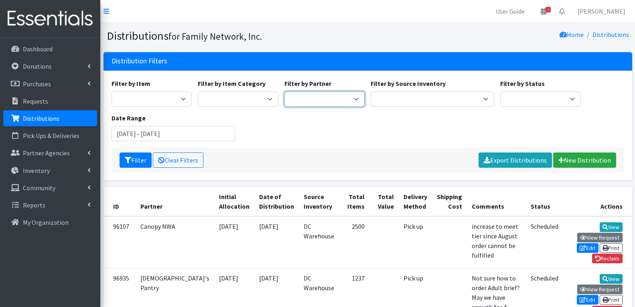
click at [319, 103] on select "2nd Street Pantry Missions [US_STATE] Coalition of Marshallese Bread of Life Ca…" at bounding box center [324, 98] width 81 height 15
select select "7808"
click at [284, 91] on select "2nd Street Pantry Missions [US_STATE] Coalition of Marshallese Bread of Life Ca…" at bounding box center [324, 98] width 81 height 15
click at [142, 161] on button "Filter" at bounding box center [136, 159] width 32 height 15
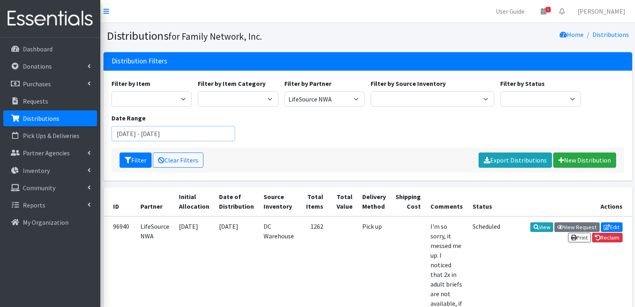
click at [190, 131] on input "[DATE] - [DATE]" at bounding box center [174, 133] width 124 height 15
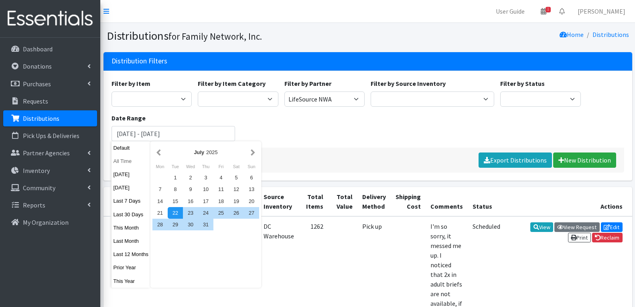
click at [123, 157] on button "All Time" at bounding box center [131, 161] width 39 height 12
type input "[DATE] - [DATE]"
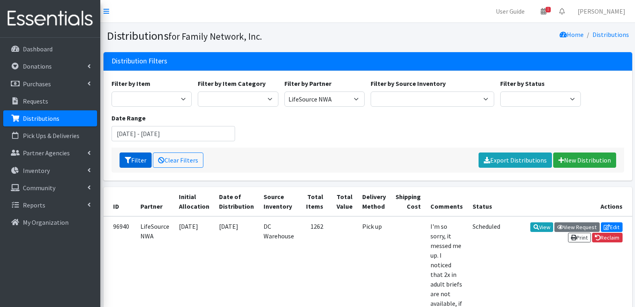
click at [128, 160] on icon "submit" at bounding box center [128, 160] width 6 height 6
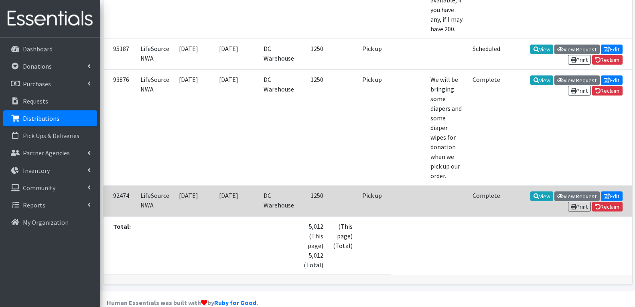
scroll to position [327, 0]
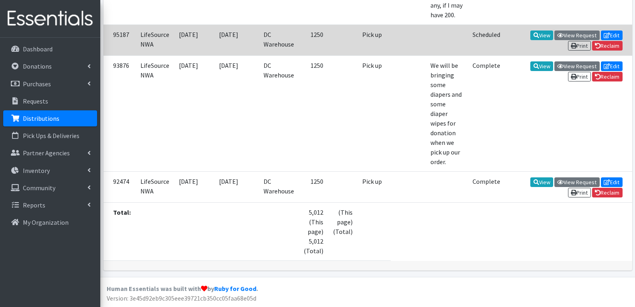
click at [215, 38] on td "08/26/2025" at bounding box center [236, 39] width 45 height 31
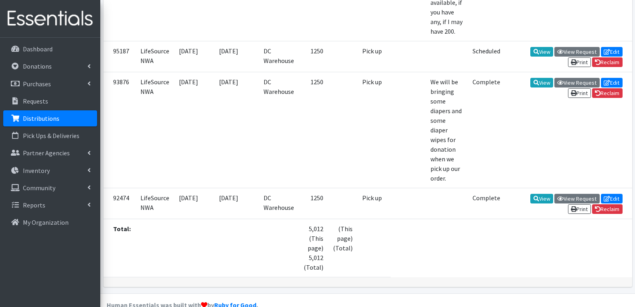
scroll to position [287, 0]
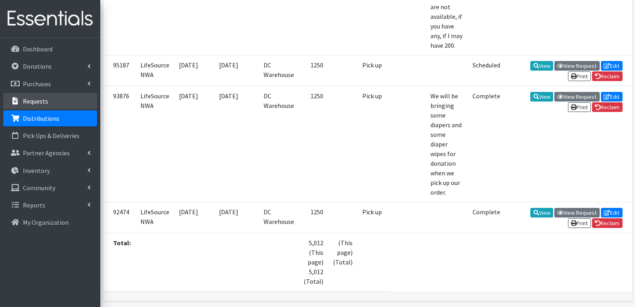
click at [34, 104] on p "Requests" at bounding box center [35, 101] width 25 height 8
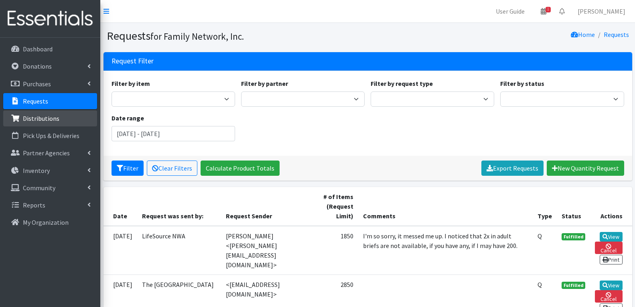
click at [43, 121] on p "Distributions" at bounding box center [41, 118] width 37 height 8
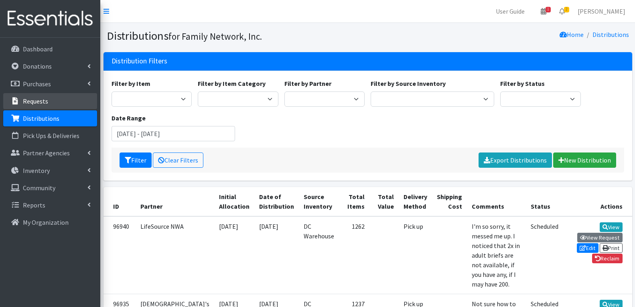
click at [61, 99] on link "Requests" at bounding box center [50, 101] width 94 height 16
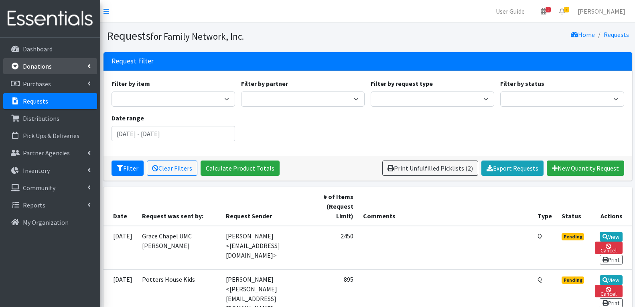
click at [60, 67] on link "Donations" at bounding box center [50, 66] width 94 height 16
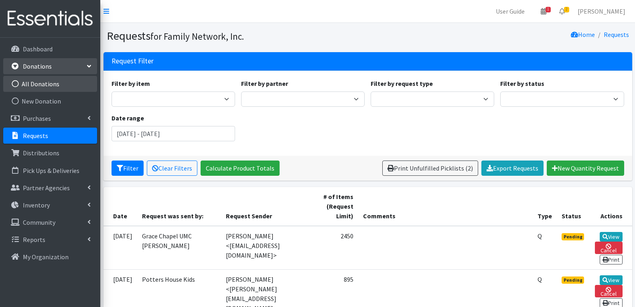
click at [54, 87] on link "All Donations" at bounding box center [50, 84] width 94 height 16
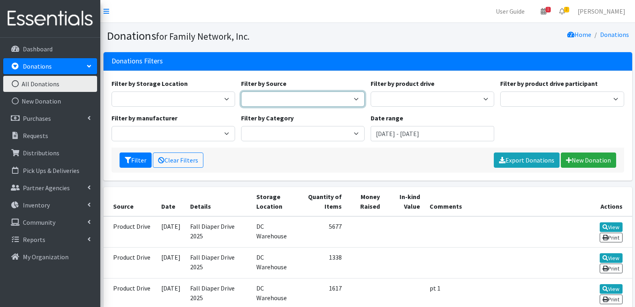
click at [311, 102] on select "Manufacturer Misc. Donation Product Drive" at bounding box center [303, 98] width 124 height 15
select select "Misc. Donation"
click at [241, 91] on select "Manufacturer Misc. Donation Product Drive" at bounding box center [303, 98] width 124 height 15
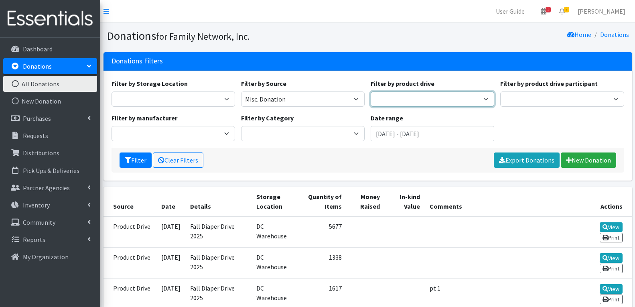
click at [419, 94] on select "Arkansas Children's Northwest Diaper Drive Arkansas Music Works and Bank of Ame…" at bounding box center [433, 98] width 124 height 15
click at [430, 130] on input "[DATE] - [DATE]" at bounding box center [433, 133] width 124 height 15
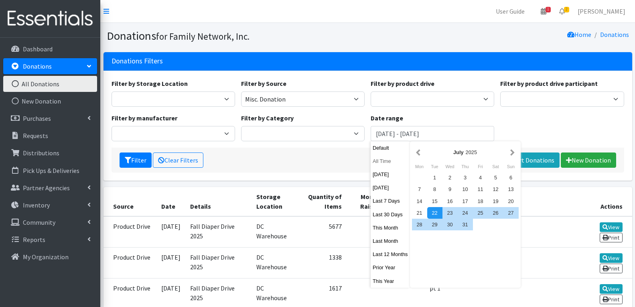
click at [389, 159] on button "All Time" at bounding box center [390, 161] width 39 height 12
type input "September 22, 1925 - September 22, 2026"
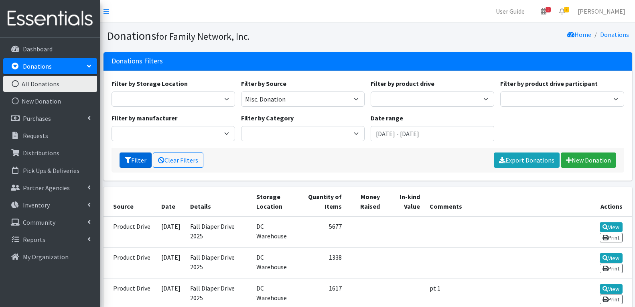
click at [128, 159] on icon "submit" at bounding box center [128, 160] width 6 height 6
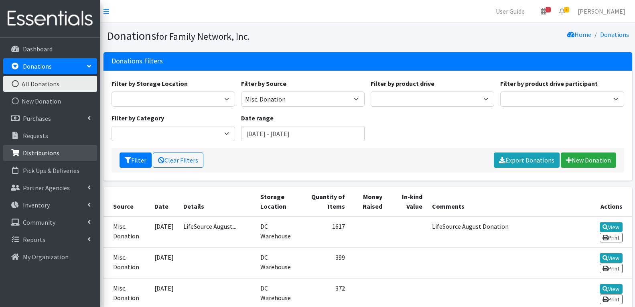
click at [57, 153] on p "Distributions" at bounding box center [41, 153] width 37 height 8
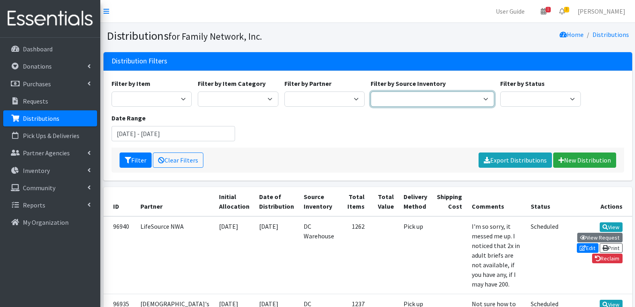
drag, startPoint x: 0, startPoint y: 0, endPoint x: 440, endPoint y: 99, distance: 450.9
click at [440, 99] on select "DC Warehouse" at bounding box center [433, 98] width 124 height 15
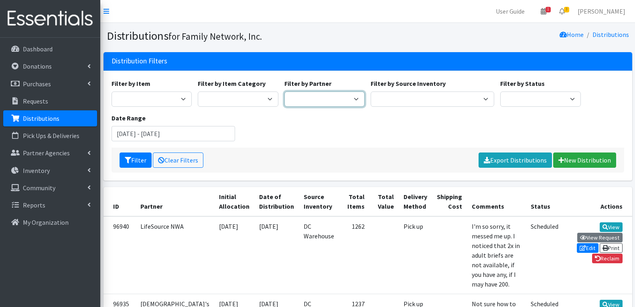
click at [320, 99] on select "2nd Street Pantry Missions [US_STATE] Coalition of Marshallese Bread of Life Ca…" at bounding box center [324, 98] width 81 height 15
click at [224, 100] on select "Formula Disposable Diapers/Wipes Cloth Diapers & Accessories Period Supplies" at bounding box center [238, 98] width 81 height 15
select select "448"
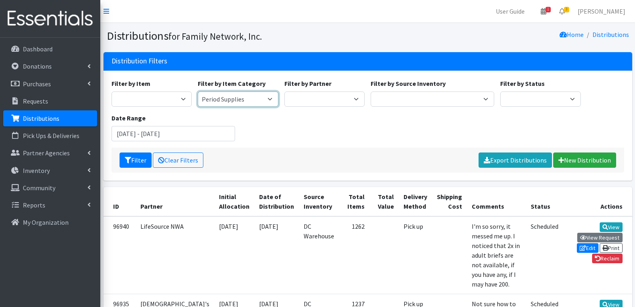
click at [198, 91] on select "Formula Disposable Diapers/Wipes Cloth Diapers & Accessories Period Supplies" at bounding box center [238, 98] width 81 height 15
click at [138, 132] on input "[DATE] - [DATE]" at bounding box center [174, 133] width 124 height 15
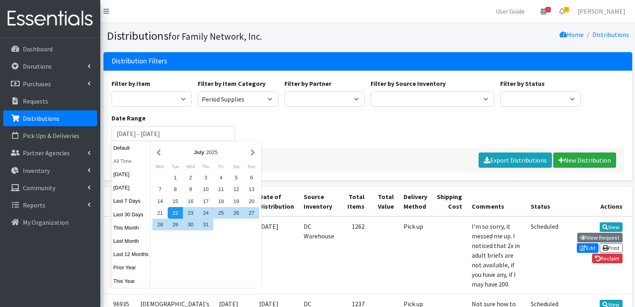
click at [119, 162] on button "All Time" at bounding box center [131, 161] width 39 height 12
type input "[DATE] - [DATE]"
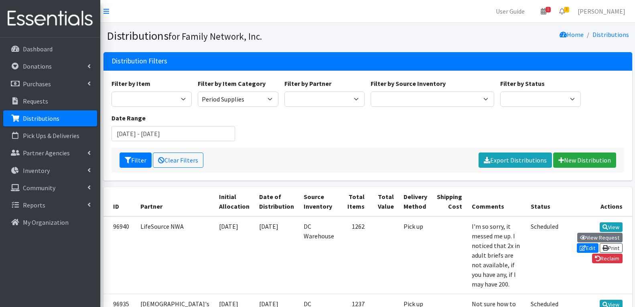
click at [299, 136] on div "Filter by Item Adult Briefs (Large/X-Large) Adult Briefs (Medium/Large) Adult B…" at bounding box center [367, 113] width 519 height 69
click at [43, 170] on p "Inventory" at bounding box center [36, 170] width 27 height 8
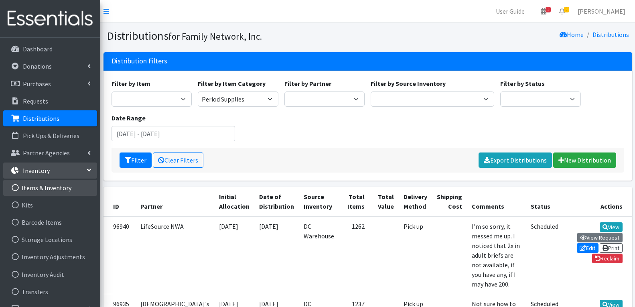
click at [51, 189] on link "Items & Inventory" at bounding box center [50, 188] width 94 height 16
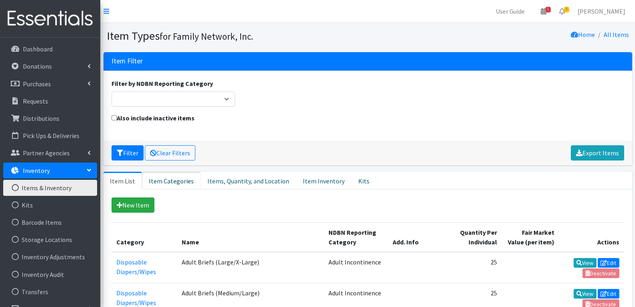
click at [182, 179] on link "Item Categories" at bounding box center [171, 181] width 59 height 18
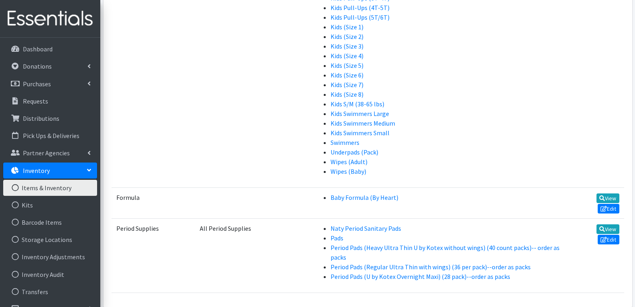
scroll to position [562, 0]
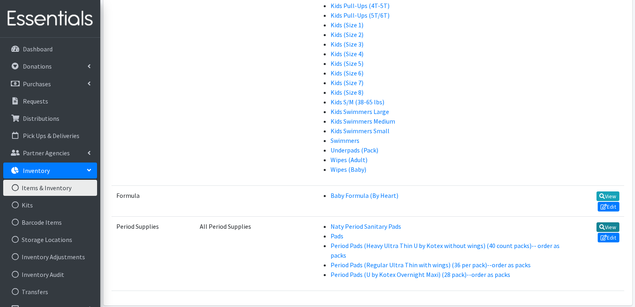
click at [610, 223] on link "View" at bounding box center [607, 227] width 23 height 10
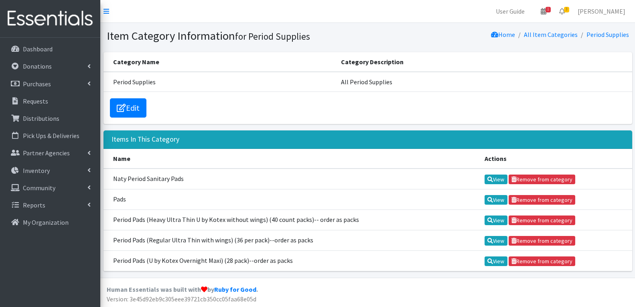
scroll to position [1, 0]
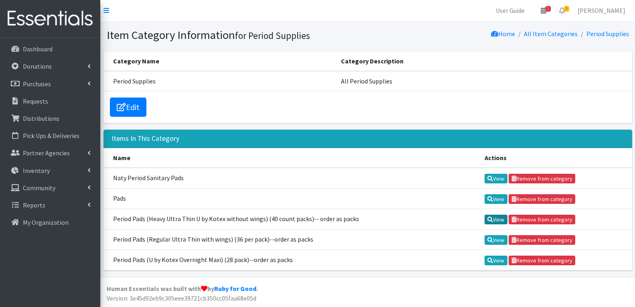
click at [487, 215] on link "View" at bounding box center [496, 220] width 23 height 10
click at [487, 239] on icon at bounding box center [490, 240] width 6 height 6
click at [487, 261] on icon at bounding box center [490, 261] width 6 height 6
click at [487, 178] on icon at bounding box center [490, 179] width 6 height 6
drag, startPoint x: 485, startPoint y: 201, endPoint x: 416, endPoint y: 203, distance: 68.2
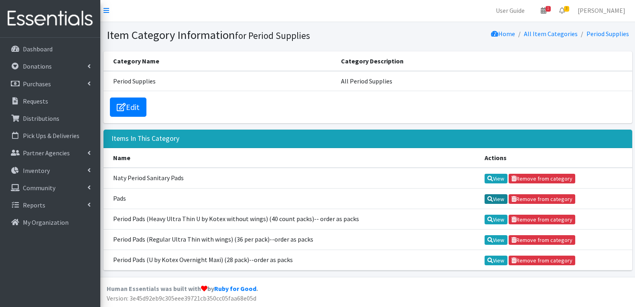
click at [485, 201] on link "View" at bounding box center [496, 199] width 23 height 10
click at [492, 261] on link "View" at bounding box center [496, 261] width 23 height 10
click at [487, 221] on icon at bounding box center [490, 220] width 6 height 6
click at [491, 240] on link "View" at bounding box center [496, 240] width 23 height 10
click at [485, 197] on link "View" at bounding box center [496, 199] width 23 height 10
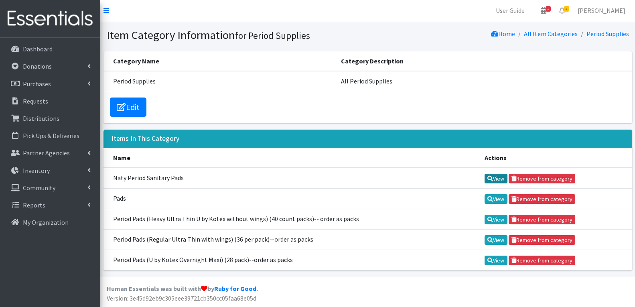
click at [491, 177] on icon at bounding box center [490, 179] width 6 height 6
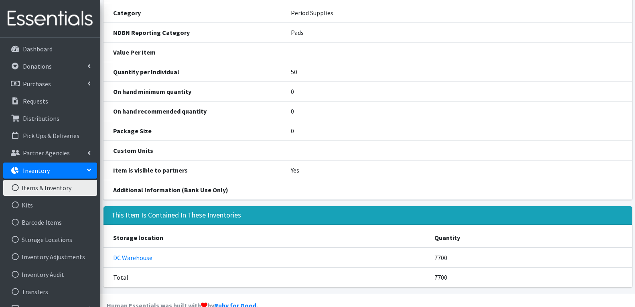
scroll to position [99, 0]
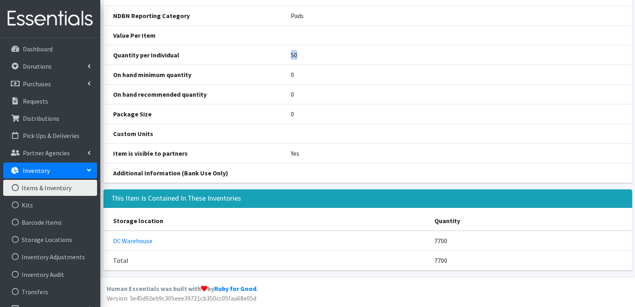
drag, startPoint x: 281, startPoint y: 58, endPoint x: 325, endPoint y: 58, distance: 43.7
click at [325, 58] on td "50" at bounding box center [456, 55] width 351 height 20
click at [326, 57] on td "50" at bounding box center [456, 55] width 351 height 20
click at [320, 77] on td "0" at bounding box center [456, 75] width 351 height 20
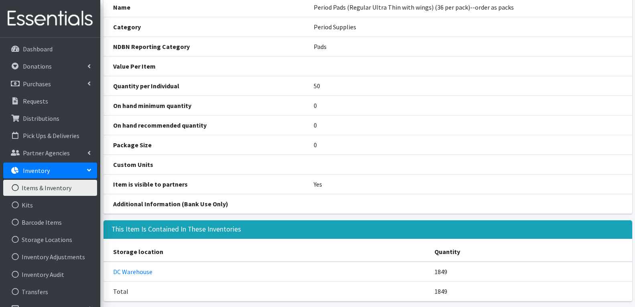
scroll to position [99, 0]
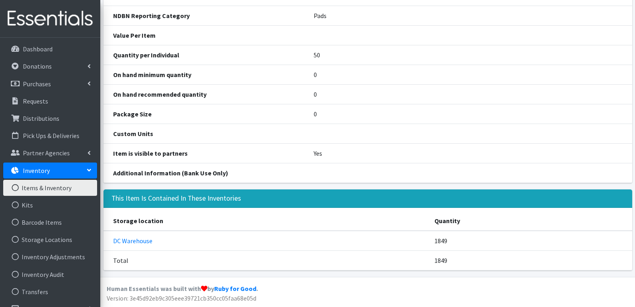
click at [483, 136] on td at bounding box center [468, 134] width 328 height 20
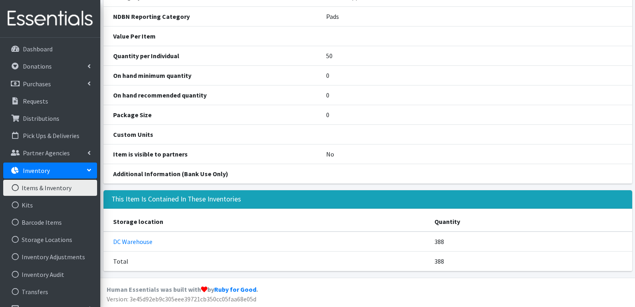
scroll to position [99, 0]
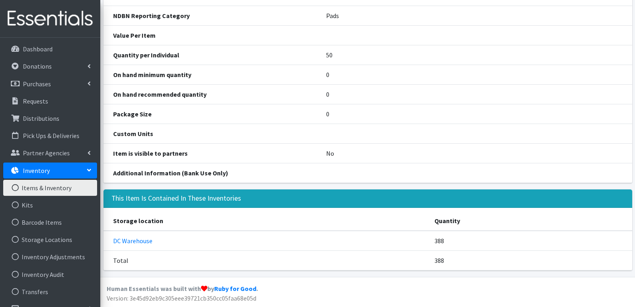
drag, startPoint x: 264, startPoint y: 187, endPoint x: 253, endPoint y: 186, distance: 10.9
click at [264, 187] on div "Name Period Pads (U by Kotex Overnight Maxi) (28 pack)--order as packs Category…" at bounding box center [367, 77] width 535 height 223
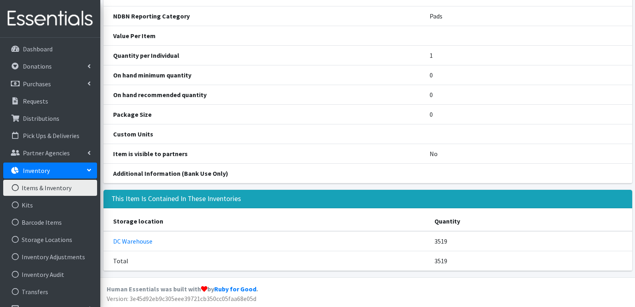
scroll to position [86, 0]
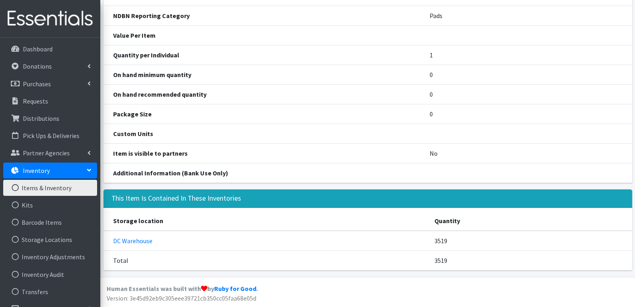
click at [196, 191] on div "This Item Is Contained In These Inventories" at bounding box center [367, 198] width 529 height 18
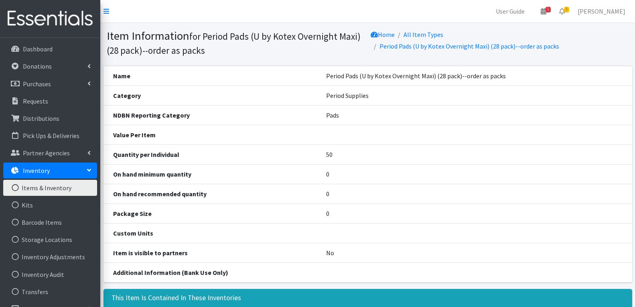
scroll to position [99, 0]
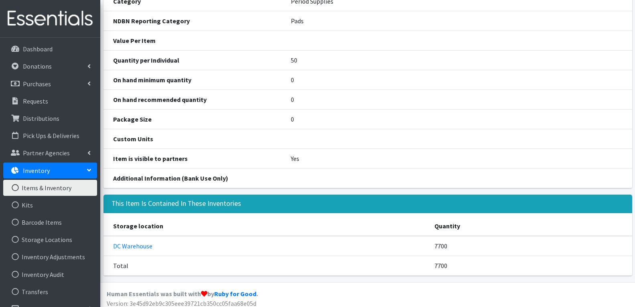
scroll to position [99, 0]
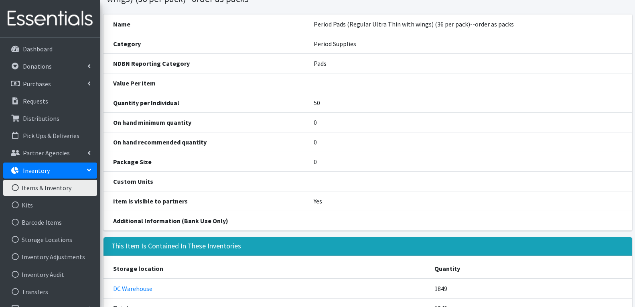
scroll to position [99, 0]
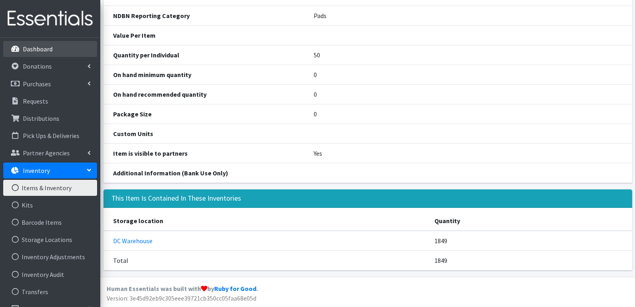
drag, startPoint x: 293, startPoint y: 154, endPoint x: 83, endPoint y: 49, distance: 234.3
click at [293, 154] on th "Item is visible to partners" at bounding box center [203, 154] width 201 height 20
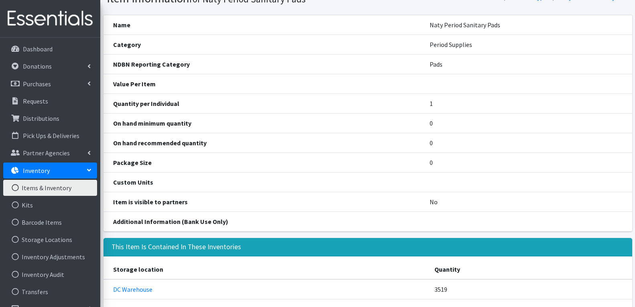
scroll to position [86, 0]
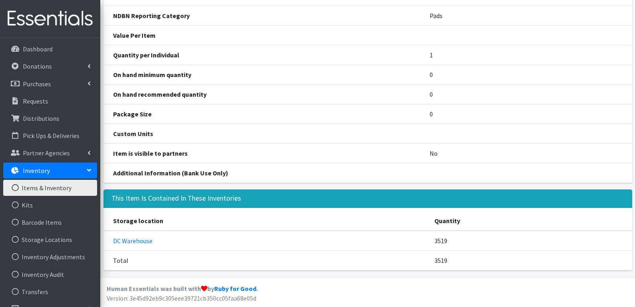
click at [48, 185] on link "Items & Inventory" at bounding box center [50, 188] width 94 height 16
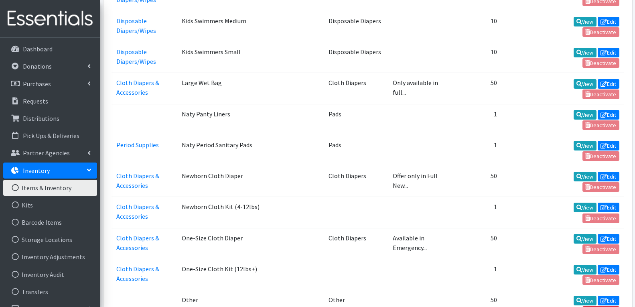
scroll to position [1404, 0]
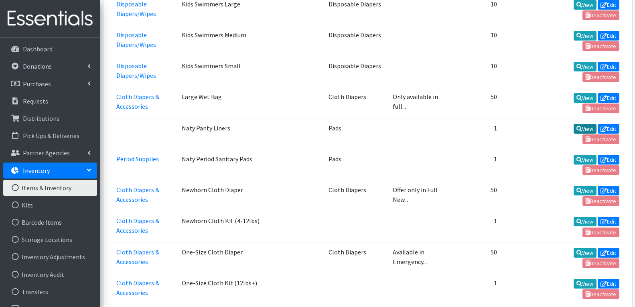
click at [574, 128] on link "View" at bounding box center [585, 129] width 23 height 10
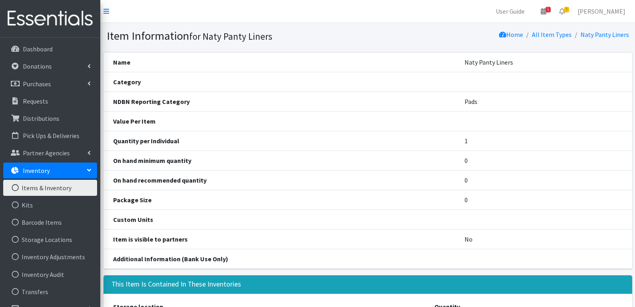
click at [141, 82] on th "Category" at bounding box center [278, 82] width 351 height 20
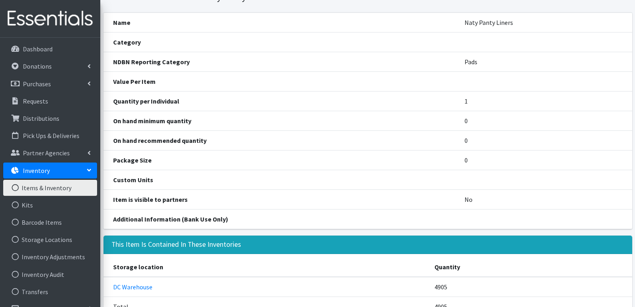
scroll to position [86, 0]
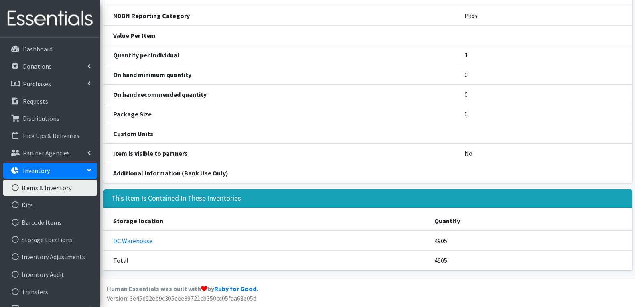
click at [35, 188] on link "Items & Inventory" at bounding box center [50, 188] width 94 height 16
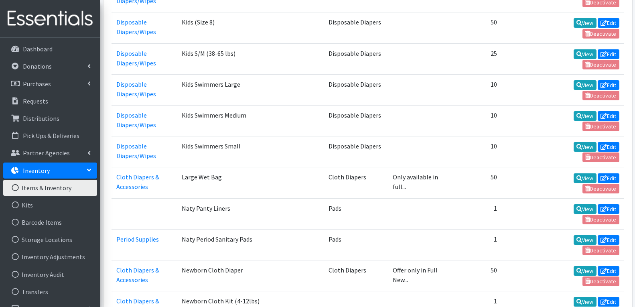
scroll to position [1404, 0]
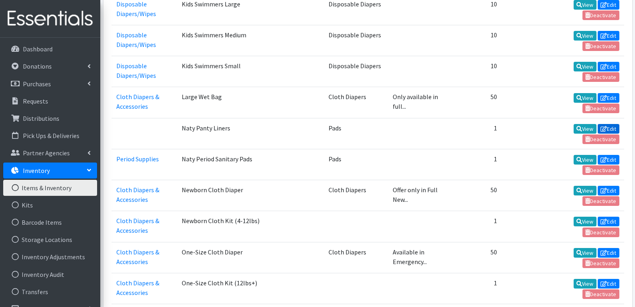
click at [617, 128] on link "Edit" at bounding box center [609, 129] width 22 height 10
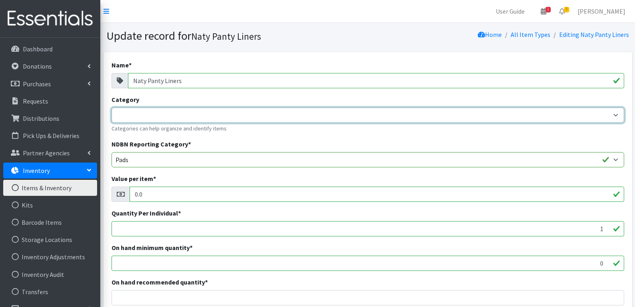
click at [156, 115] on select "Formula Disposable Diapers/Wipes Cloth Diapers & Accessories Period Supplies" at bounding box center [368, 114] width 513 height 15
select select "448"
click at [112, 107] on select "Formula Disposable Diapers/Wipes Cloth Diapers & Accessories Period Supplies" at bounding box center [368, 114] width 513 height 15
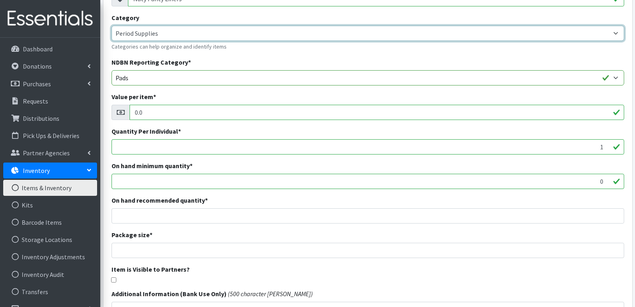
scroll to position [177, 0]
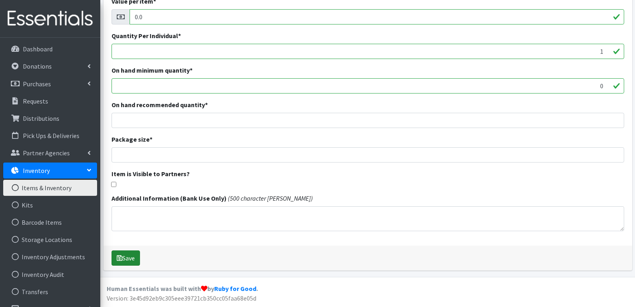
click at [116, 257] on button "Save" at bounding box center [126, 257] width 28 height 15
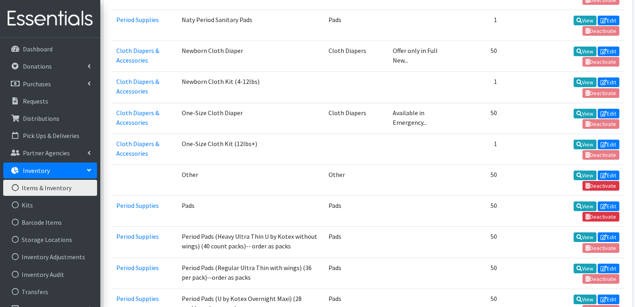
scroll to position [1529, 0]
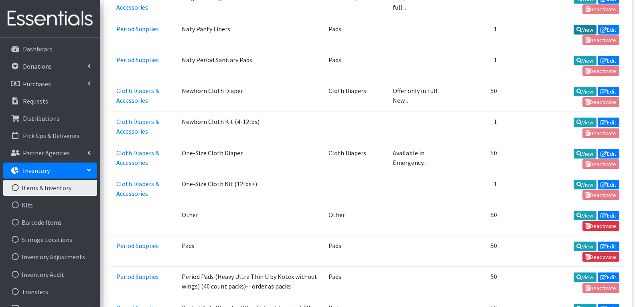
click at [574, 29] on link "View" at bounding box center [585, 30] width 23 height 10
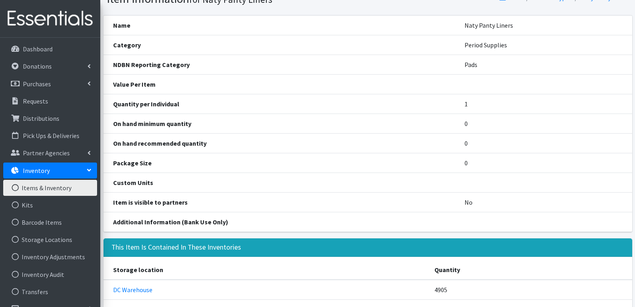
scroll to position [86, 0]
